Goal: Information Seeking & Learning: Learn about a topic

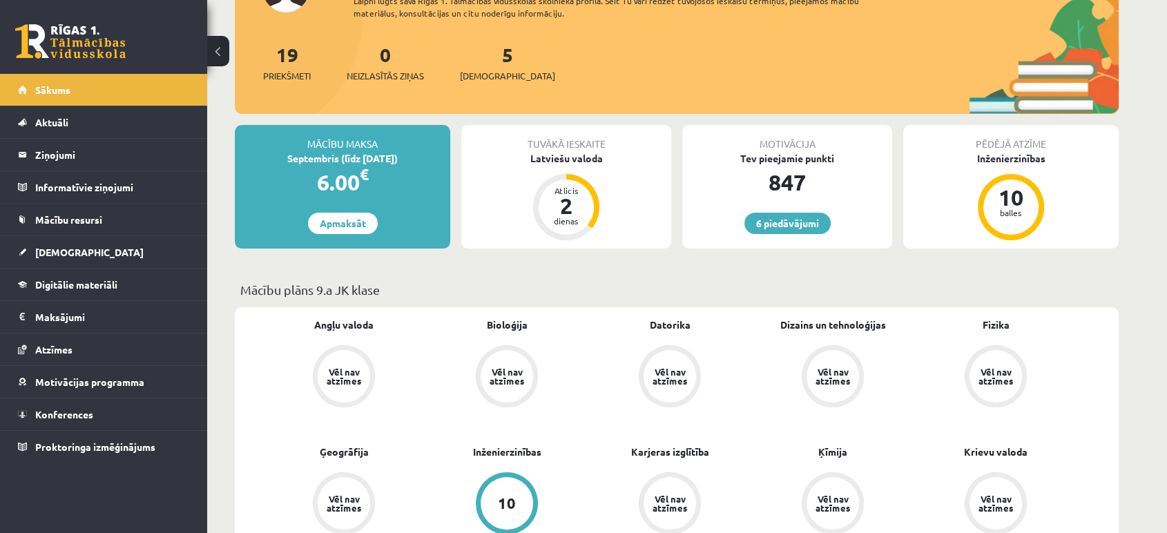
scroll to position [230, 0]
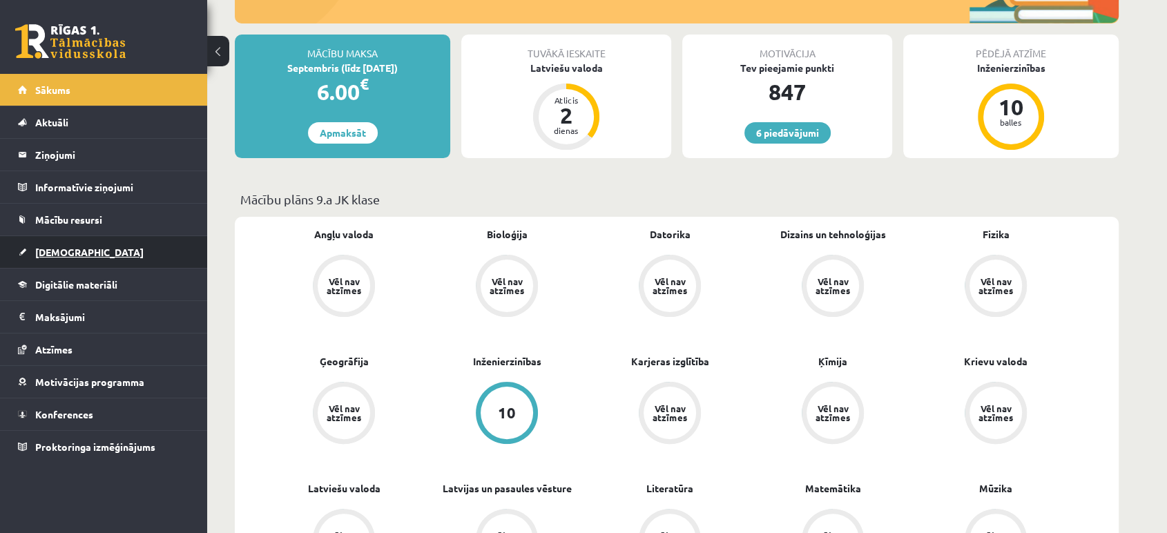
click at [43, 258] on link "[DEMOGRAPHIC_DATA]" at bounding box center [104, 252] width 172 height 32
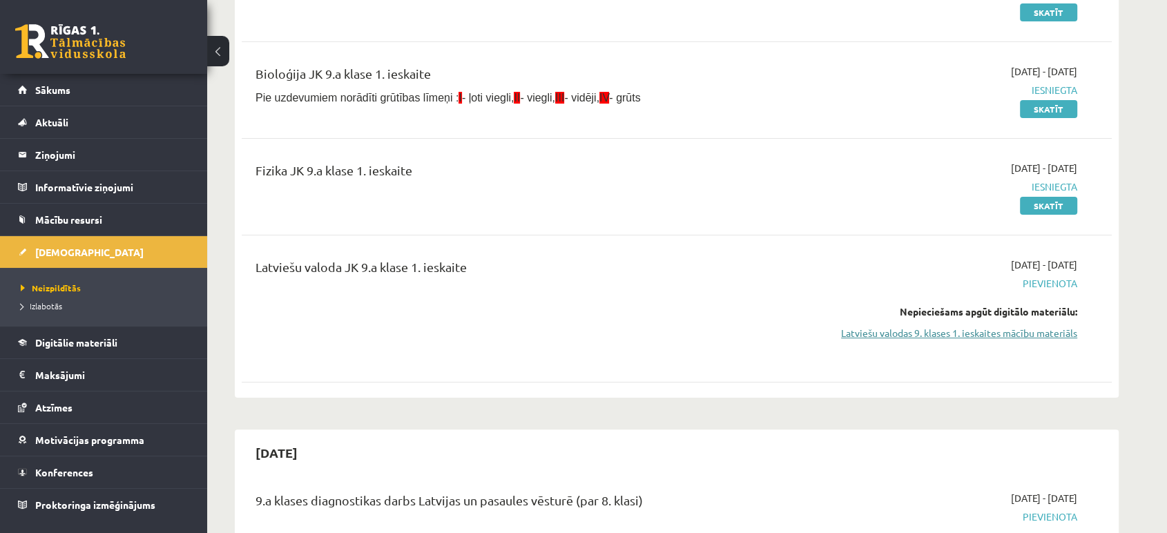
click at [992, 334] on link "Latviešu valodas 9. klases 1. ieskaites mācību materiāls" at bounding box center [947, 333] width 260 height 15
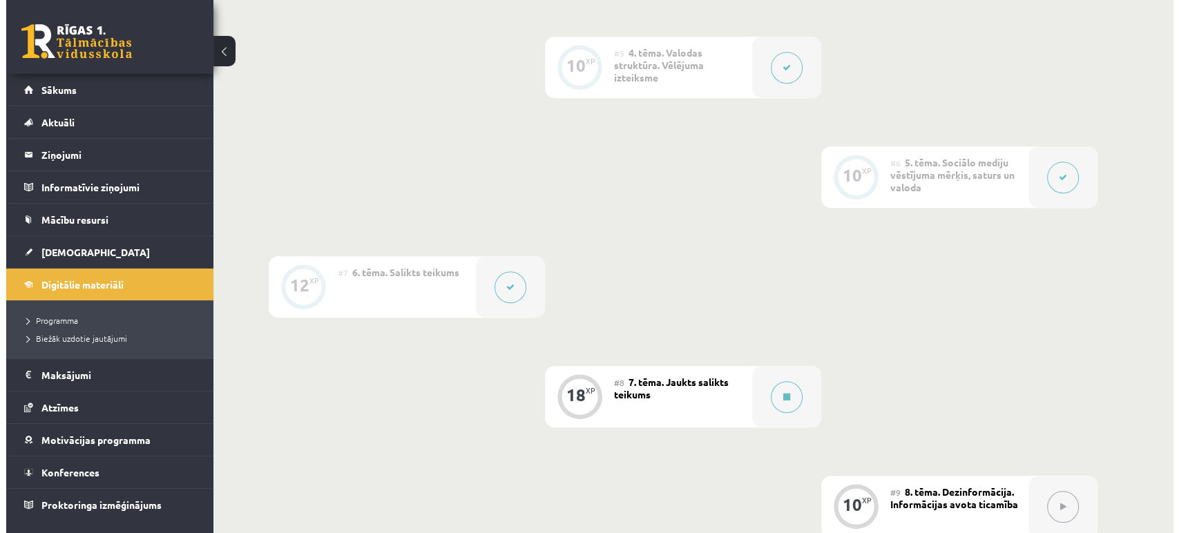
scroll to position [921, 0]
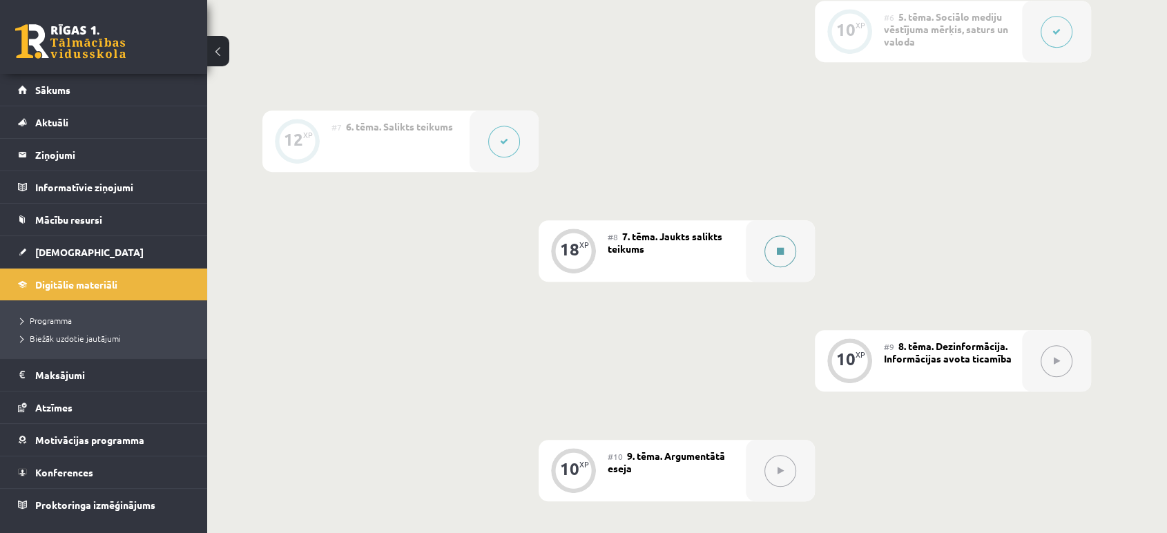
click at [770, 247] on button at bounding box center [781, 252] width 32 height 32
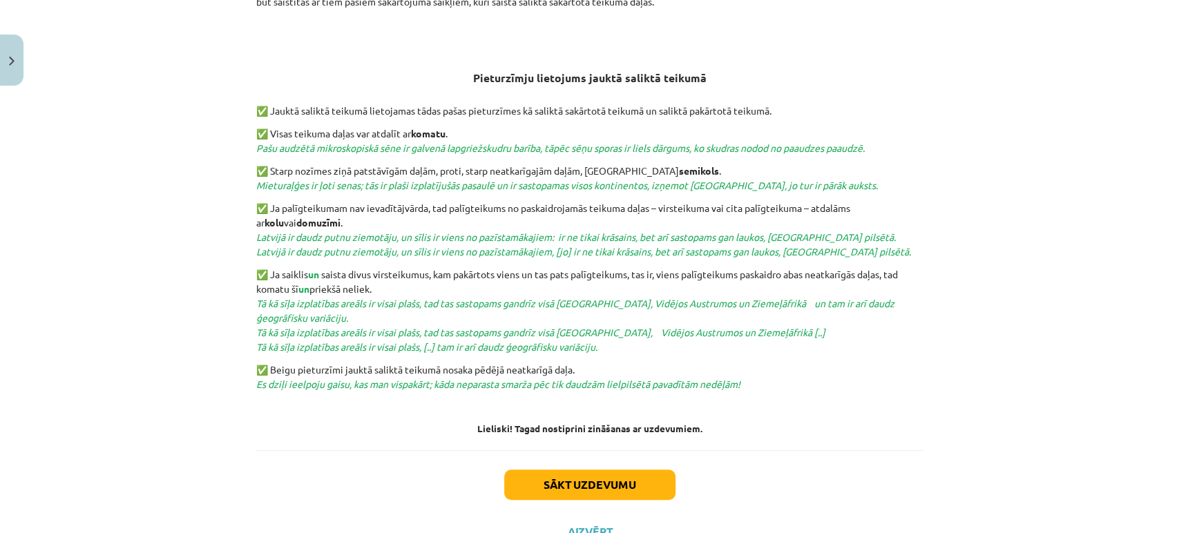
scroll to position [437, 0]
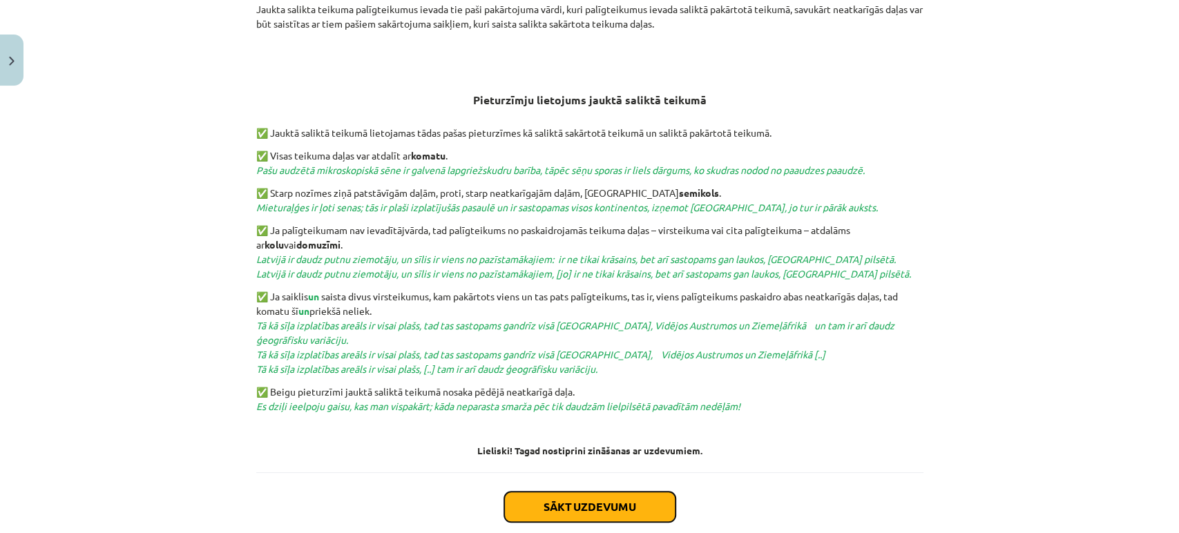
click at [602, 513] on button "Sākt uzdevumu" at bounding box center [589, 507] width 171 height 30
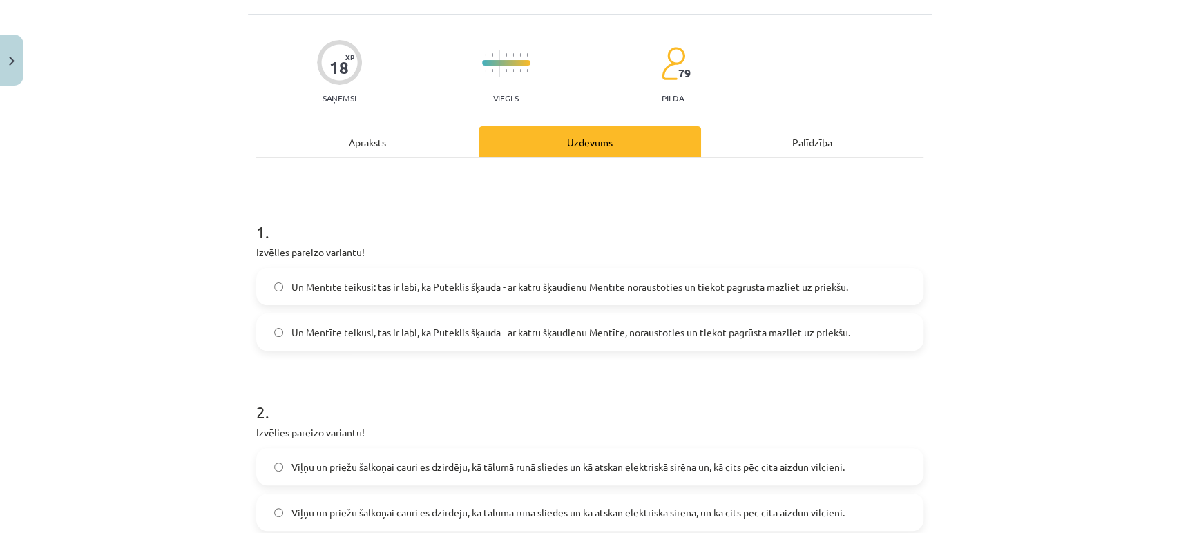
scroll to position [153, 0]
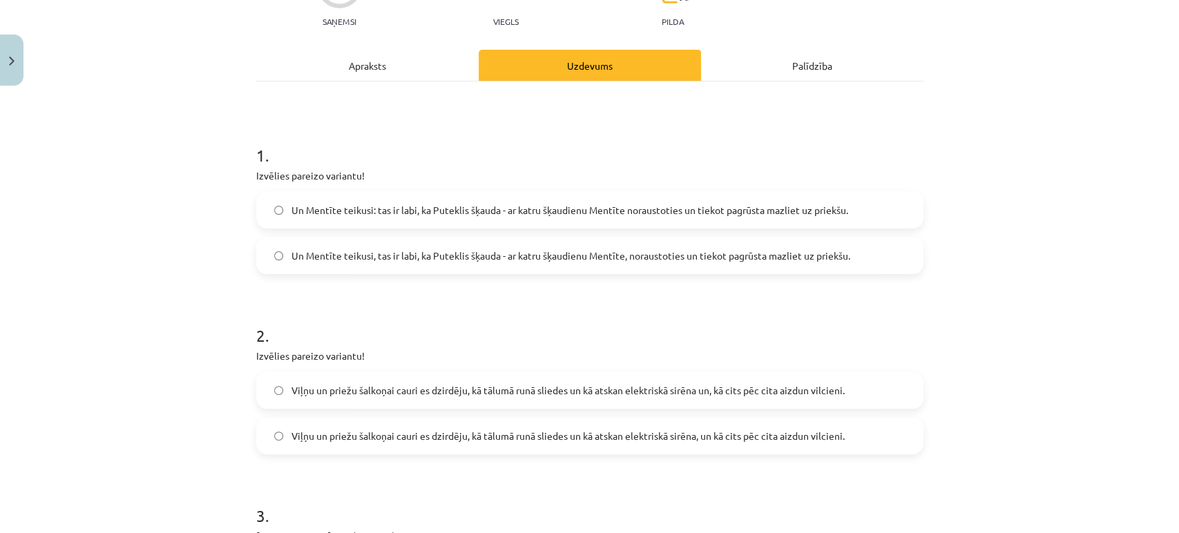
click at [265, 209] on label "Un Mentīte teikusi: tas ir labi, ka Puteklis šķauda - ar katru šķaudienu Mentīt…" at bounding box center [590, 210] width 664 height 35
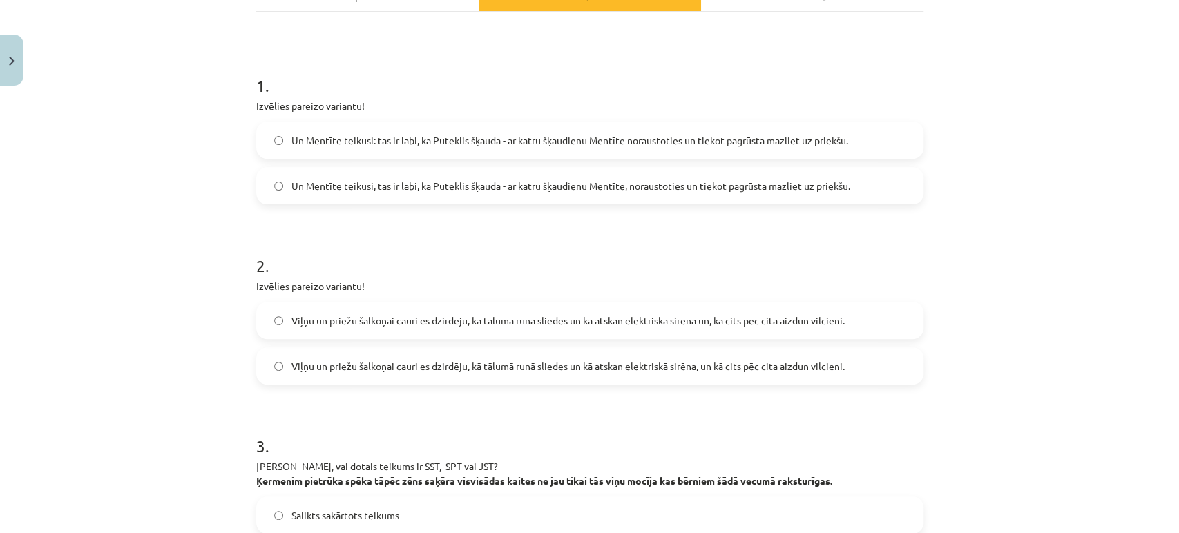
scroll to position [230, 0]
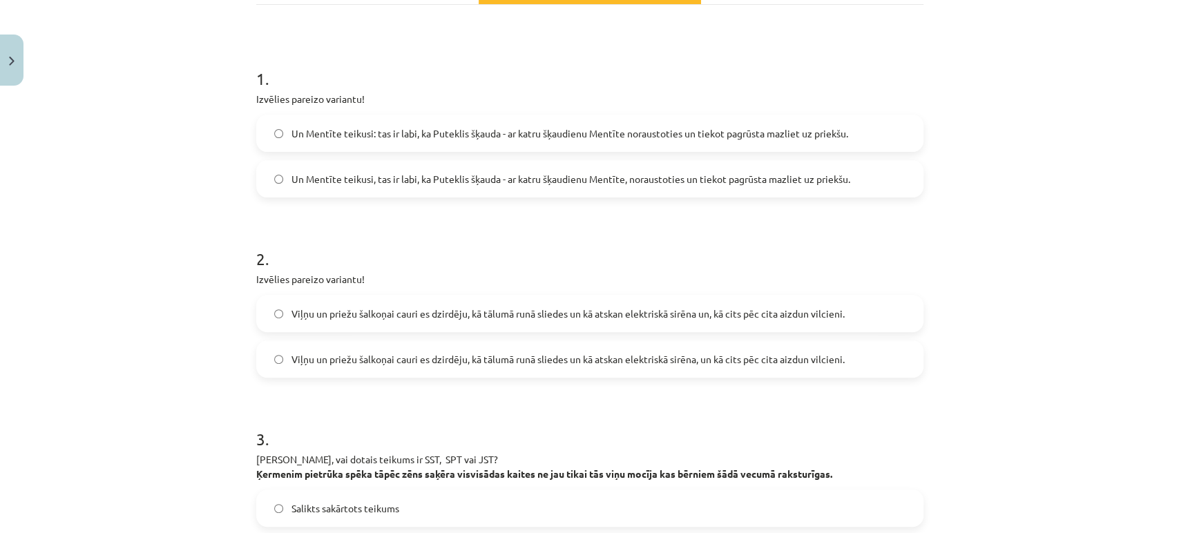
click at [632, 358] on span "Viļņu un priežu šalkoņai cauri es dzirdēju, kā tālumā runā sliedes un kā atskan…" at bounding box center [567, 359] width 553 height 15
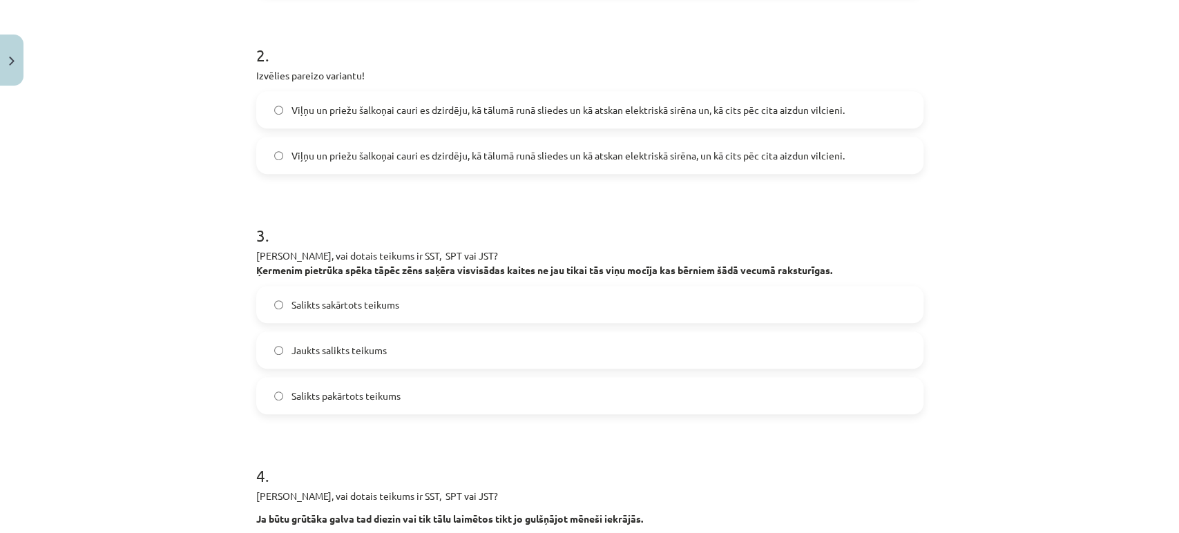
scroll to position [460, 0]
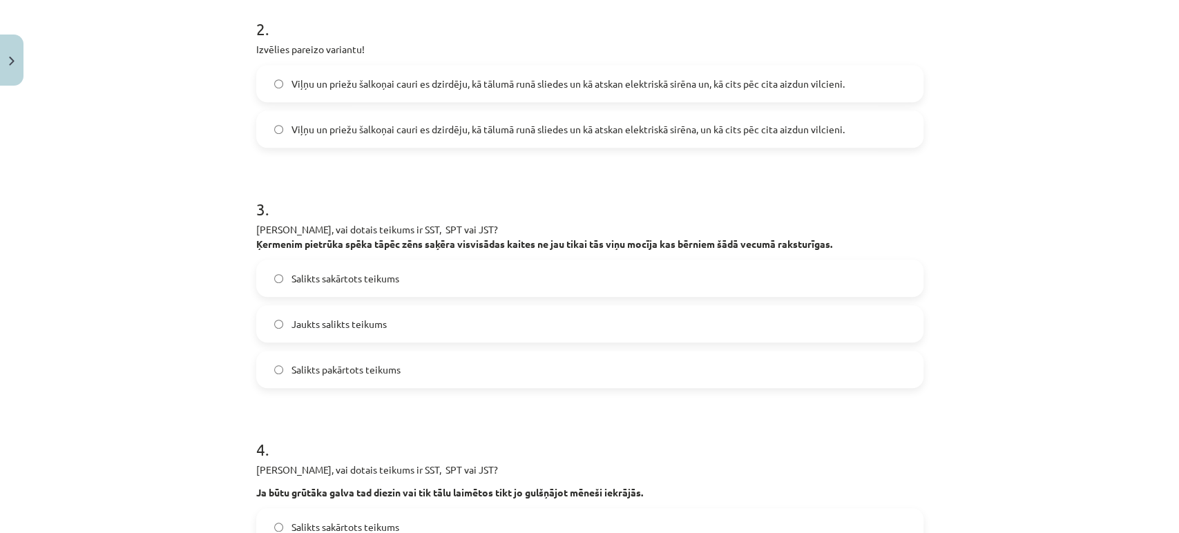
click at [504, 357] on label "Salikts pakārtots teikums" at bounding box center [590, 369] width 664 height 35
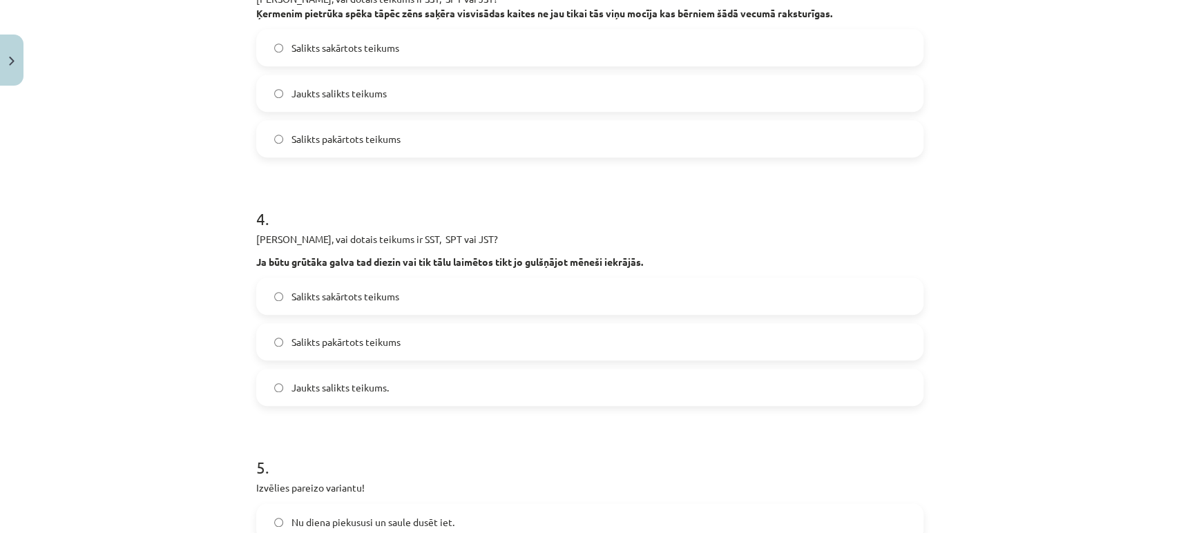
click at [320, 388] on span "Jaukts salikts teikums." at bounding box center [339, 388] width 97 height 15
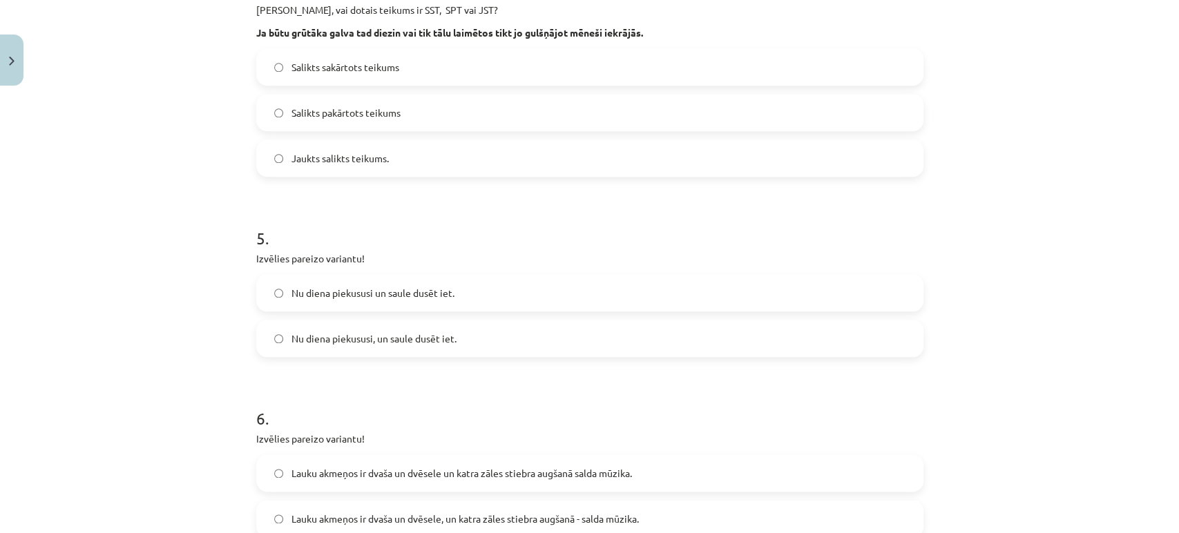
scroll to position [921, 0]
click at [427, 337] on span "Nu diena piekususi, un saule dusēt iet." at bounding box center [373, 338] width 165 height 15
drag, startPoint x: 285, startPoint y: 274, endPoint x: 500, endPoint y: 364, distance: 233.4
click at [500, 364] on form "1 . Izvēlies pareizo variantu! Un Mentīte teikusi: tas ir labi, ka Puteklis šķa…" at bounding box center [589, 215] width 667 height 1723
click at [825, 452] on div "6 . Izvēlies pareizo variantu! Lauku akmeņos ir dvaša un dvēsele un katra zāles…" at bounding box center [589, 460] width 667 height 153
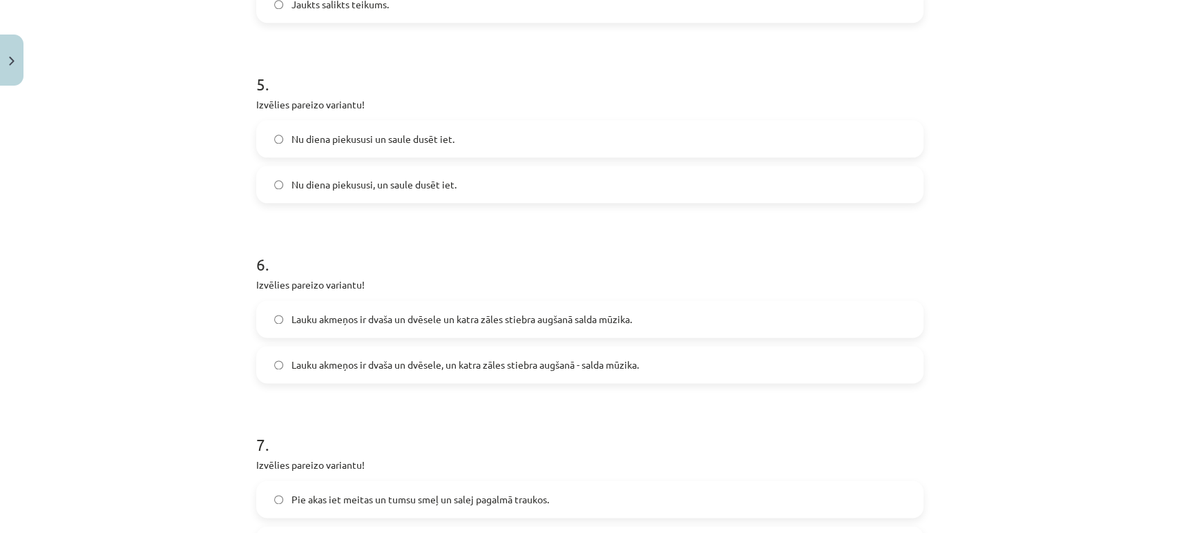
scroll to position [1151, 0]
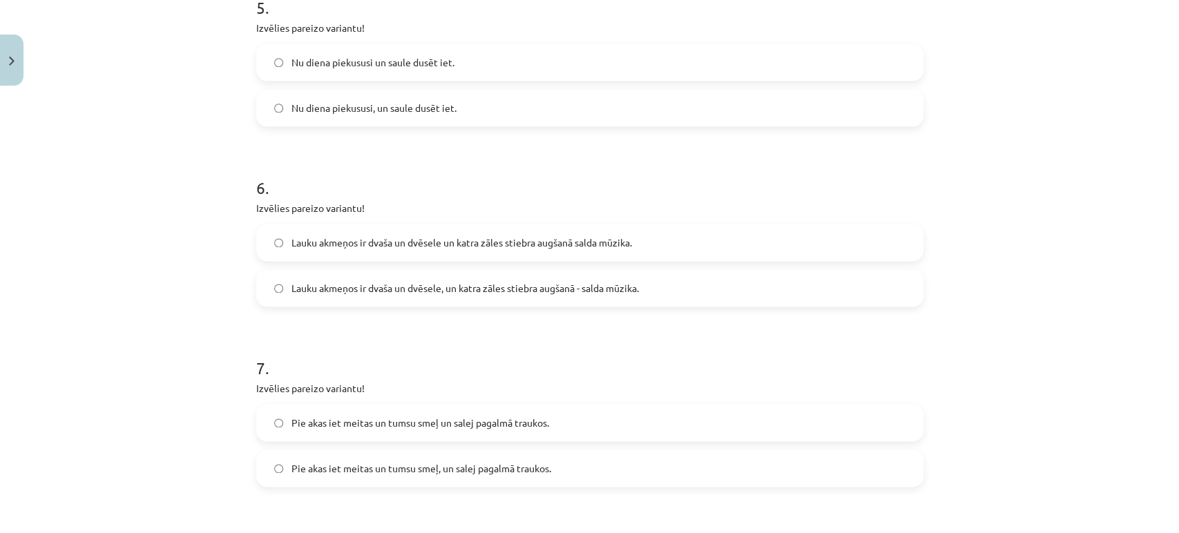
click at [417, 286] on span "Lauku akmeņos ir dvaša un dvēsele, un katra zāles stiebra augšanā - salda mūzik…" at bounding box center [464, 288] width 347 height 15
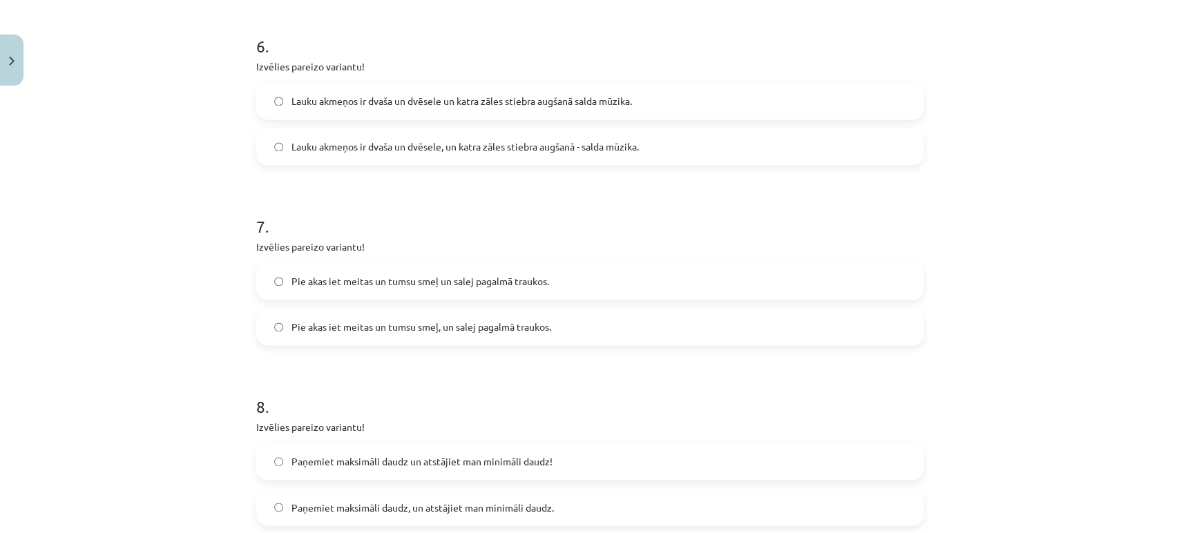
scroll to position [1381, 0]
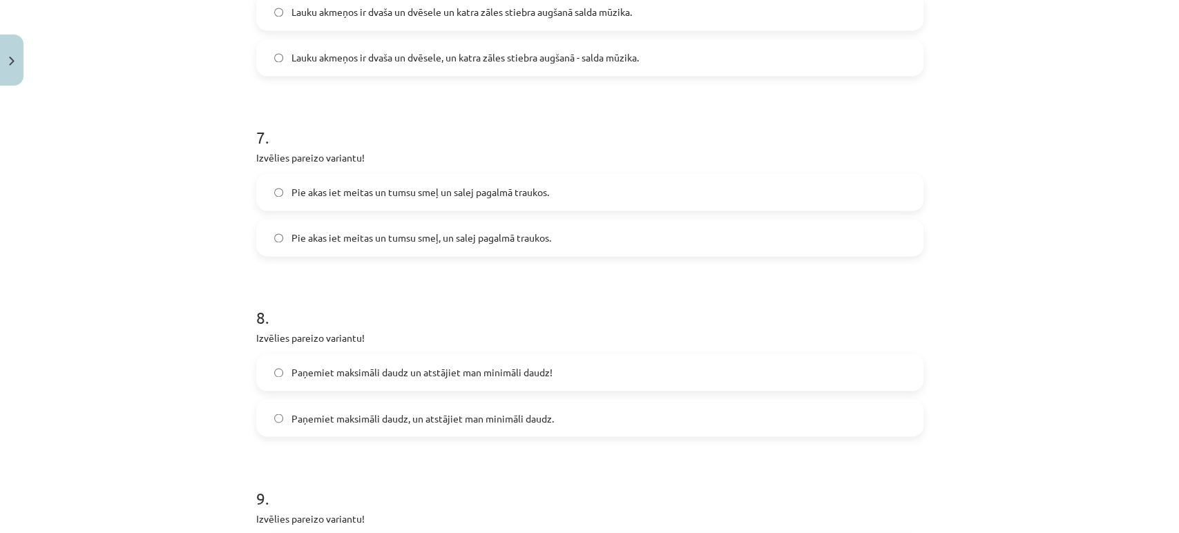
click at [514, 194] on span "Pie akas iet meitas un tumsu smeļ un salej pagalmā traukos." at bounding box center [420, 192] width 258 height 15
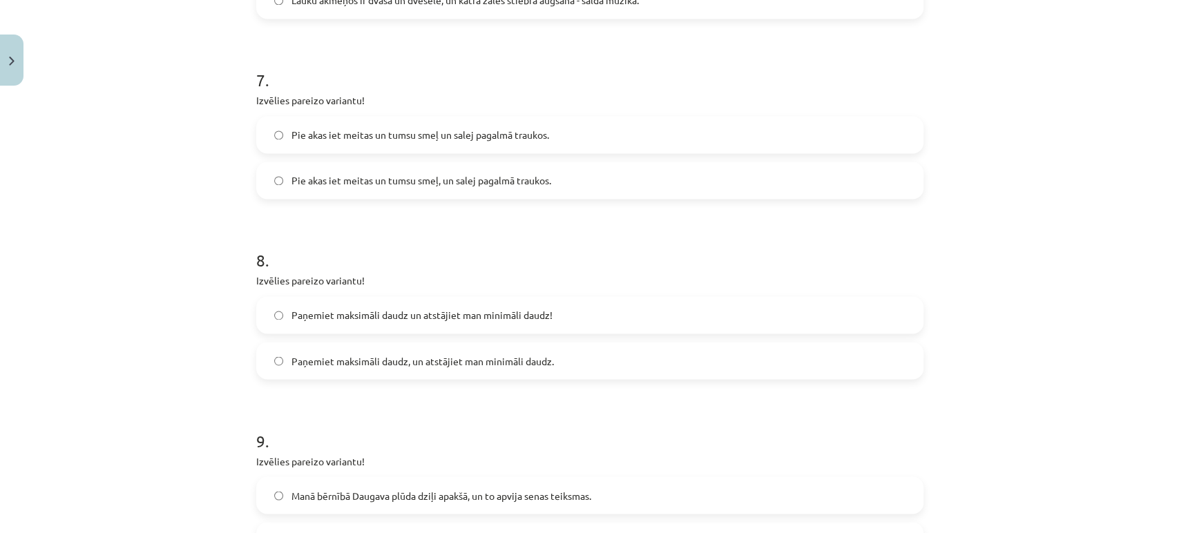
scroll to position [1535, 0]
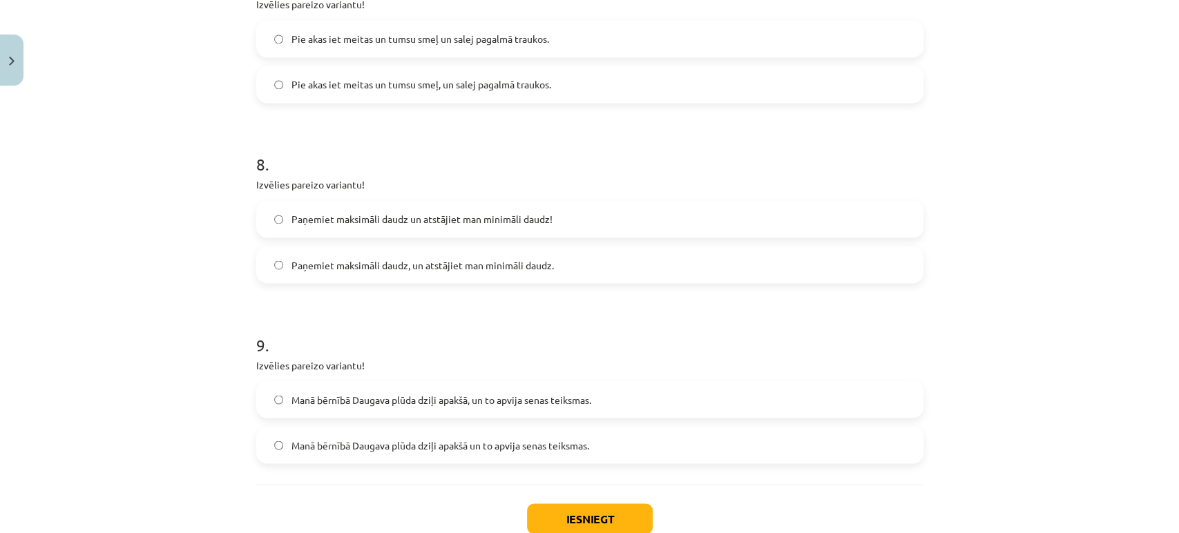
click at [508, 213] on span "Paņemiet maksimāli daudz un atstājiet man minimāli daudz!" at bounding box center [421, 219] width 261 height 15
click at [483, 258] on span "Paņemiet maksimāli daudz, un atstājiet man minimāli daudz." at bounding box center [422, 265] width 262 height 15
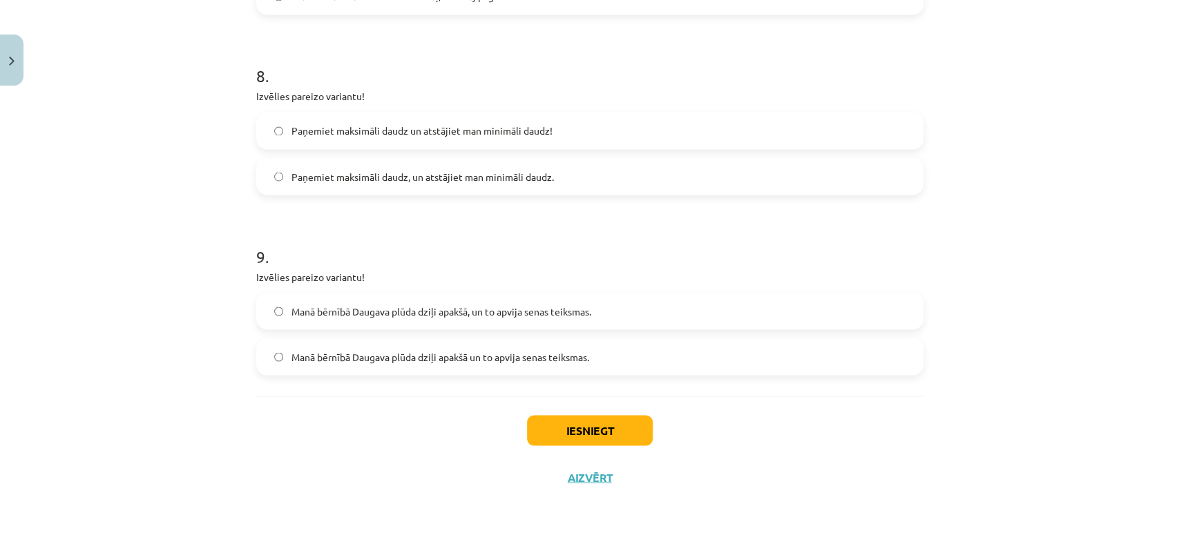
scroll to position [1624, 0]
click at [631, 308] on label "Manā bērnībā Daugava plūda dziļi apakšā, un to apvija senas teiksmas." at bounding box center [590, 309] width 664 height 35
click at [627, 425] on button "Iesniegt" at bounding box center [590, 429] width 126 height 30
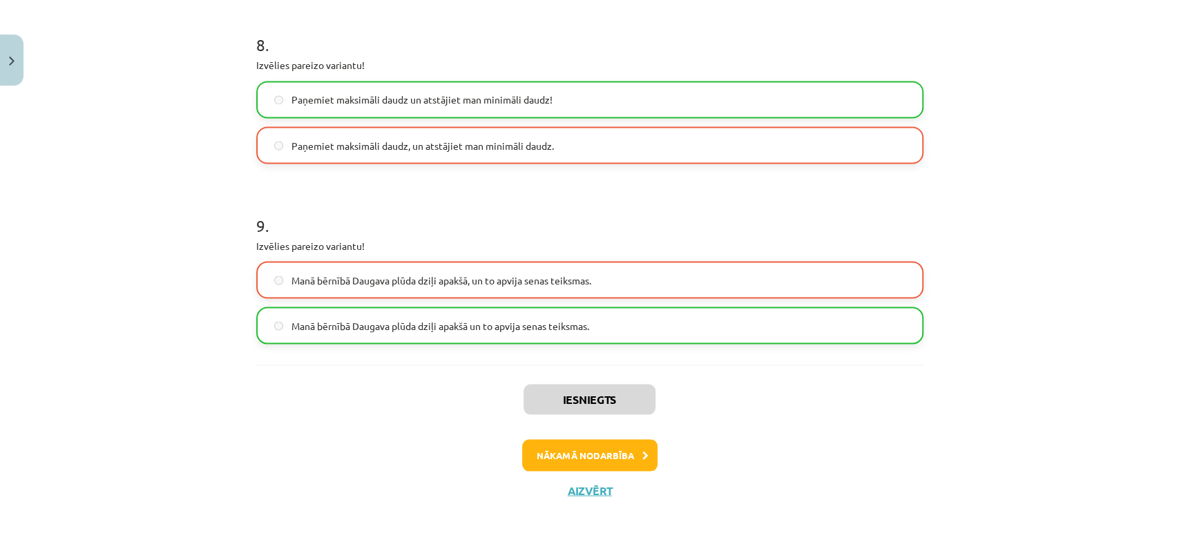
scroll to position [1668, 0]
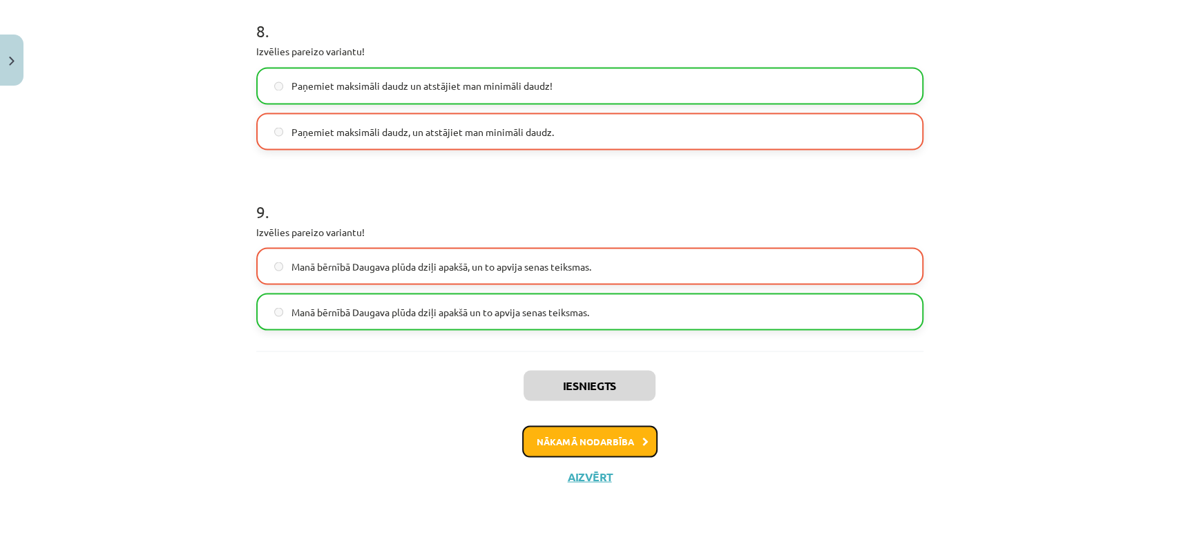
click at [569, 430] on button "Nākamā nodarbība" at bounding box center [589, 441] width 135 height 32
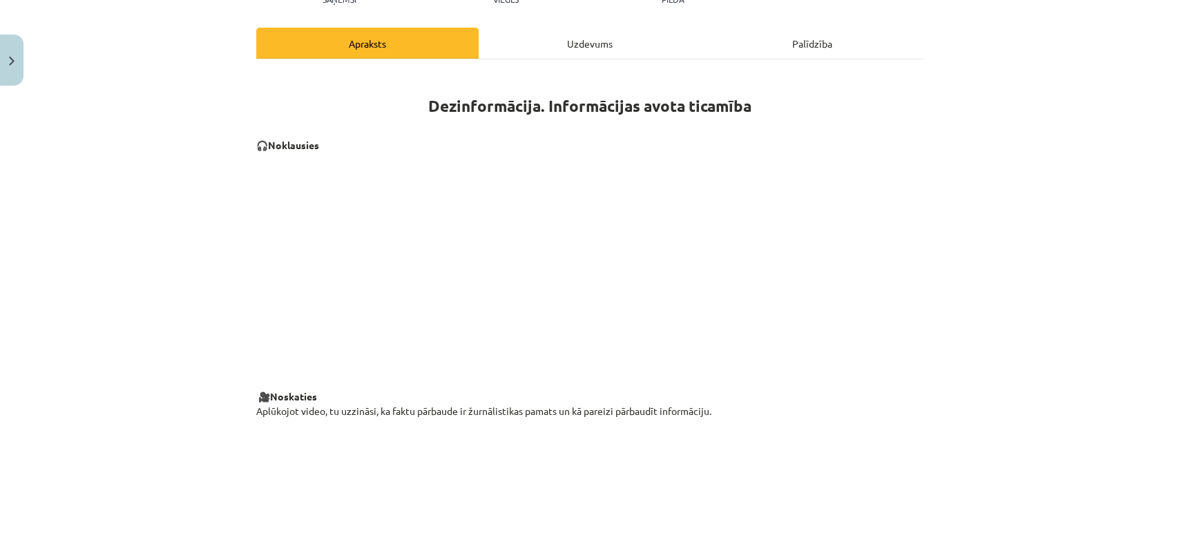
scroll to position [99, 0]
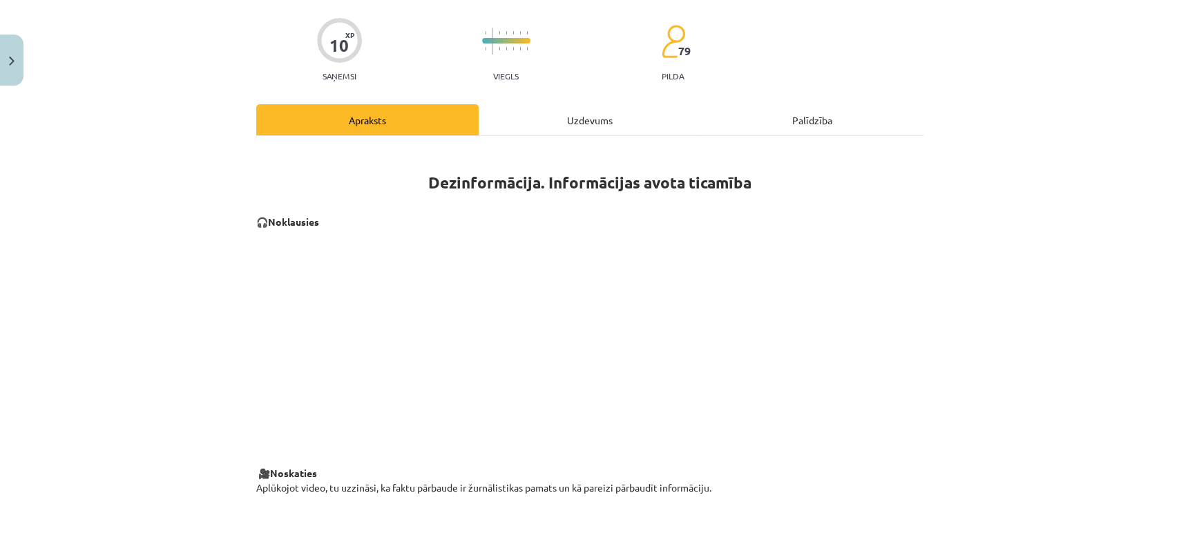
click at [814, 167] on h1 "Dezinformācija. Informācijas avota ticamība" at bounding box center [589, 179] width 667 height 62
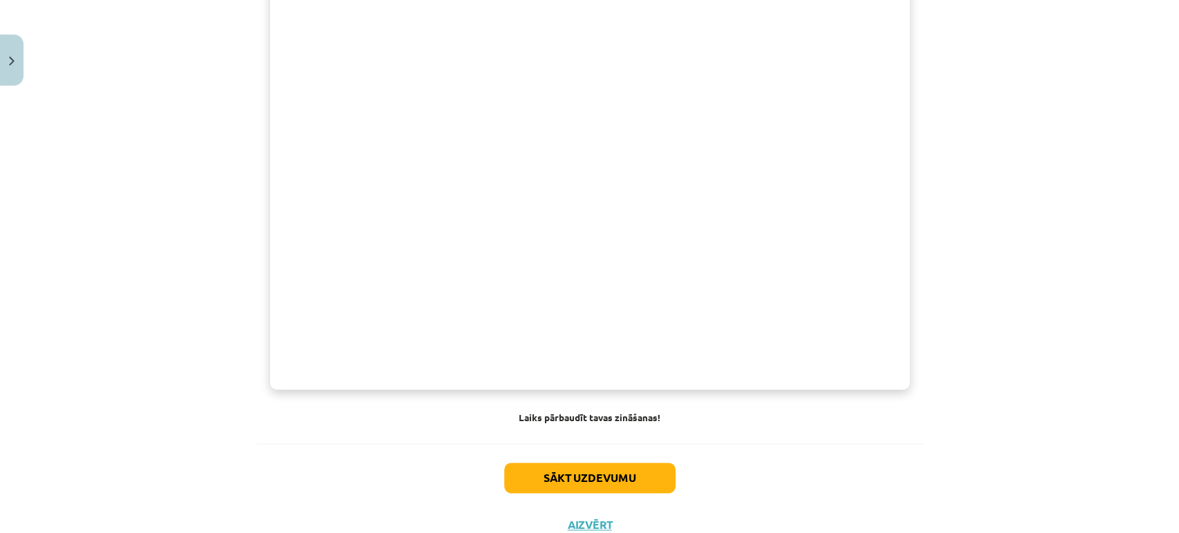
scroll to position [1019, 0]
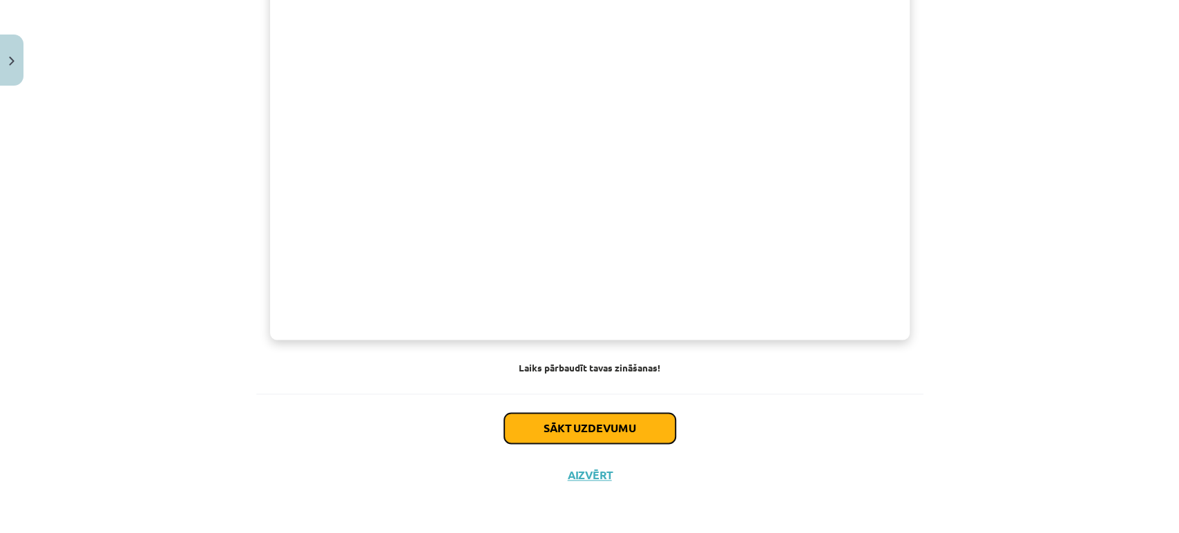
click at [598, 423] on button "Sākt uzdevumu" at bounding box center [589, 428] width 171 height 30
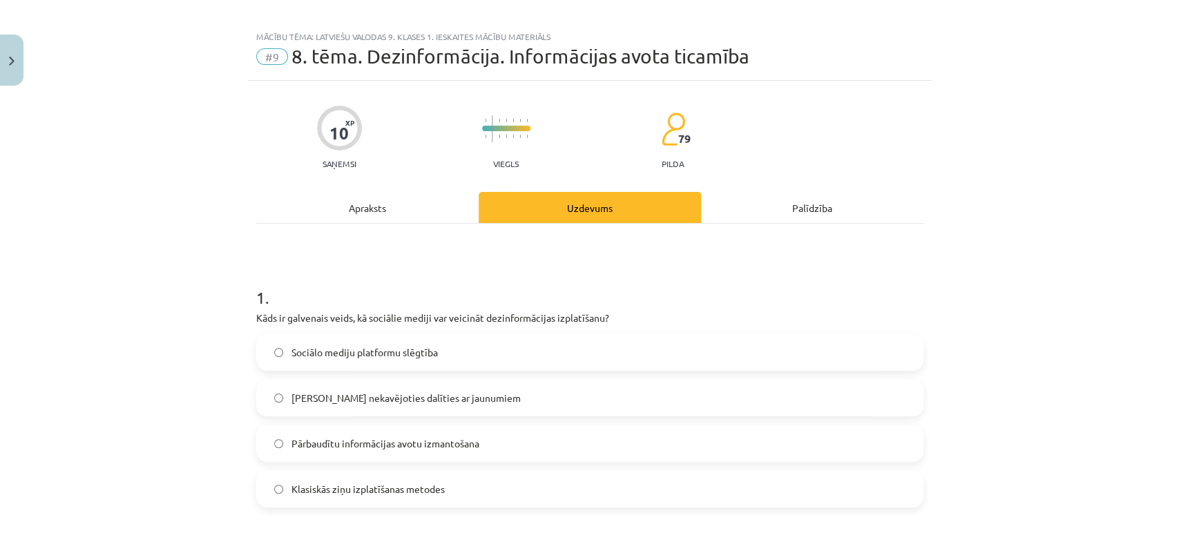
scroll to position [0, 0]
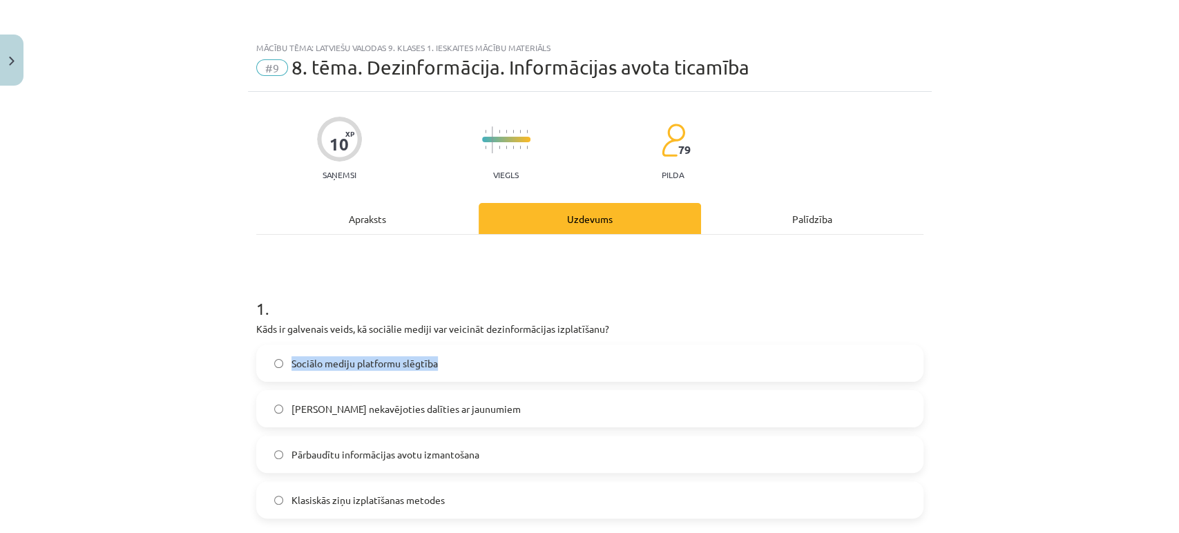
drag, startPoint x: 490, startPoint y: 363, endPoint x: 282, endPoint y: 363, distance: 207.9
click at [282, 363] on label "Sociālo mediju platformu slēgtība" at bounding box center [590, 363] width 664 height 35
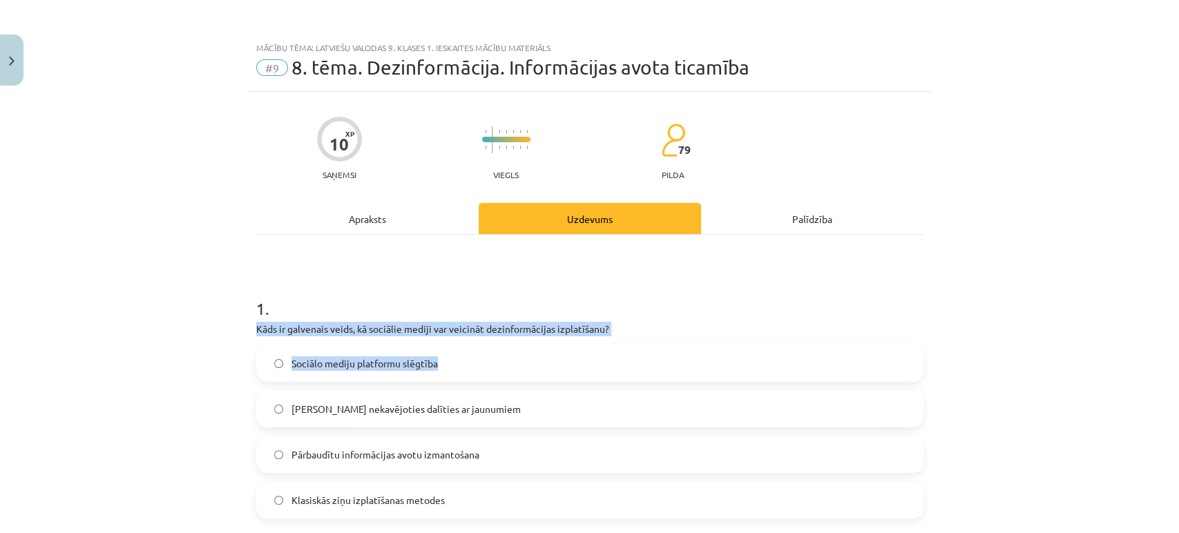
drag, startPoint x: 249, startPoint y: 330, endPoint x: 620, endPoint y: 347, distance: 372.0
click at [641, 339] on div "1 . Kāds ir galvenais veids, kā sociālie mediji var veicināt dezinformācijas iz…" at bounding box center [589, 397] width 667 height 244
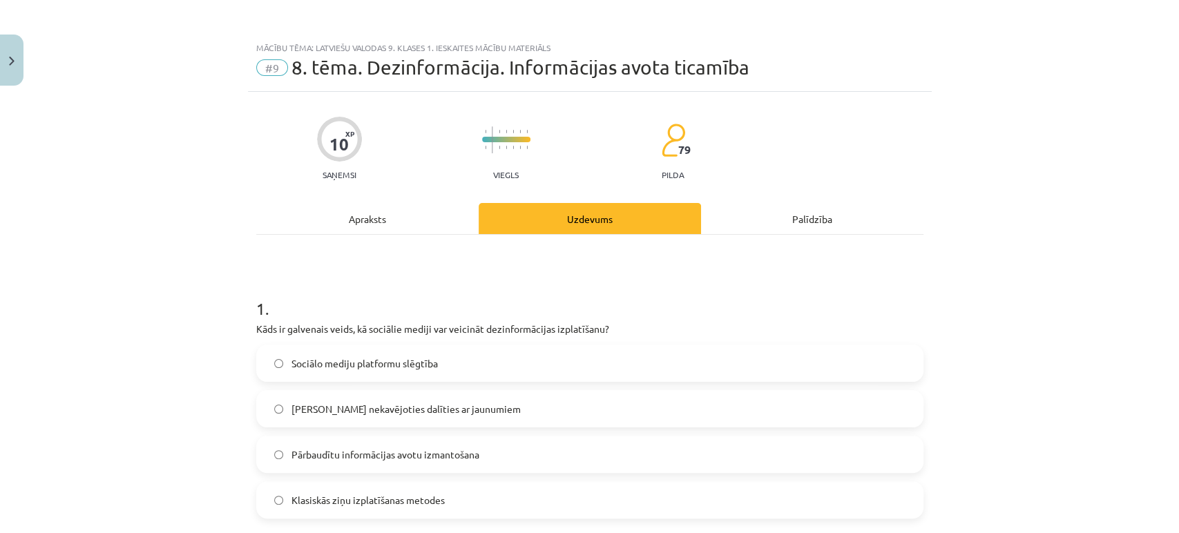
click at [298, 218] on div "Apraksts" at bounding box center [367, 218] width 222 height 31
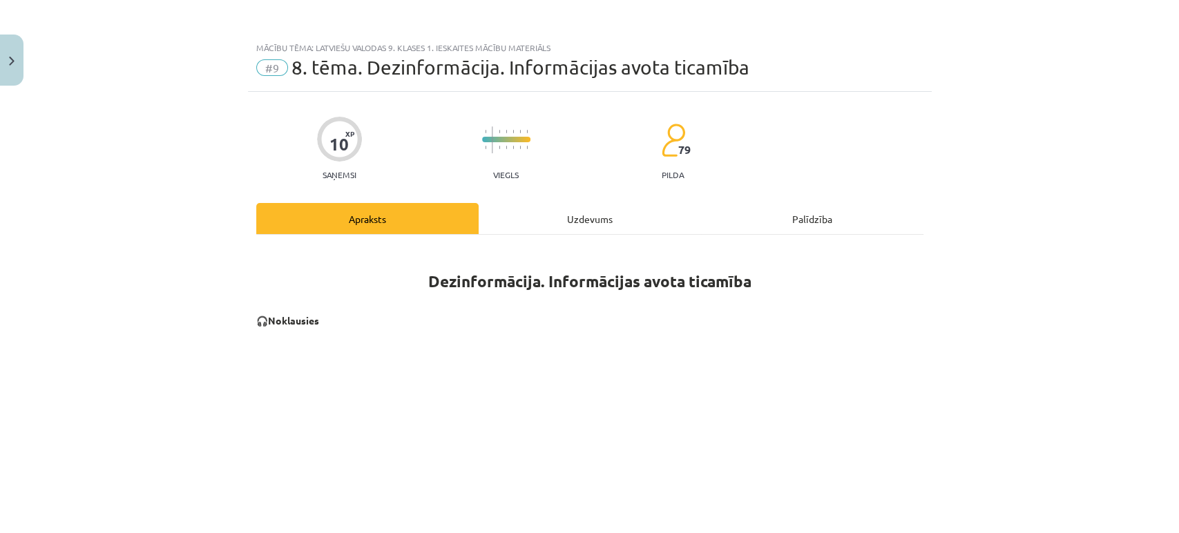
scroll to position [34, 0]
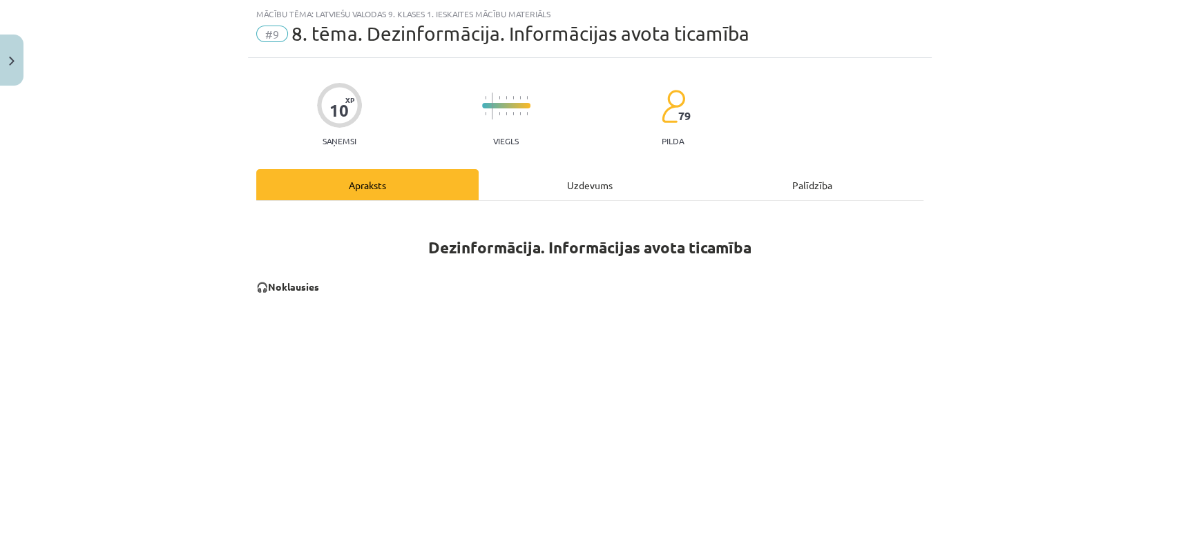
click at [577, 184] on div "Uzdevums" at bounding box center [590, 184] width 222 height 31
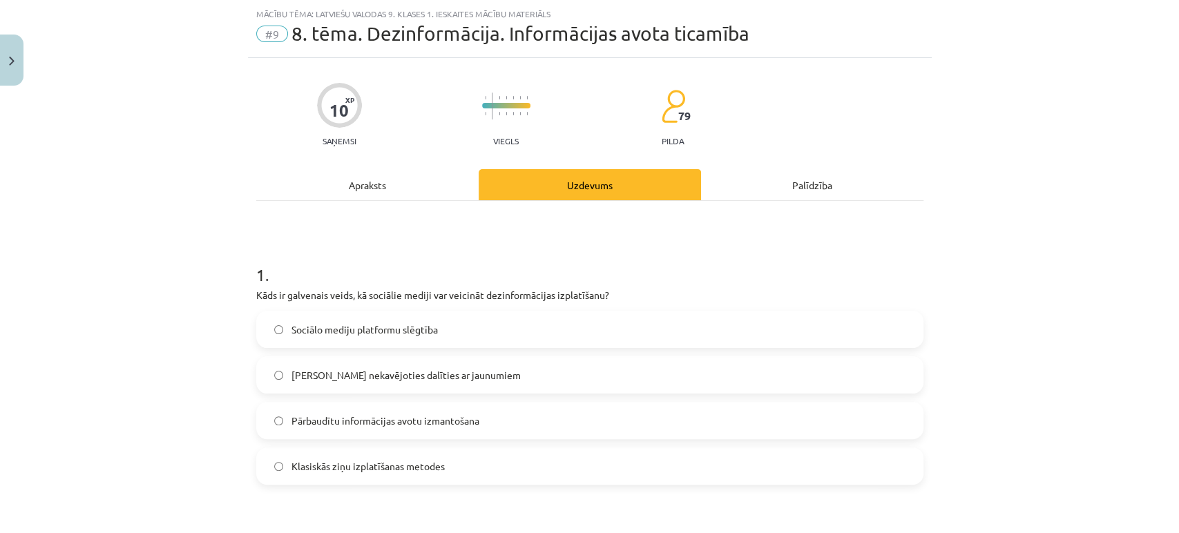
click at [332, 334] on span "Sociālo mediju platformu slēgtība" at bounding box center [364, 330] width 146 height 15
click at [370, 171] on div "Apraksts" at bounding box center [367, 184] width 222 height 31
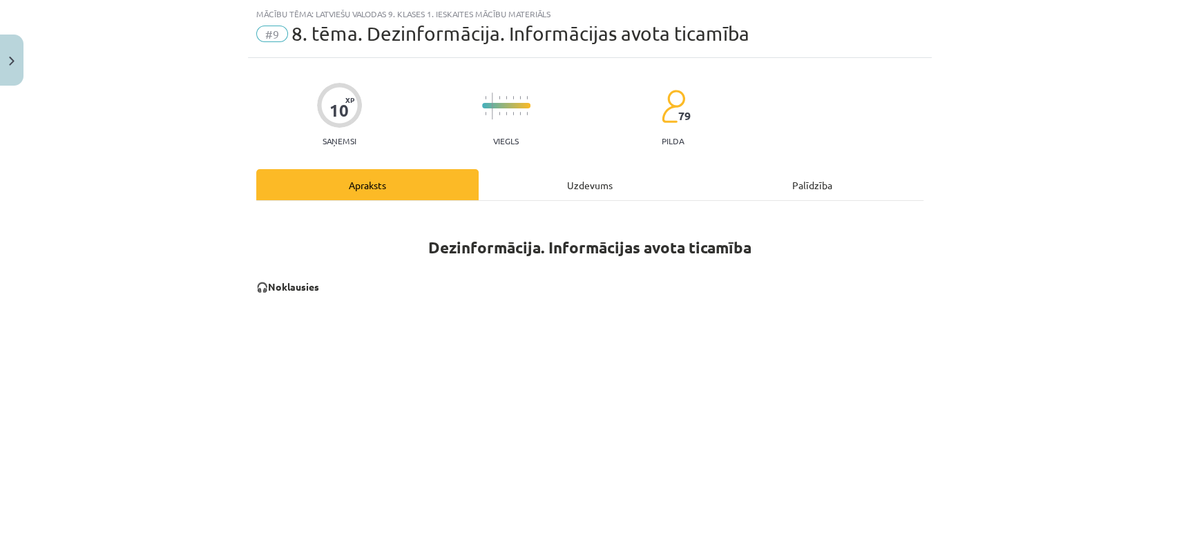
click at [564, 171] on div "Uzdevums" at bounding box center [590, 184] width 222 height 31
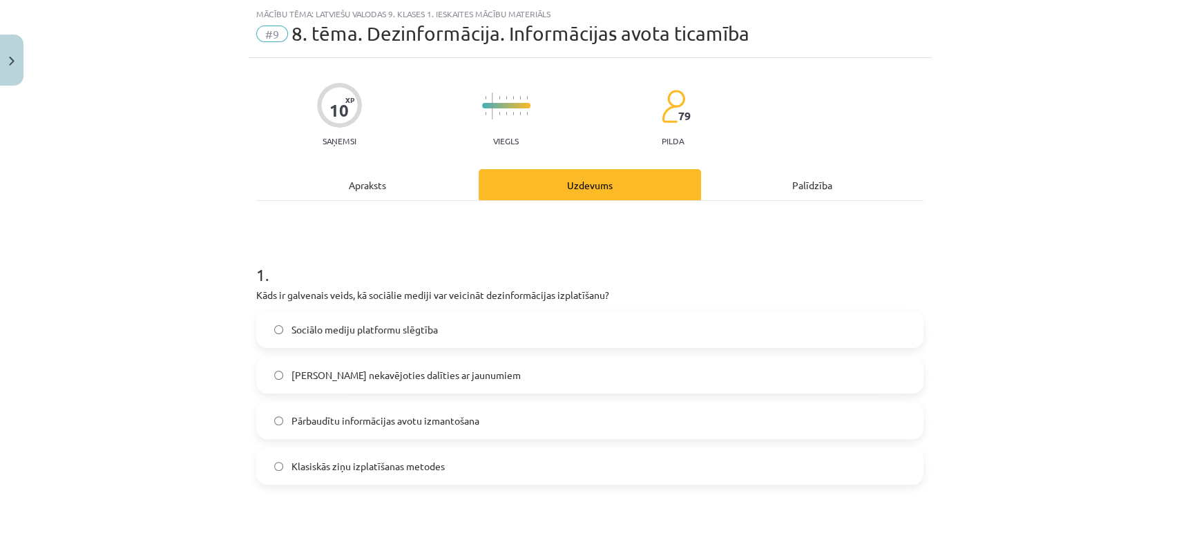
click at [409, 181] on div "Apraksts" at bounding box center [367, 184] width 222 height 31
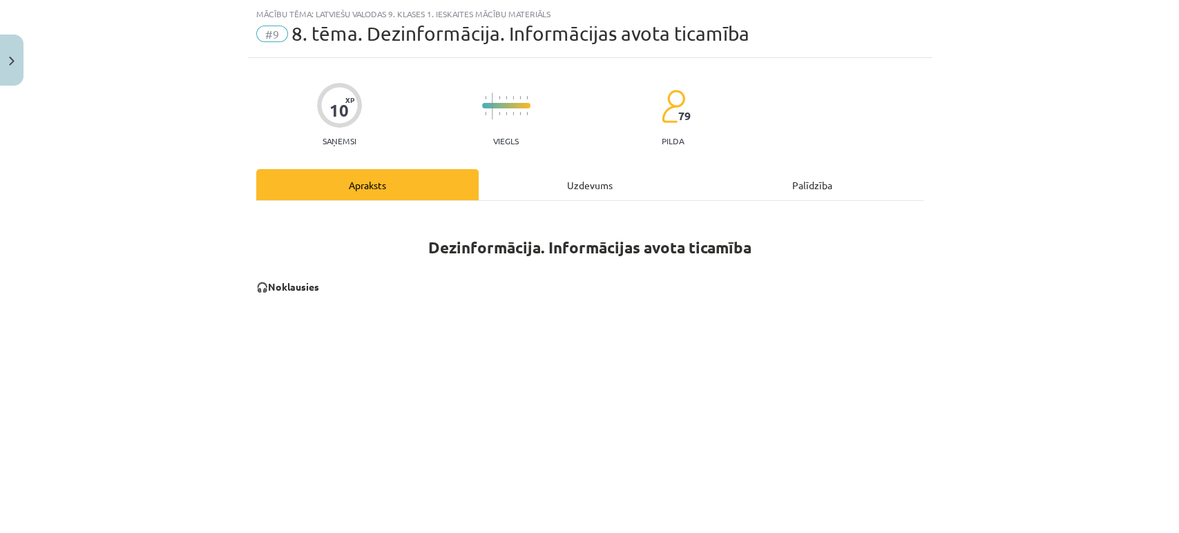
click at [561, 181] on div "Uzdevums" at bounding box center [590, 184] width 222 height 31
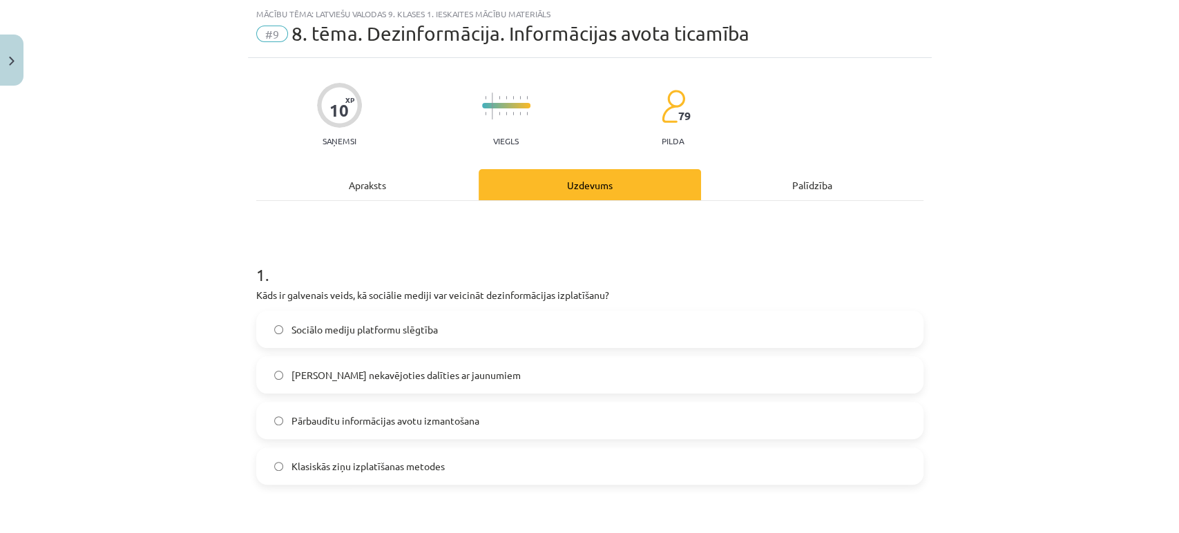
click at [393, 182] on div "Apraksts" at bounding box center [367, 184] width 222 height 31
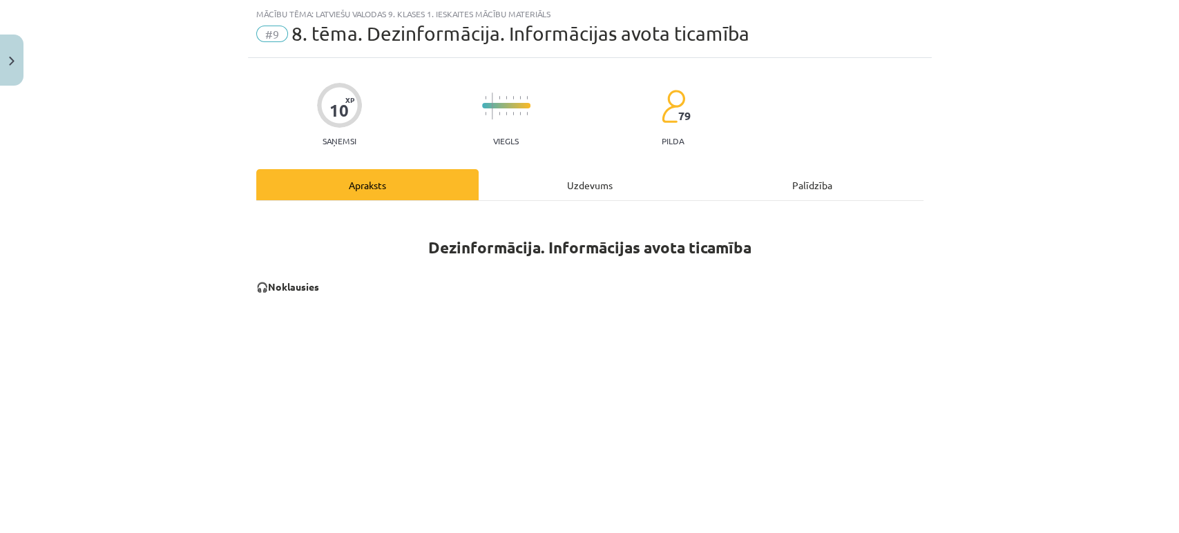
click at [530, 182] on div "Uzdevums" at bounding box center [590, 184] width 222 height 31
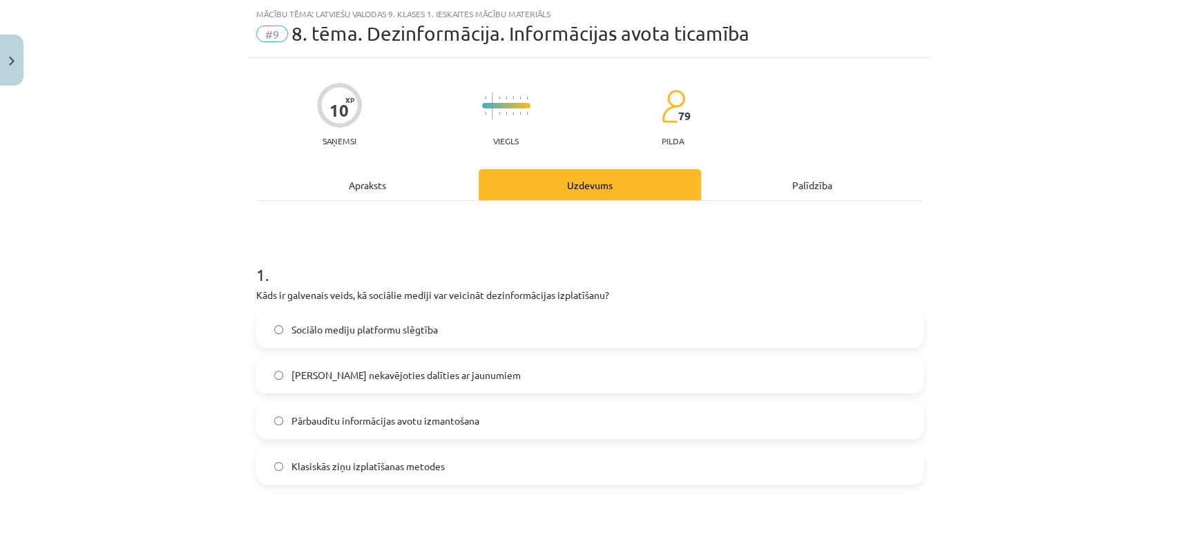
click at [407, 182] on div "Apraksts" at bounding box center [367, 184] width 222 height 31
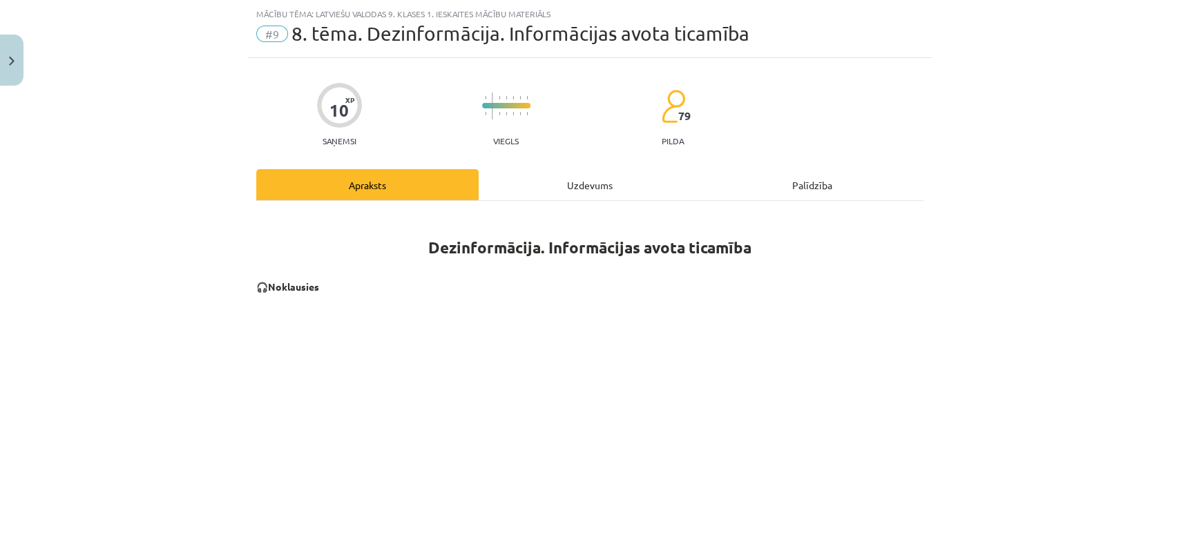
click at [624, 186] on div "Uzdevums" at bounding box center [590, 184] width 222 height 31
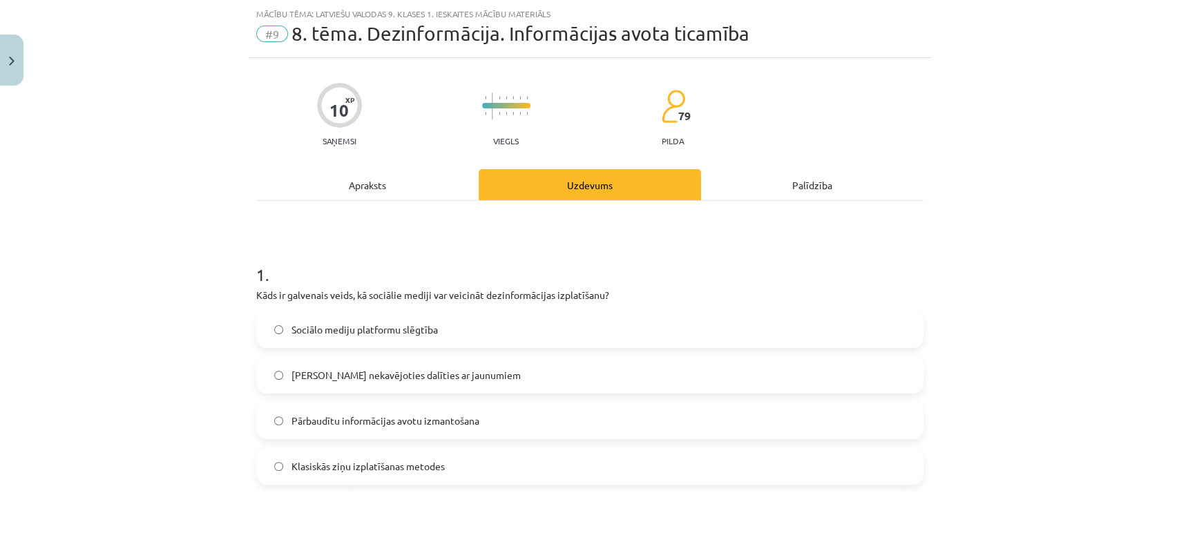
click at [391, 189] on div "Apraksts" at bounding box center [367, 184] width 222 height 31
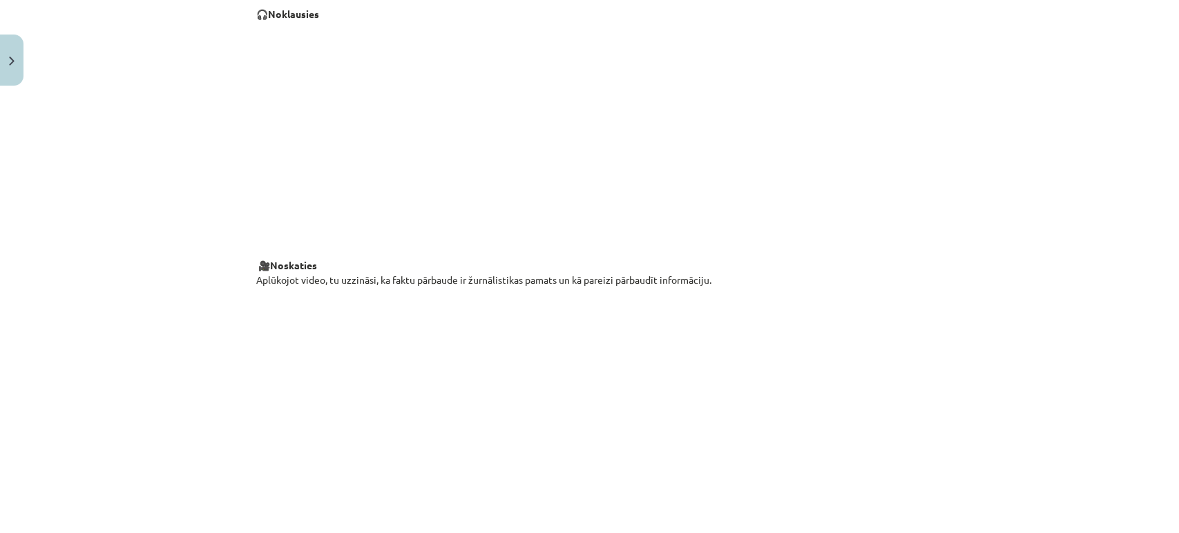
scroll to position [460, 0]
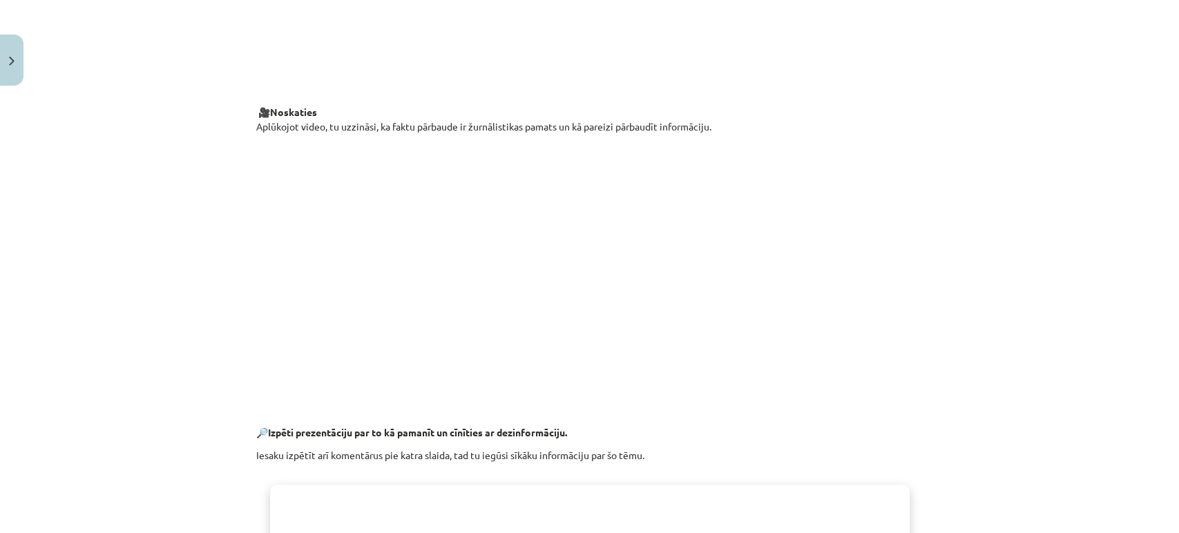
click at [869, 258] on p at bounding box center [589, 268] width 667 height 252
drag, startPoint x: 869, startPoint y: 258, endPoint x: 896, endPoint y: 98, distance: 161.9
click at [896, 98] on div "Dezinformācija. Informācijas avota ticamība 🎧 Noklausies 🎥 Noskaties Aplūkojot …" at bounding box center [589, 359] width 667 height 1145
drag, startPoint x: 885, startPoint y: 101, endPoint x: 96, endPoint y: 246, distance: 802.7
click at [95, 245] on div "Mācību tēma: Latviešu valodas 9. klases 1. ieskaites mācību materiāls #9 8. tēm…" at bounding box center [589, 266] width 1179 height 533
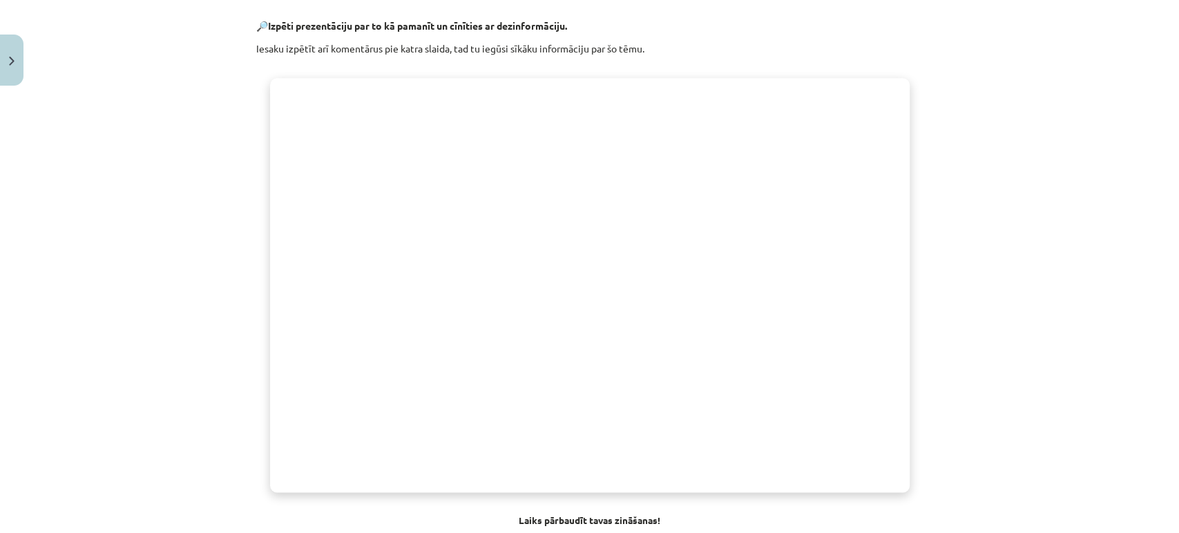
scroll to position [1019, 0]
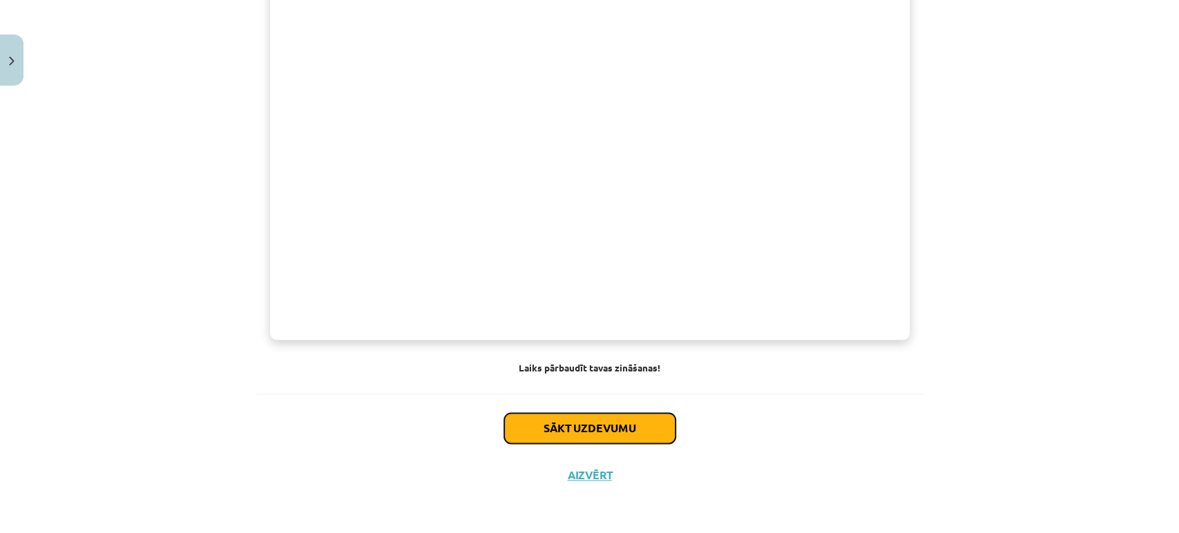
click at [593, 434] on button "Sākt uzdevumu" at bounding box center [589, 428] width 171 height 30
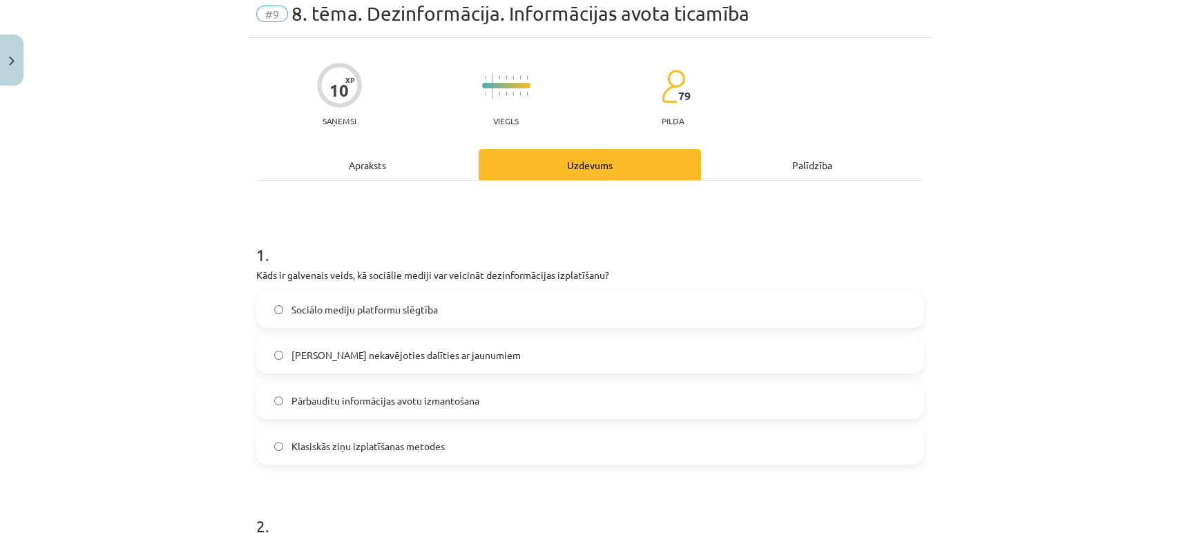
scroll to position [111, 0]
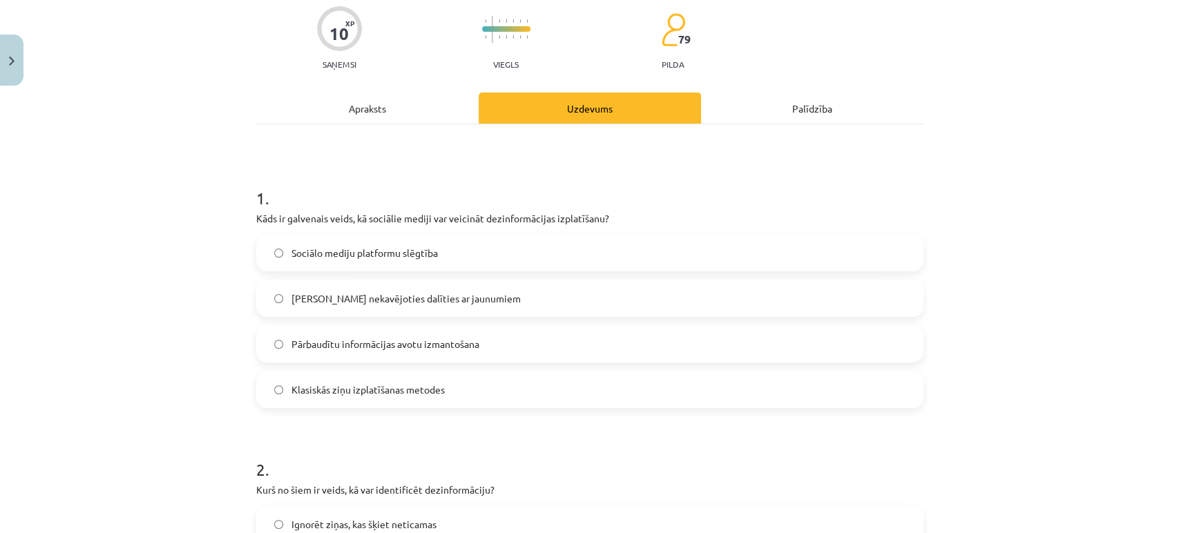
click at [367, 394] on span "Klasiskās ziņu izplatīšanas metodes" at bounding box center [367, 390] width 153 height 15
click at [465, 297] on span "[PERSON_NAME] nekavējoties dalīties ar jaunumiem" at bounding box center [405, 298] width 229 height 15
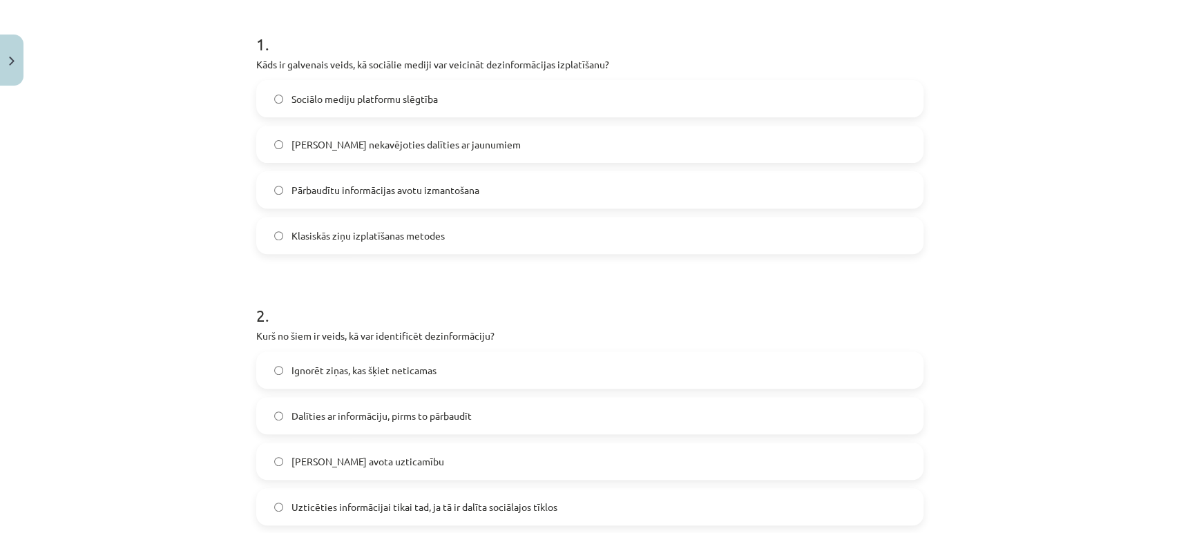
scroll to position [418, 0]
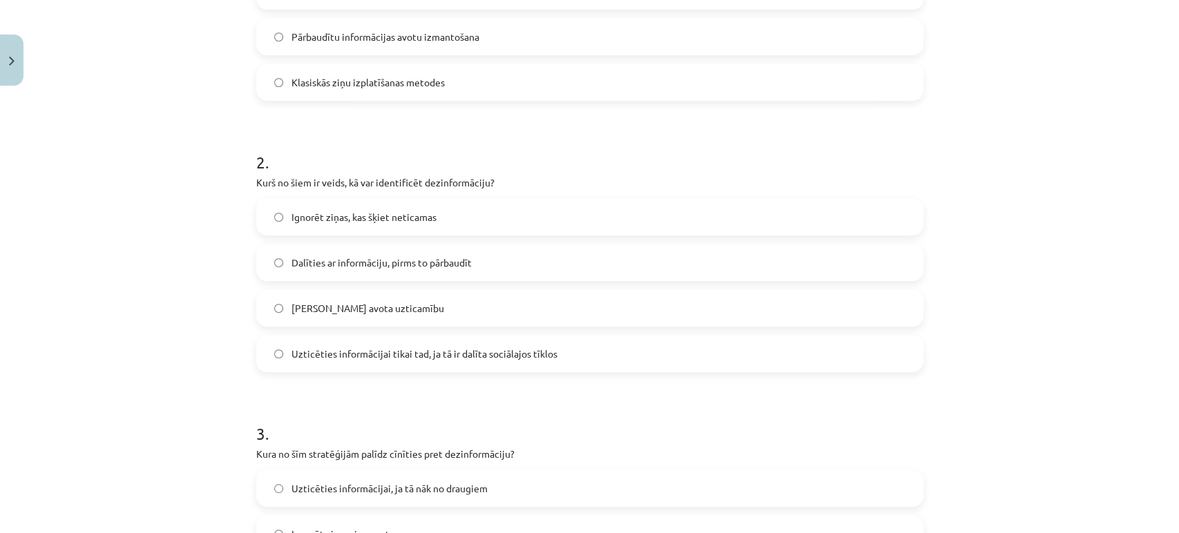
click at [440, 311] on label "[PERSON_NAME] avota uzticamību" at bounding box center [590, 308] width 664 height 35
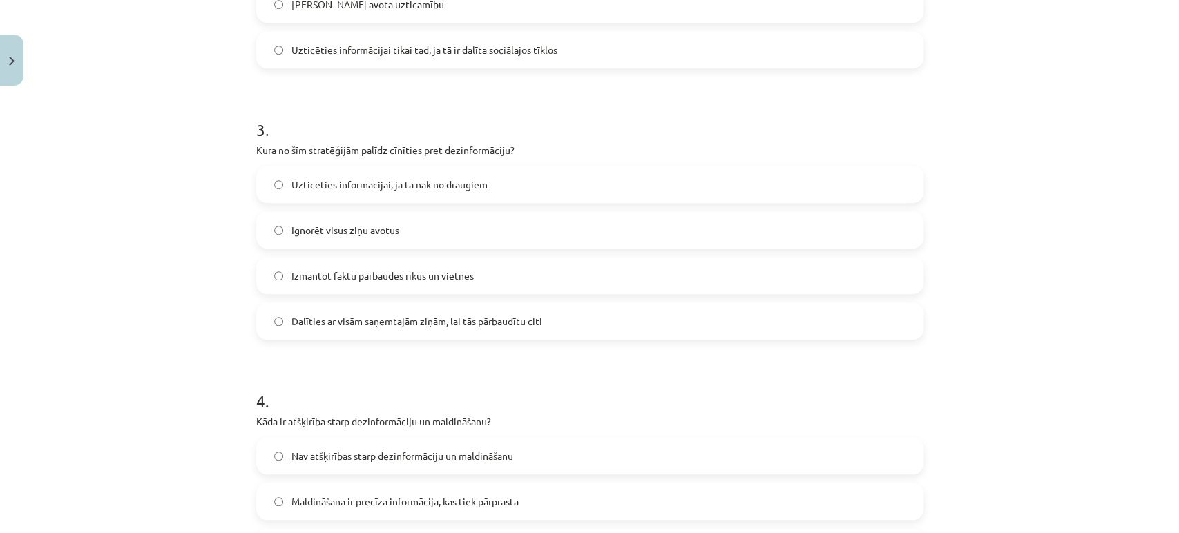
scroll to position [725, 0]
click at [425, 278] on span "Izmantot faktu pārbaudes rīkus un vietnes" at bounding box center [382, 273] width 182 height 15
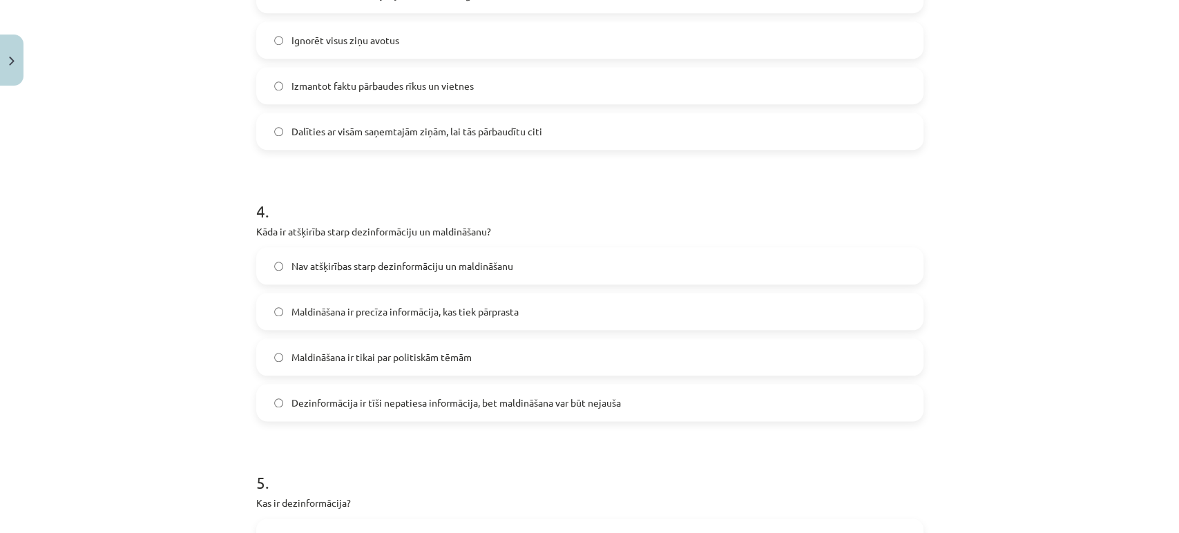
scroll to position [955, 0]
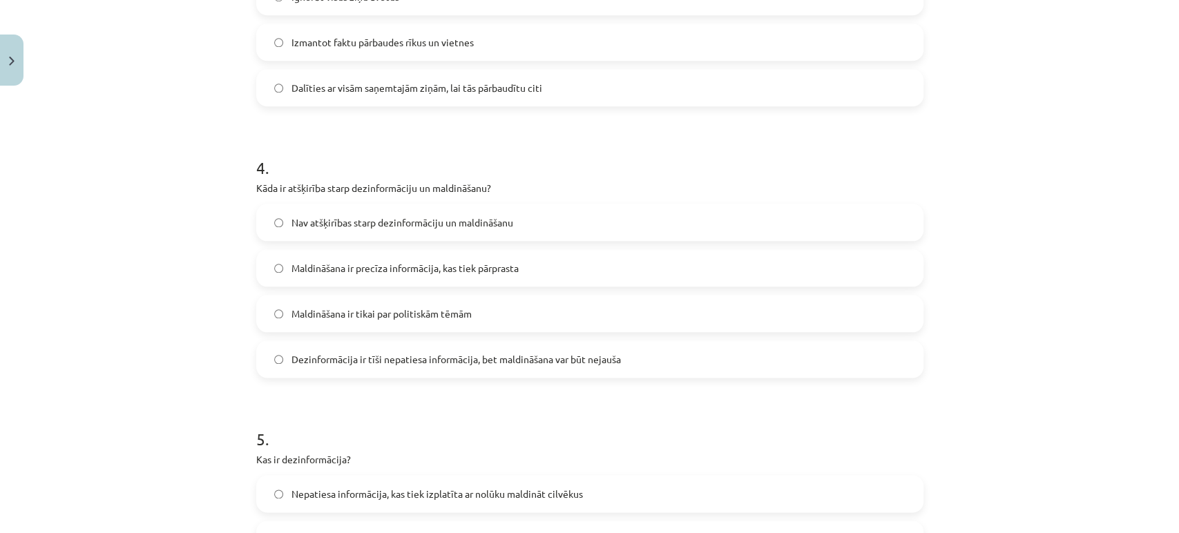
click at [283, 358] on label "Dezinformācija ir tīši nepatiesa informācija, bet maldināšana var būt nejauša" at bounding box center [590, 359] width 664 height 35
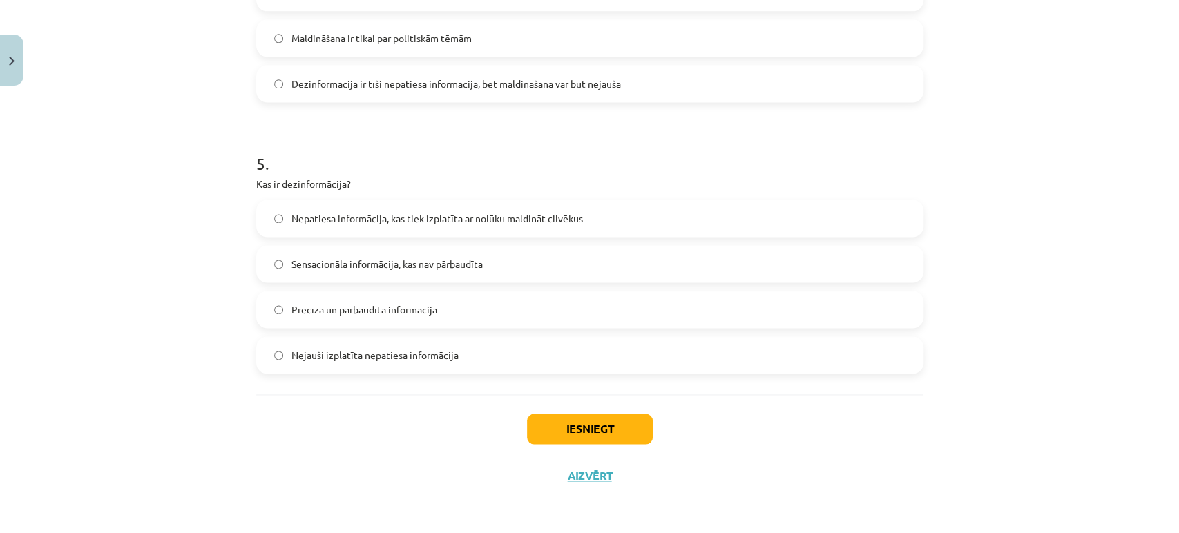
click at [461, 220] on span "Nepatiesa informācija, kas tiek izplatīta ar nolūku maldināt cilvēkus" at bounding box center [436, 218] width 291 height 15
click at [594, 427] on button "Iesniegt" at bounding box center [590, 429] width 126 height 30
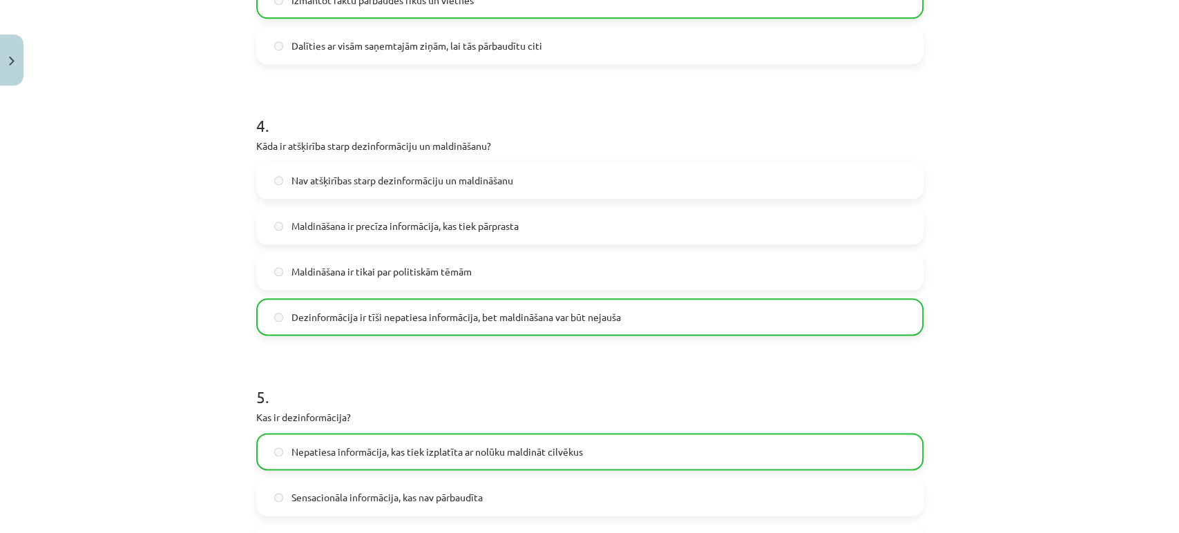
scroll to position [1274, 0]
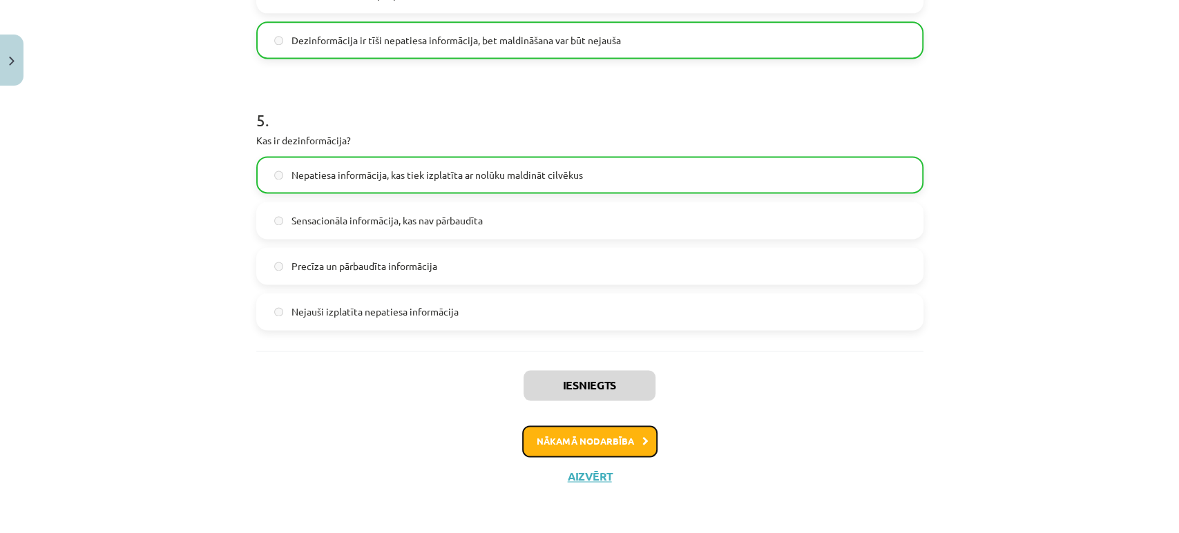
click at [614, 446] on button "Nākamā nodarbība" at bounding box center [589, 441] width 135 height 32
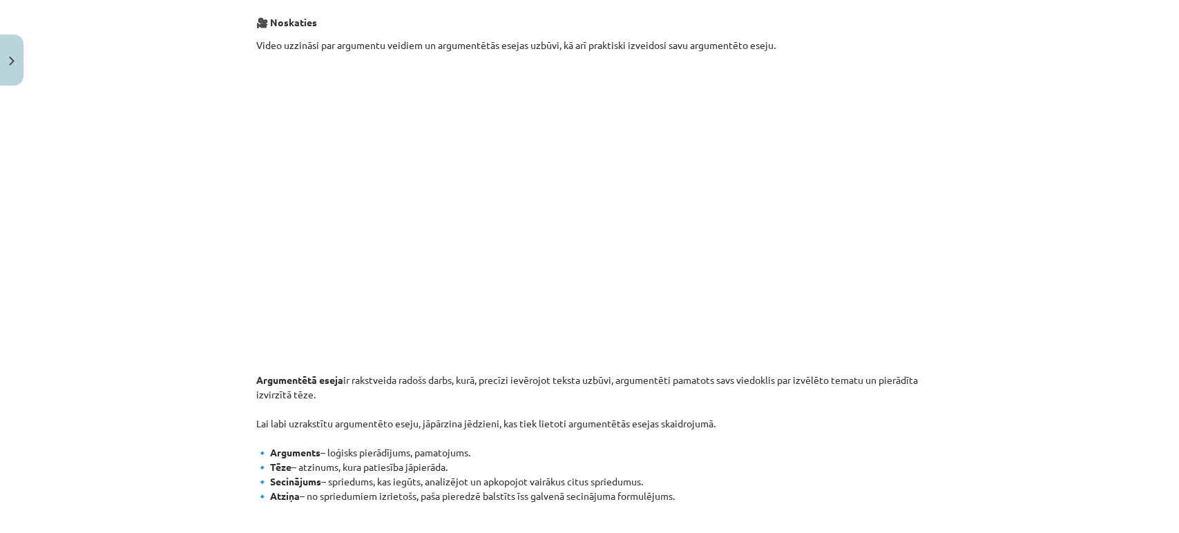
scroll to position [131, 0]
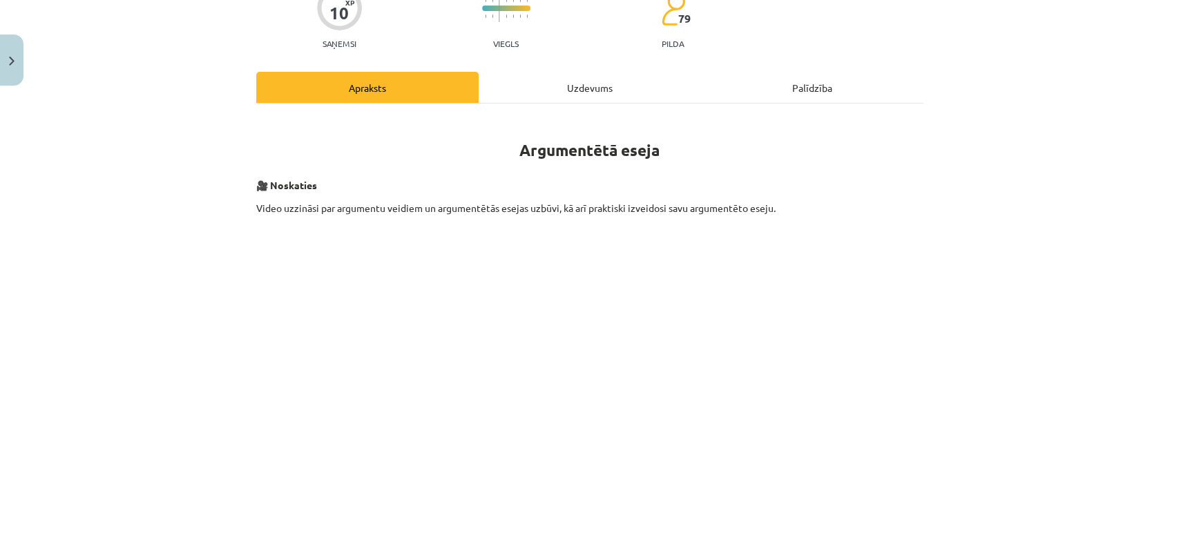
click at [579, 86] on div "Uzdevums" at bounding box center [590, 87] width 222 height 31
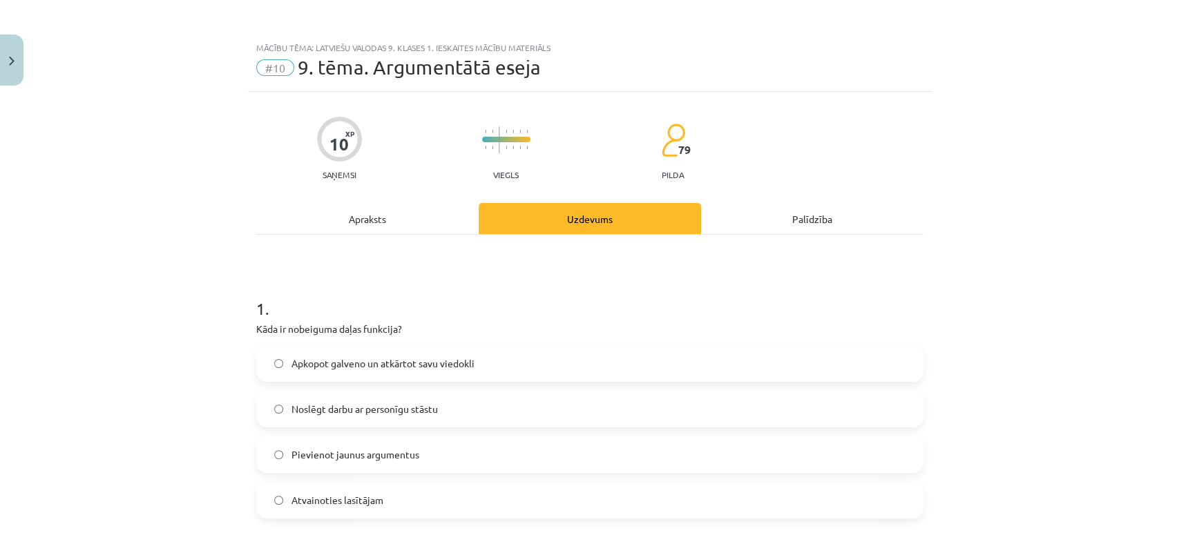
scroll to position [0, 0]
click at [399, 223] on div "Apraksts" at bounding box center [367, 218] width 222 height 31
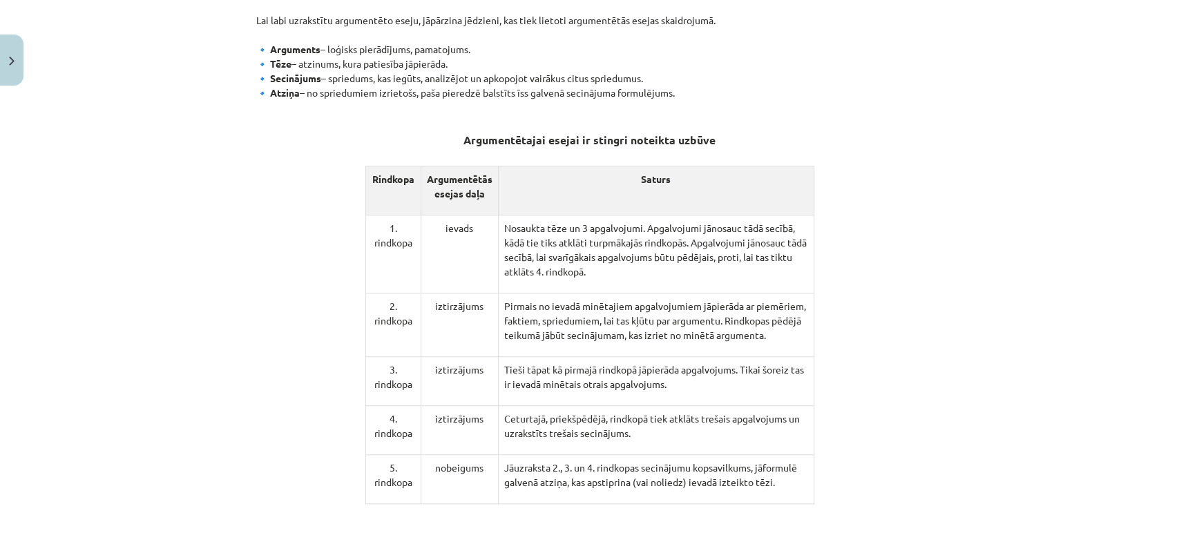
scroll to position [725, 0]
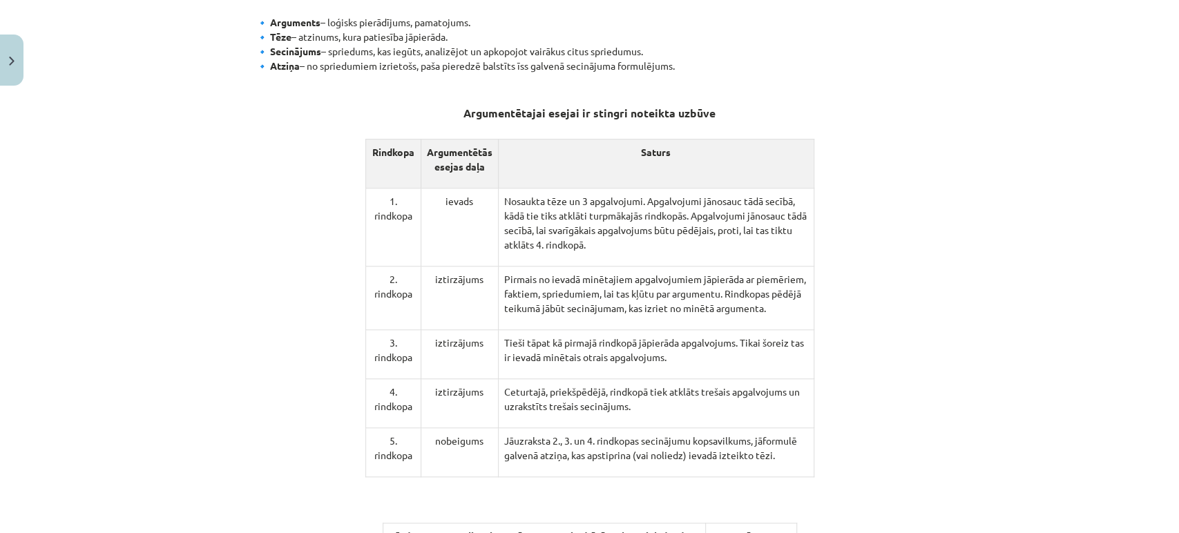
click at [990, 137] on div "Mācību tēma: Latviešu valodas 9. klases 1. ieskaites mācību materiāls #10 9. tē…" at bounding box center [589, 266] width 1179 height 533
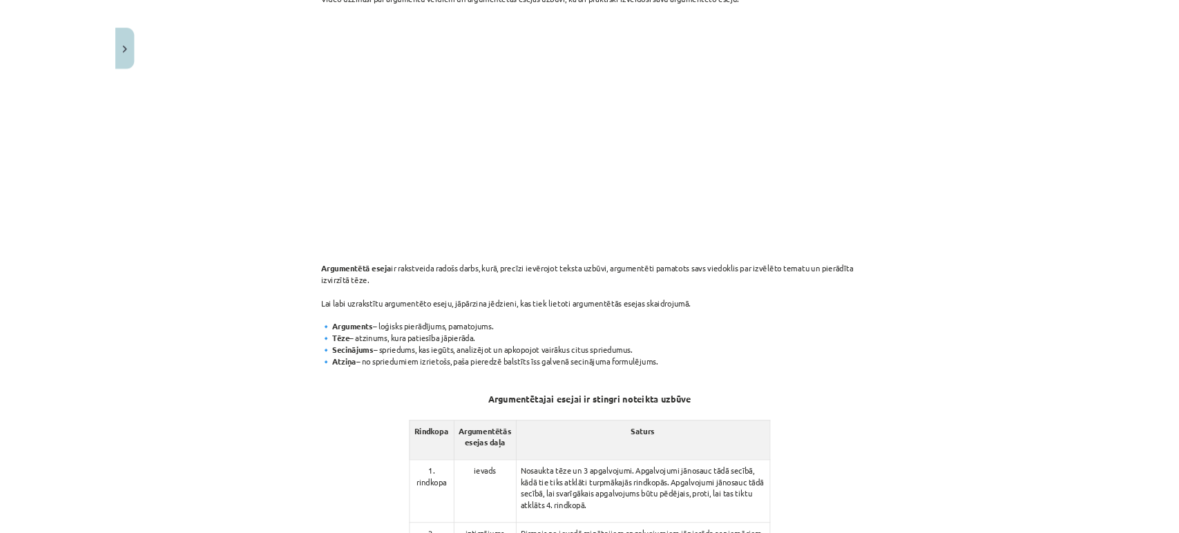
scroll to position [921, 0]
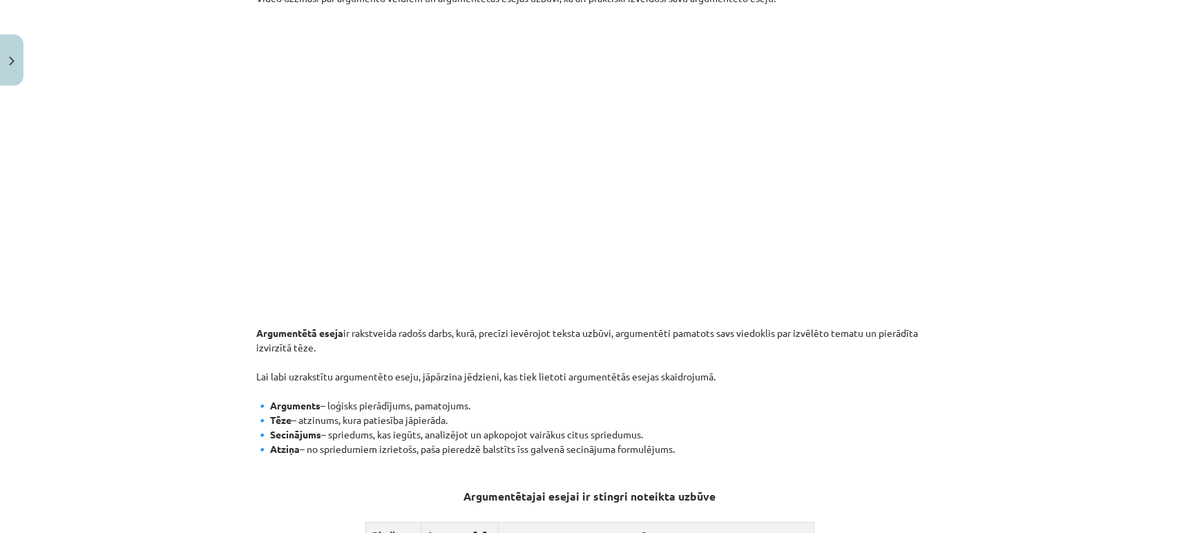
click at [984, 240] on div "Mācību tēma: Latviešu valodas 9. klases 1. ieskaites mācību materiāls #10 9. tē…" at bounding box center [589, 266] width 1179 height 533
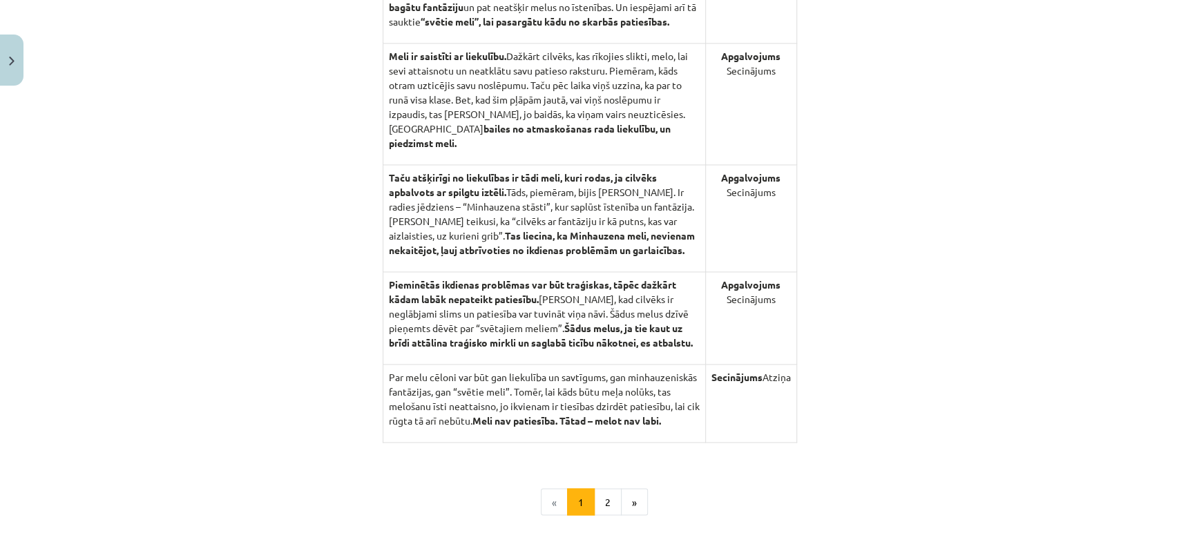
scroll to position [1339, 0]
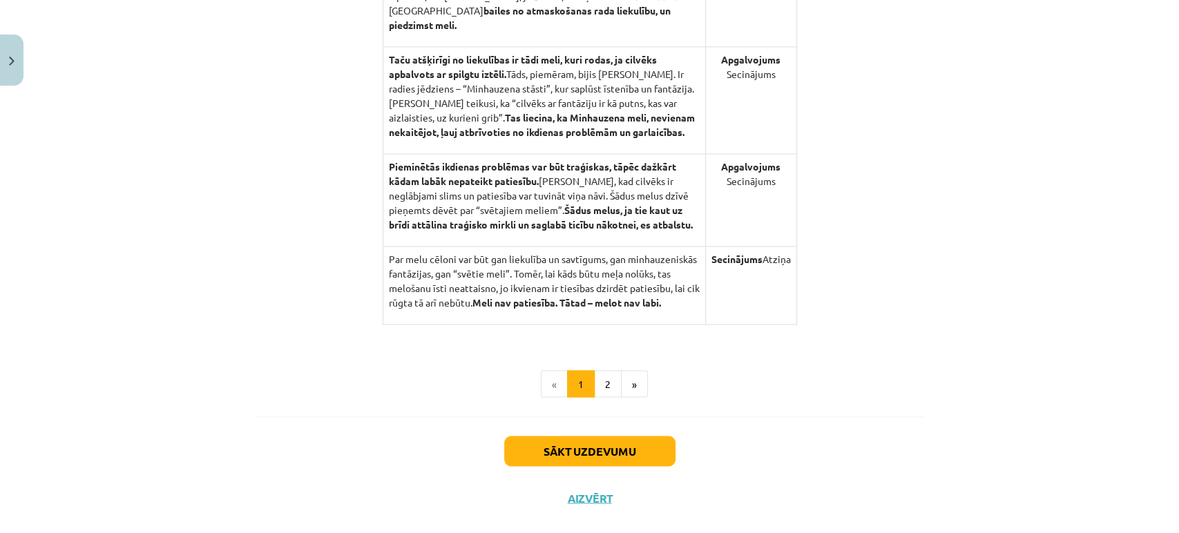
click at [600, 384] on button "2" at bounding box center [608, 384] width 28 height 28
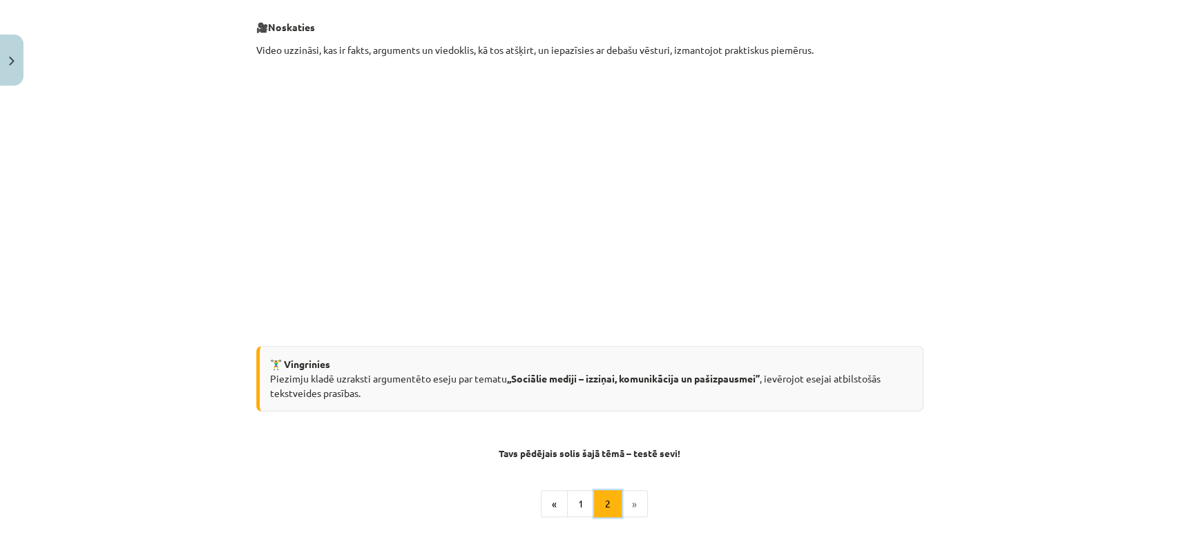
scroll to position [247, 0]
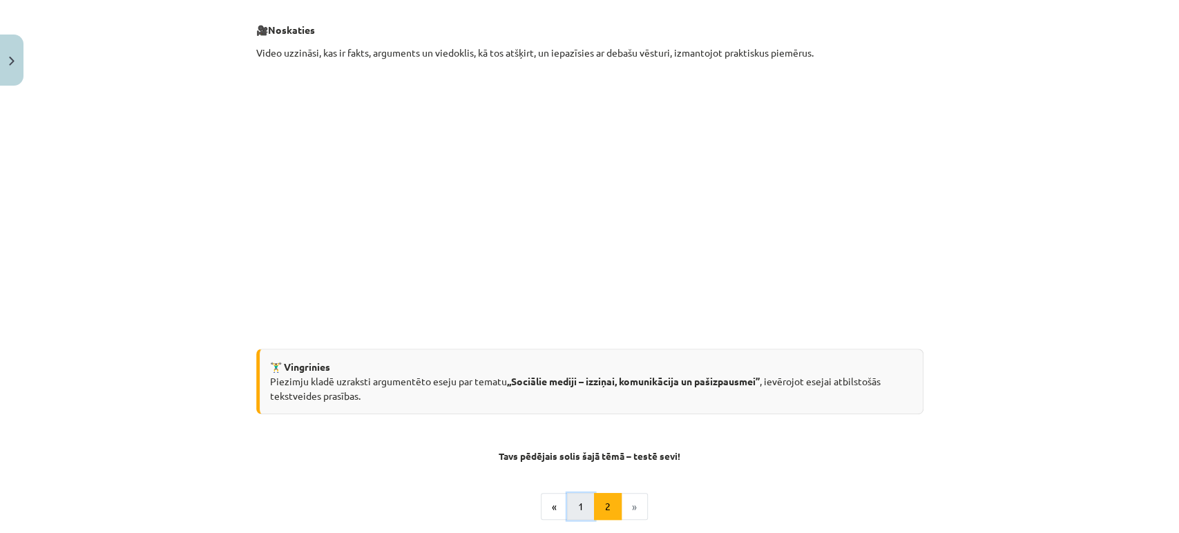
click at [573, 507] on button "1" at bounding box center [581, 507] width 28 height 28
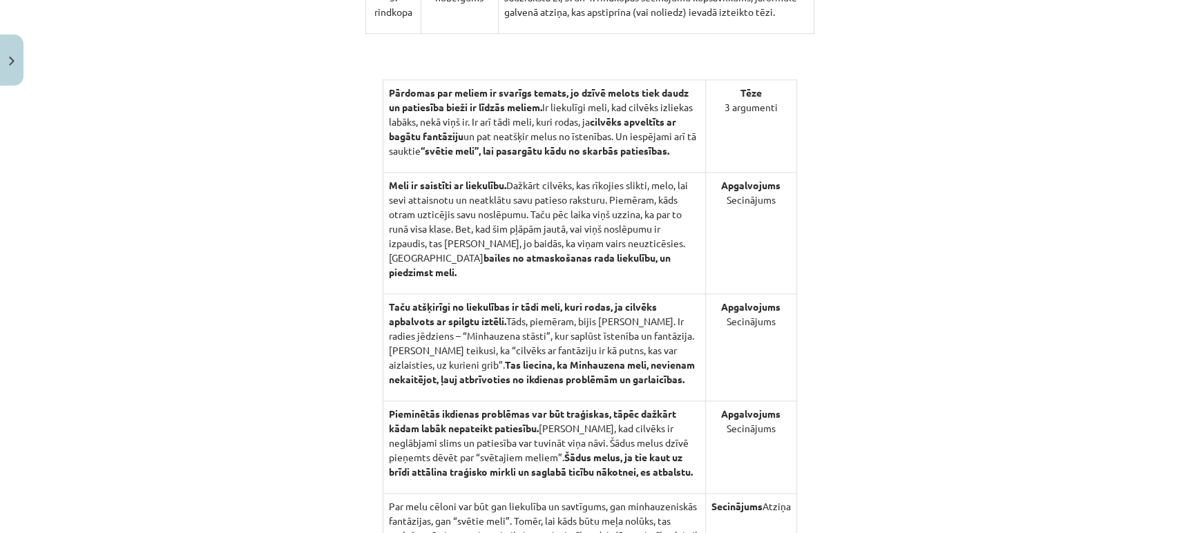
scroll to position [1245, 0]
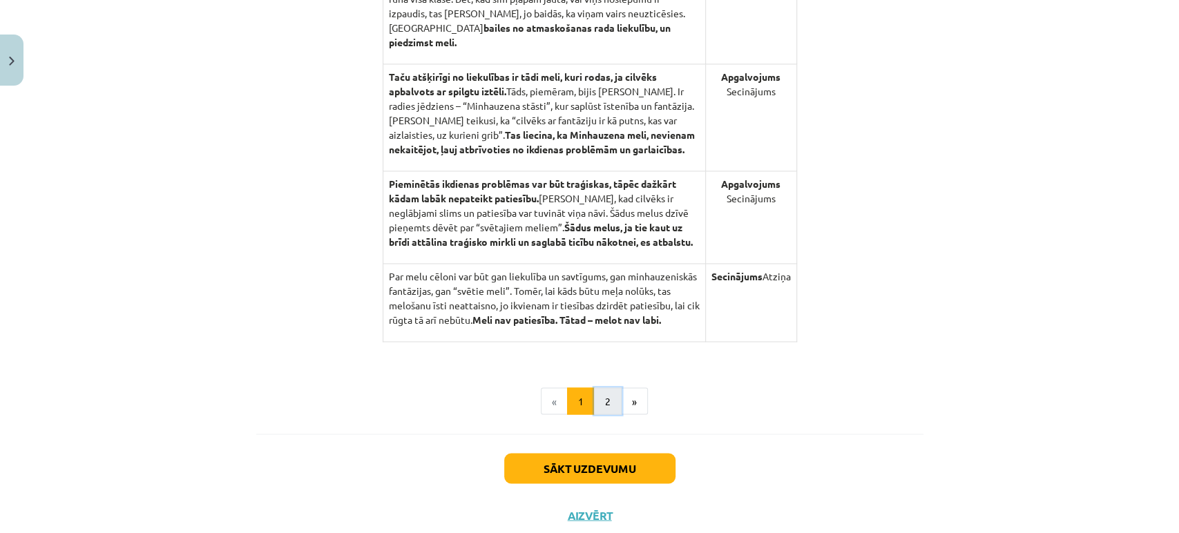
click at [596, 409] on button "2" at bounding box center [608, 401] width 28 height 28
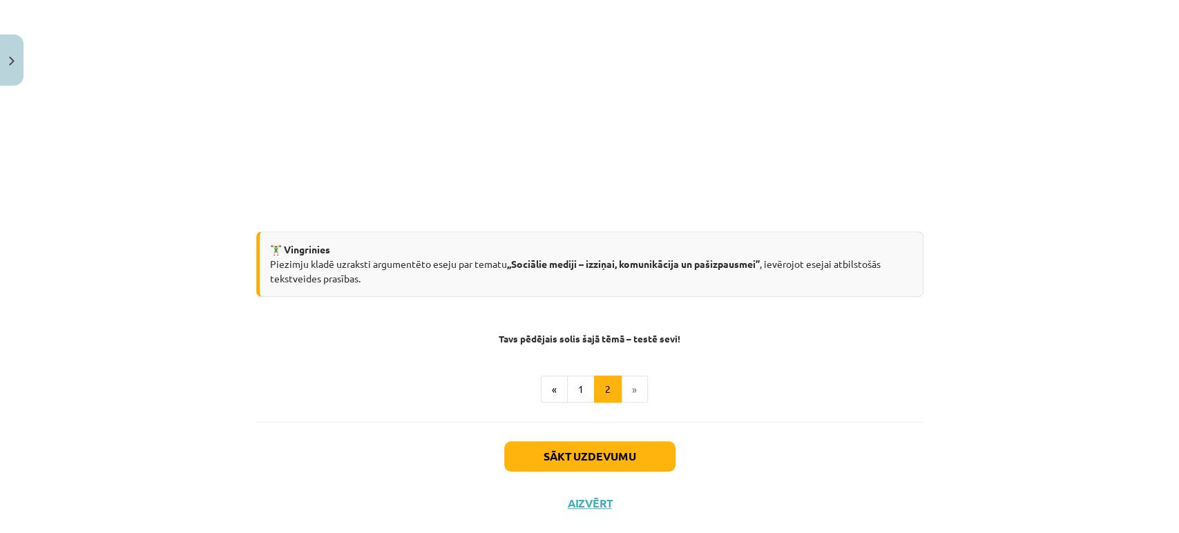
scroll to position [392, 0]
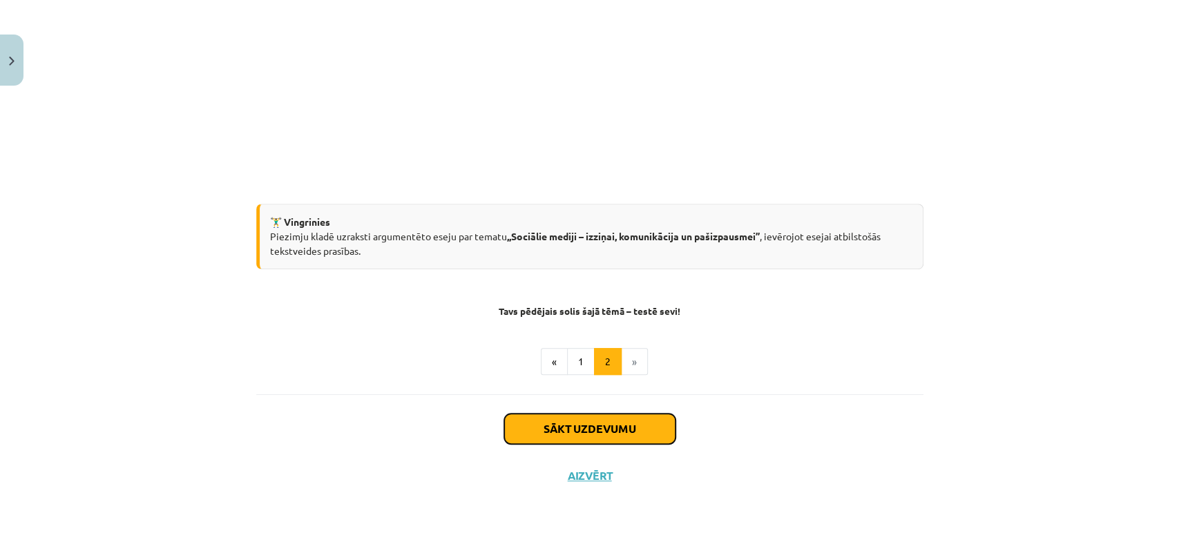
click at [613, 438] on button "Sākt uzdevumu" at bounding box center [589, 429] width 171 height 30
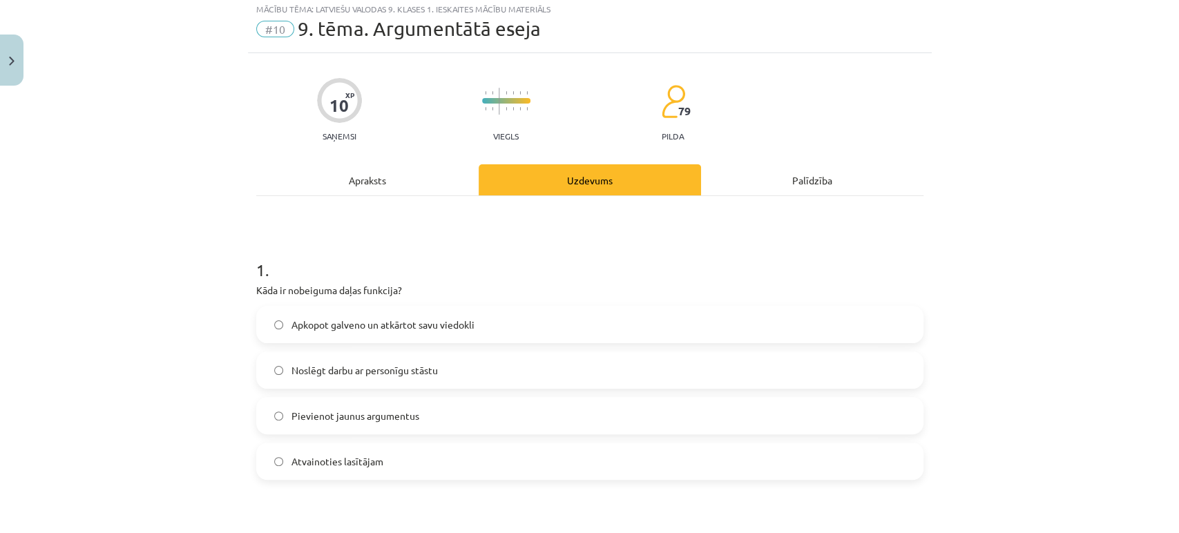
scroll to position [34, 0]
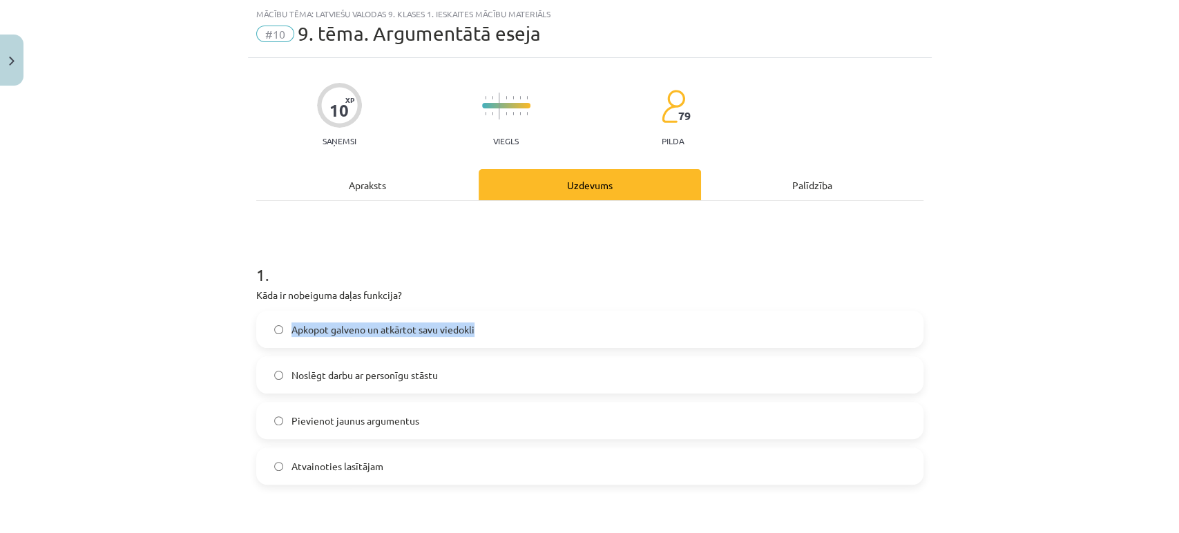
drag, startPoint x: 283, startPoint y: 330, endPoint x: 490, endPoint y: 320, distance: 207.4
click at [518, 327] on label "Apkopot galveno un atkārtot savu viedokli" at bounding box center [590, 329] width 664 height 35
click at [511, 305] on div "1 . Kāda ir nobeiguma daļas funkcija? Apkopot galveno un atkārtot savu viedokli…" at bounding box center [589, 363] width 667 height 244
click at [283, 332] on label "Apkopot galveno un atkārtot savu viedokli" at bounding box center [590, 329] width 664 height 35
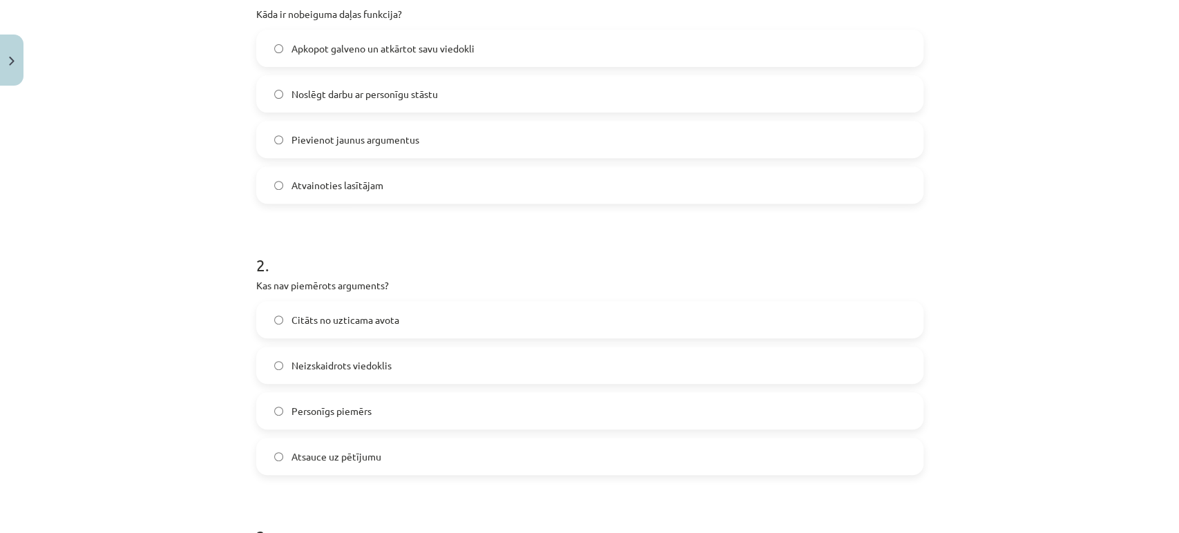
scroll to position [341, 0]
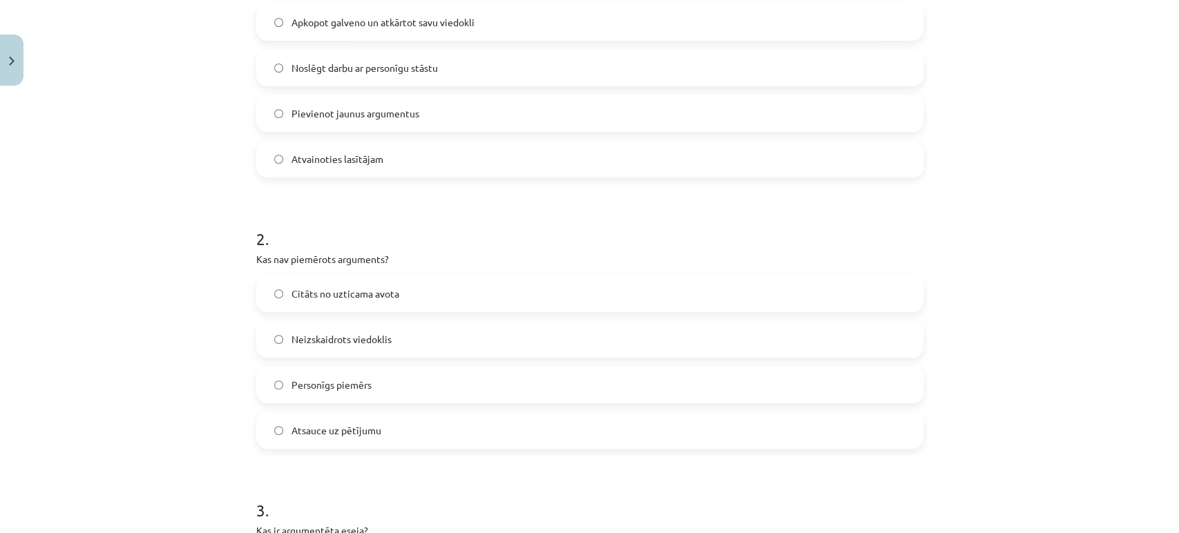
click at [307, 374] on label "Personīgs piemērs" at bounding box center [590, 384] width 664 height 35
click at [296, 341] on span "Neizskaidrots viedoklis" at bounding box center [341, 339] width 100 height 15
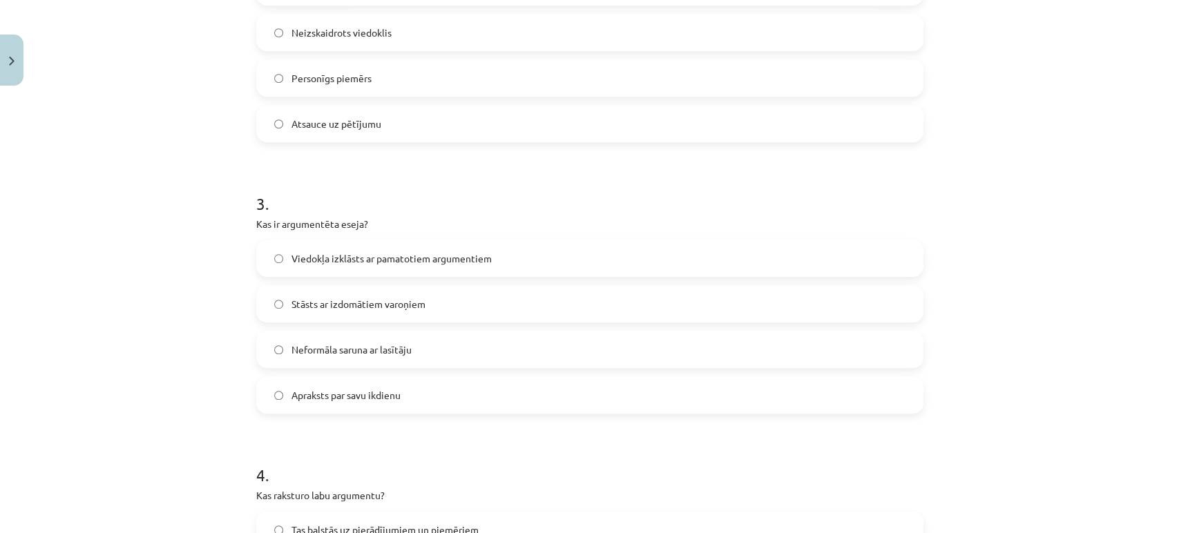
scroll to position [571, 0]
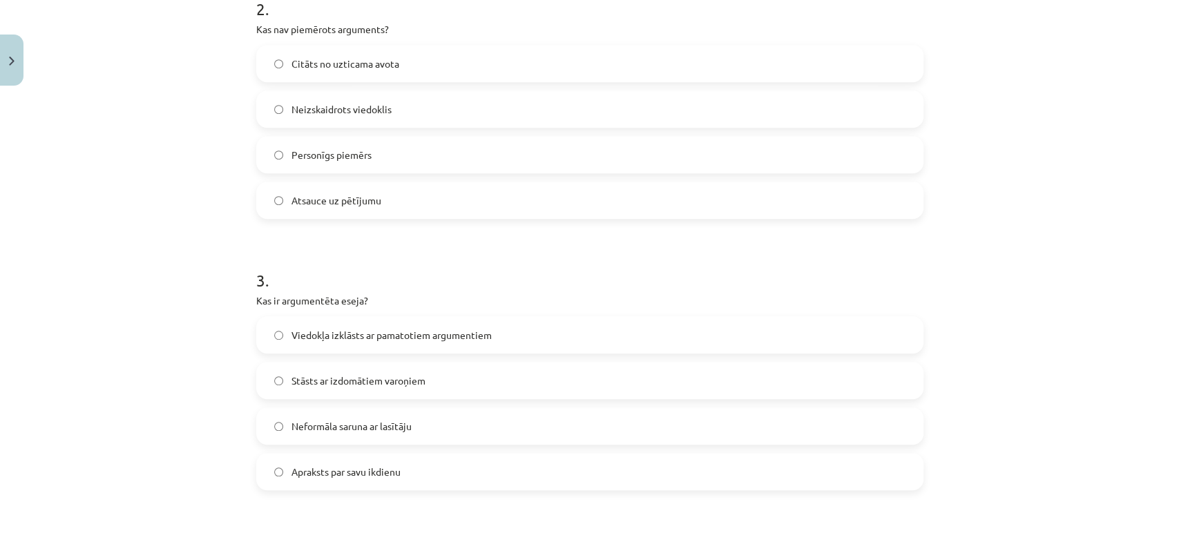
click at [292, 339] on span "Viedokļa izklāsts ar pamatotiem argumentiem" at bounding box center [391, 335] width 200 height 15
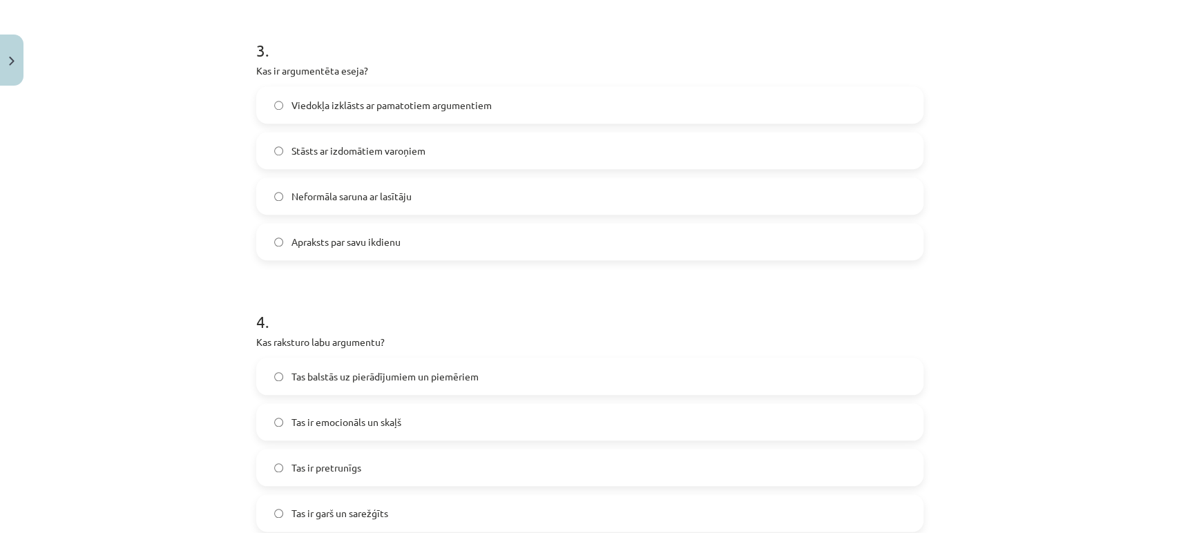
scroll to position [879, 0]
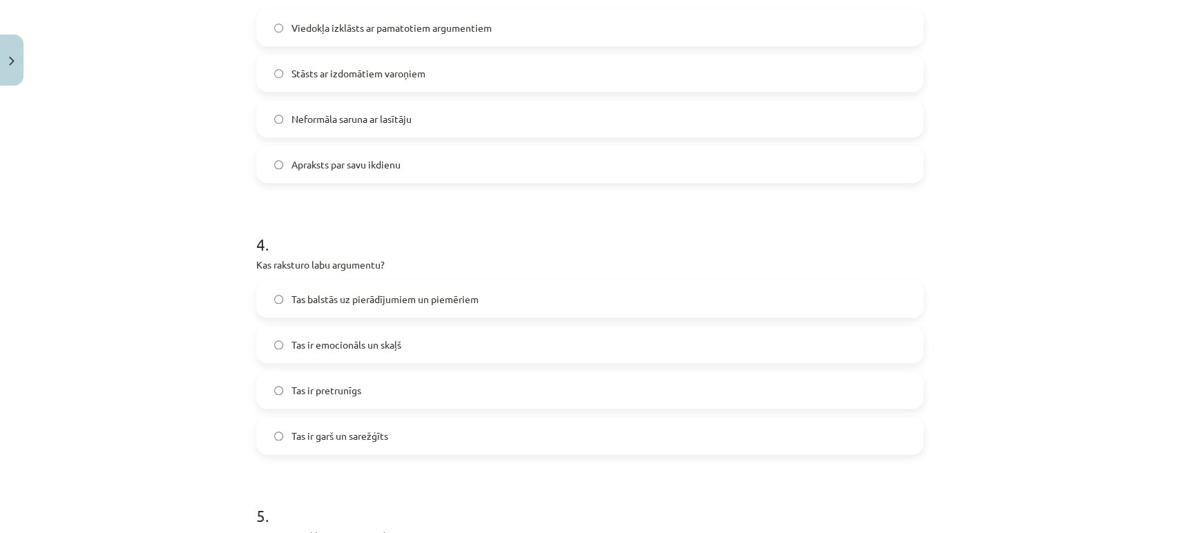
click at [320, 294] on span "Tas balstās uz pierādījumiem un piemēriem" at bounding box center [384, 299] width 187 height 15
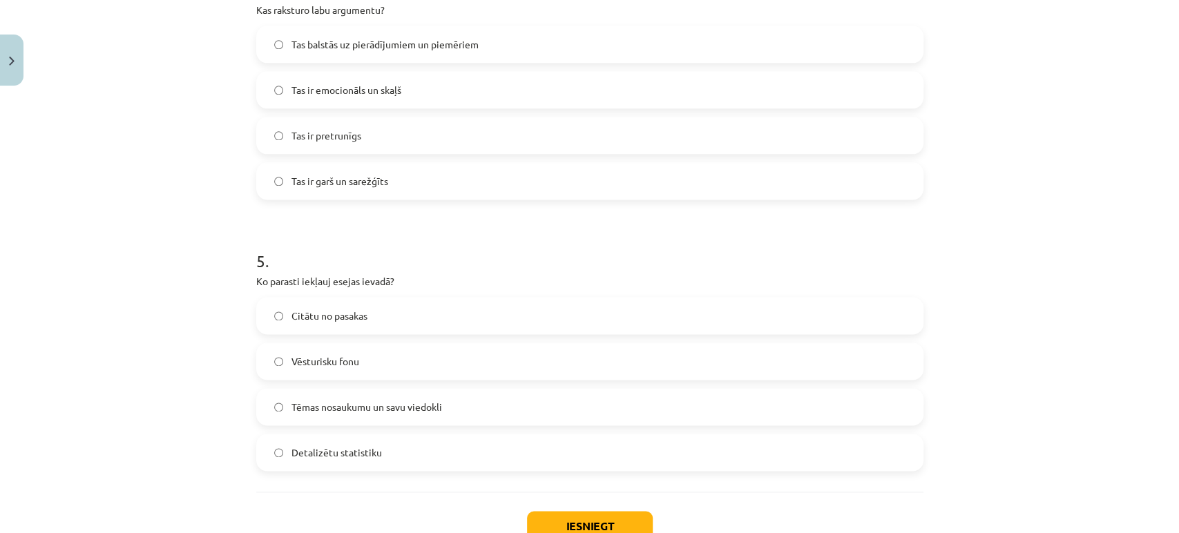
scroll to position [1109, 0]
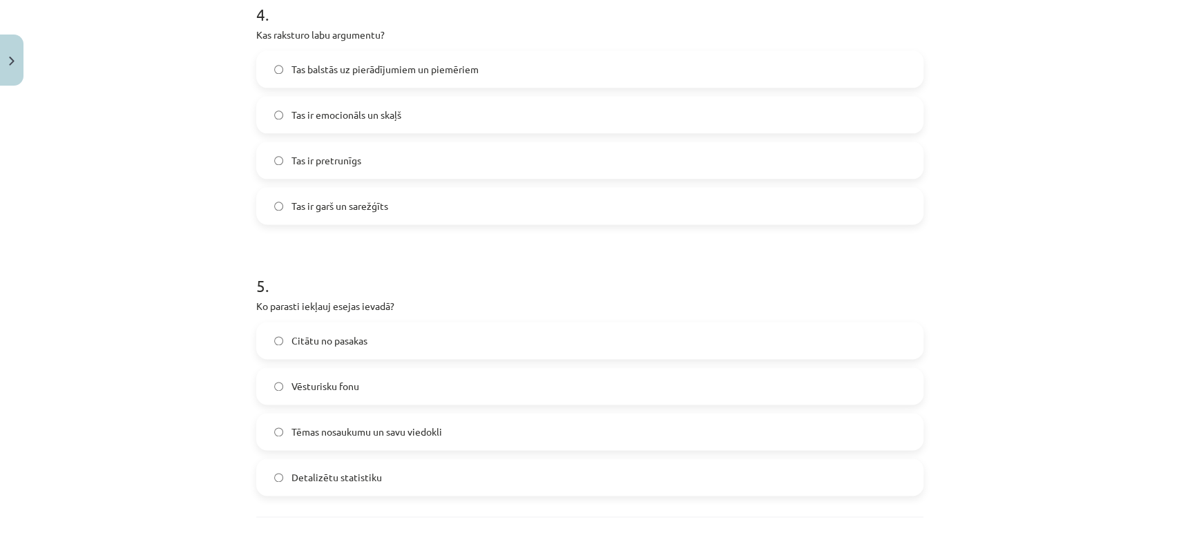
click at [423, 432] on span "Tēmas nosaukumu un savu viedokli" at bounding box center [366, 432] width 151 height 15
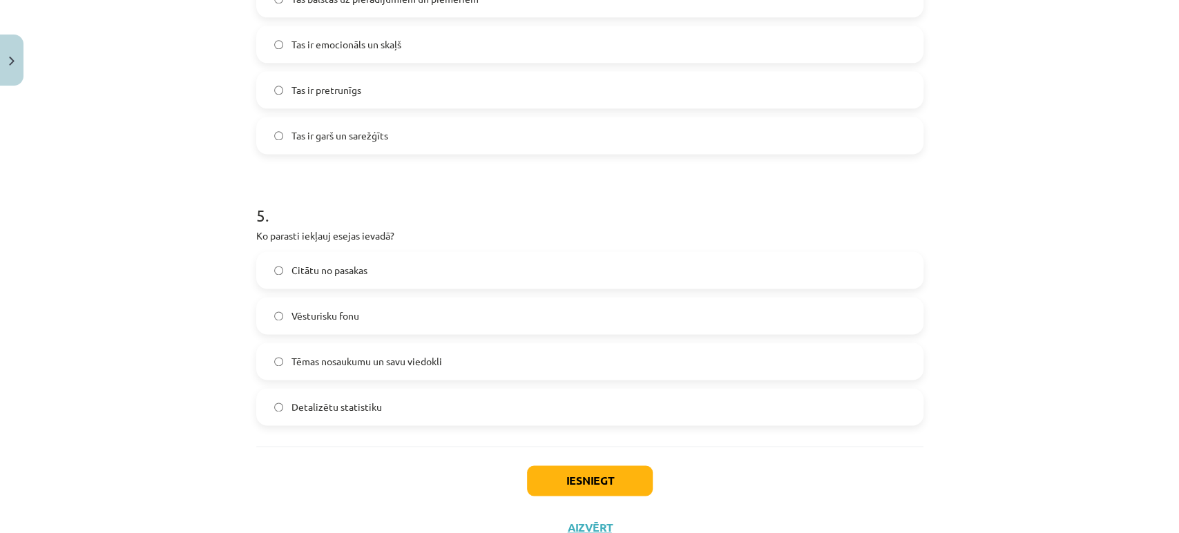
scroll to position [1231, 0]
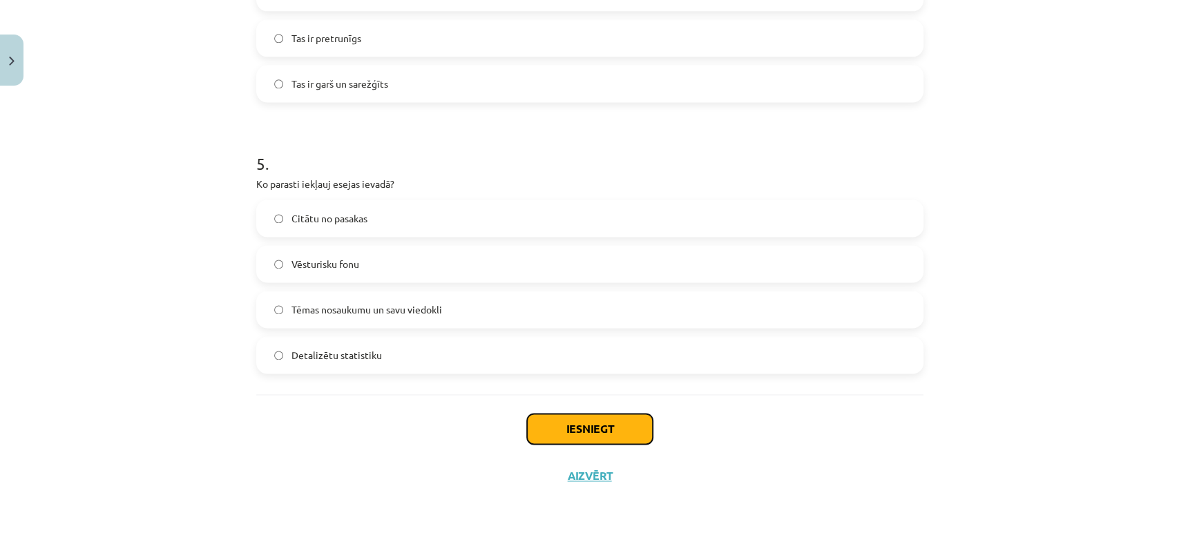
click at [619, 432] on button "Iesniegt" at bounding box center [590, 429] width 126 height 30
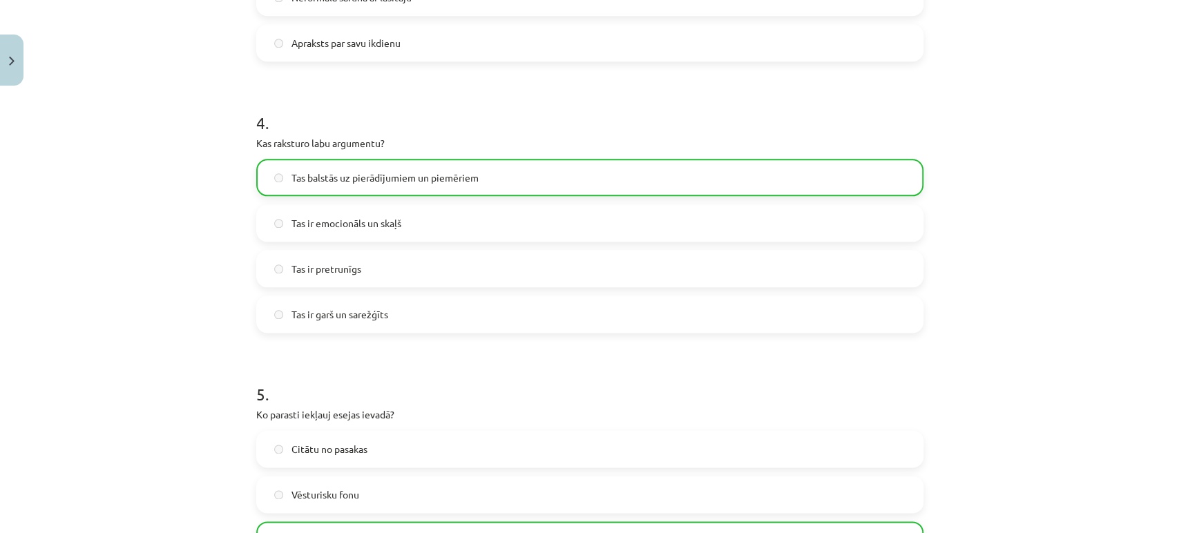
scroll to position [1274, 0]
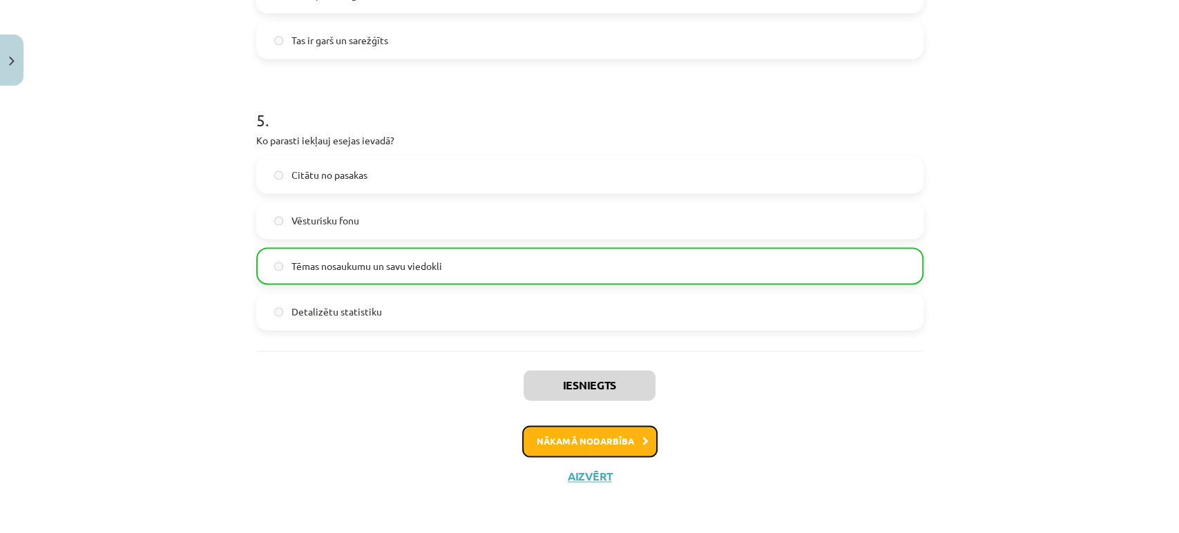
click at [597, 425] on button "Nākamā nodarbība" at bounding box center [589, 441] width 135 height 32
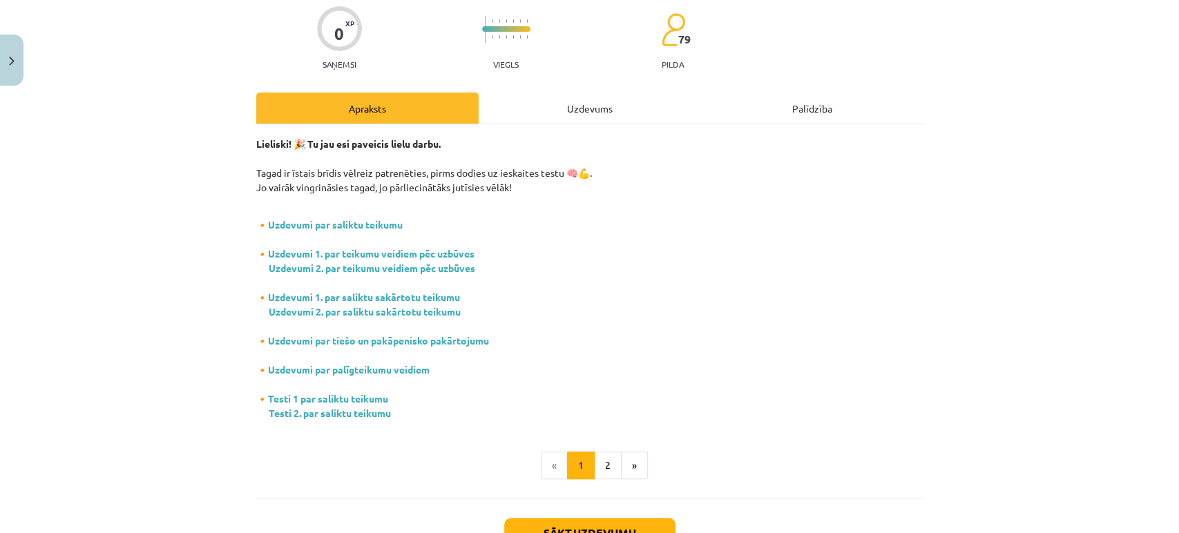
scroll to position [188, 0]
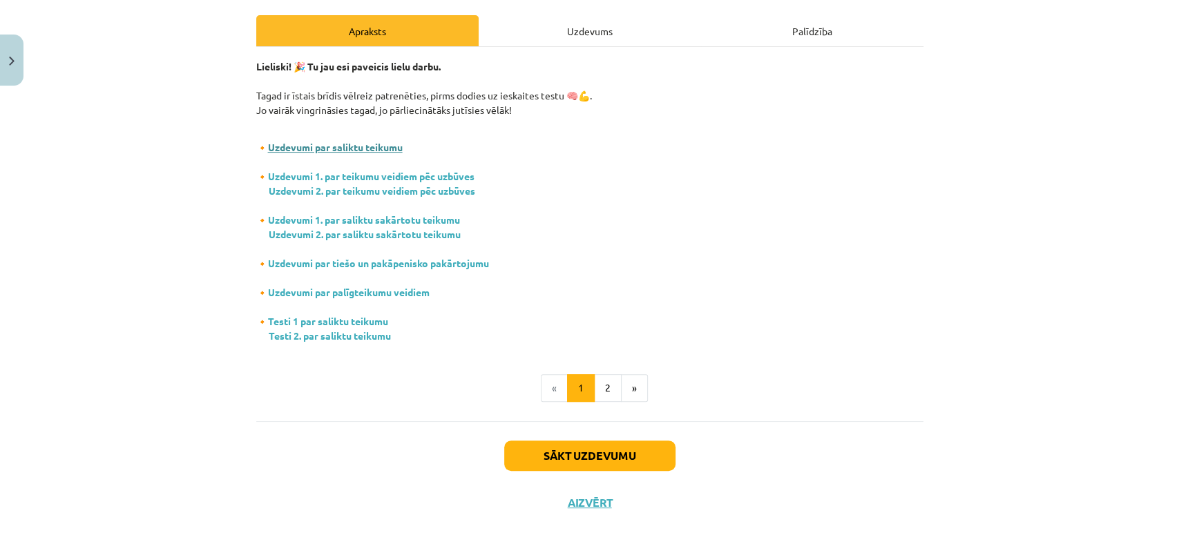
click at [320, 151] on link "Uzdevumi par saliktu teikumu" at bounding box center [335, 147] width 135 height 12
click at [392, 173] on link "Uzdevumi 1. par teikumu veidiem pēc uzbūves" at bounding box center [371, 176] width 207 height 12
click at [427, 193] on link "Uzdevumi 2. par teikumu veidiem pēc uzbūves" at bounding box center [372, 190] width 207 height 12
click at [374, 220] on link "Uzdevumi 1. par saliktu sakārtotu teikumu" at bounding box center [364, 219] width 192 height 12
click at [403, 236] on link "Uzdevumi 2. par saliktu sakārtotu teikumu" at bounding box center [365, 234] width 192 height 12
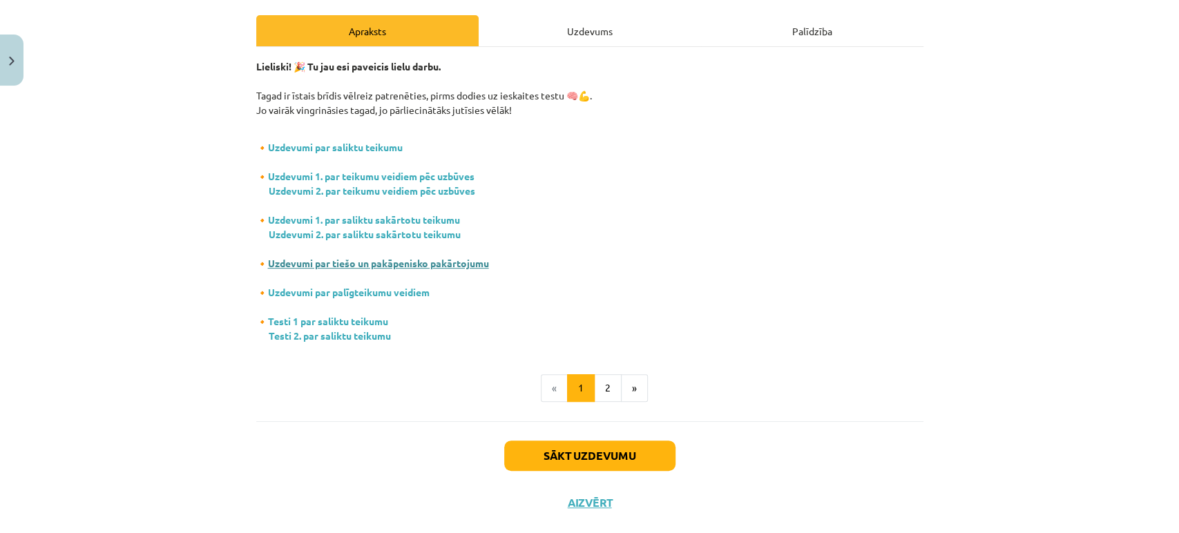
click at [347, 268] on link "Uzdevumi par tiešo un pakāpenisko pakārtojumu" at bounding box center [378, 263] width 221 height 12
click at [376, 289] on link "Uzdevumi par palīgteikumu veidiem" at bounding box center [349, 292] width 162 height 12
click at [336, 320] on link "Testi 1 par saliktu teikumu" at bounding box center [328, 321] width 120 height 12
click at [596, 385] on button "2" at bounding box center [608, 388] width 28 height 28
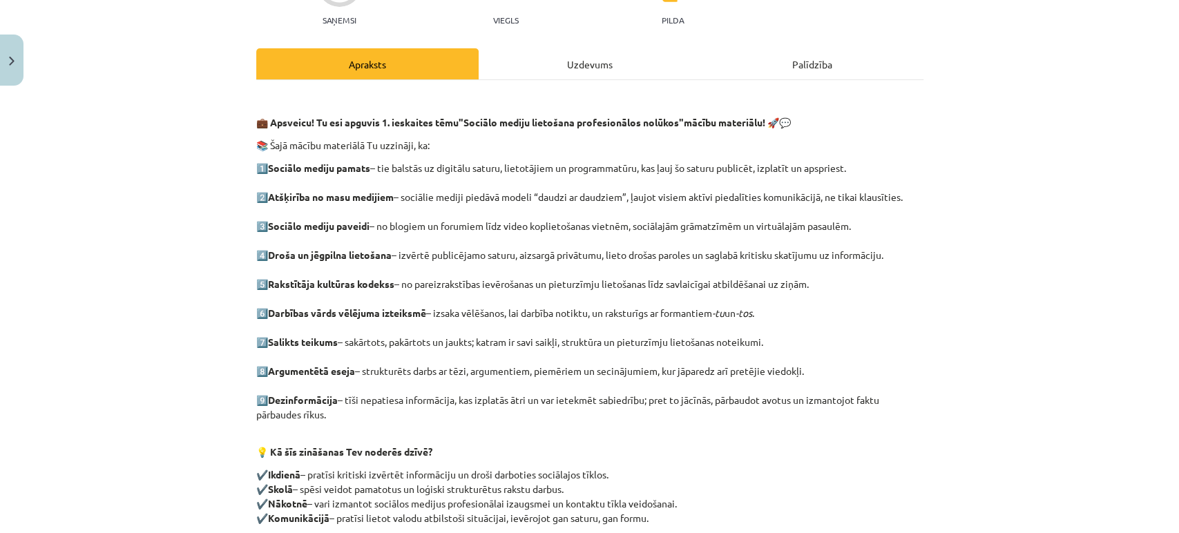
scroll to position [153, 0]
click at [553, 74] on div "Uzdevums" at bounding box center [590, 65] width 222 height 31
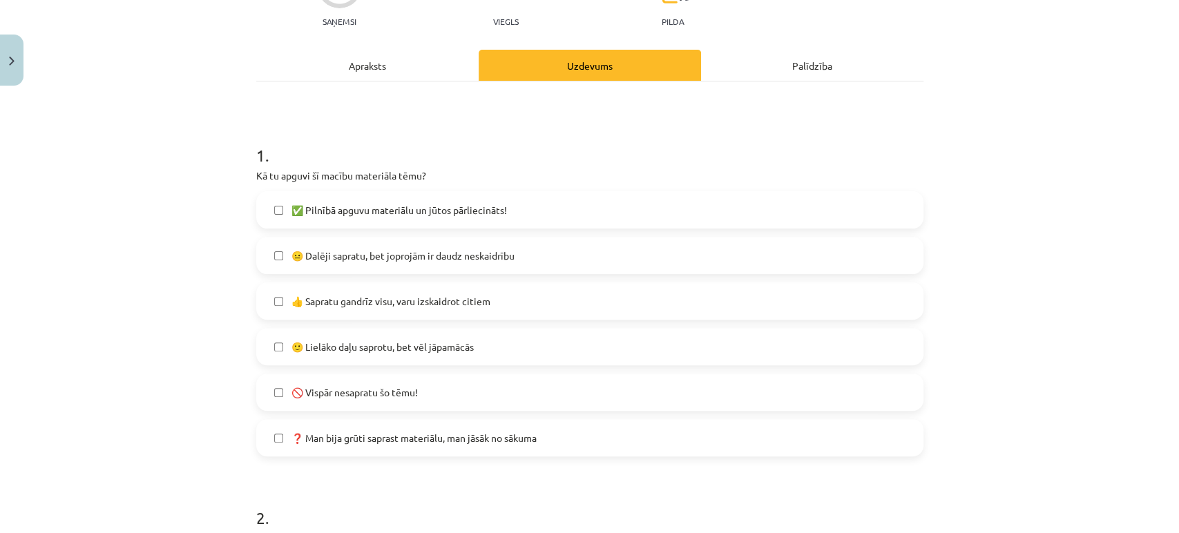
scroll to position [34, 0]
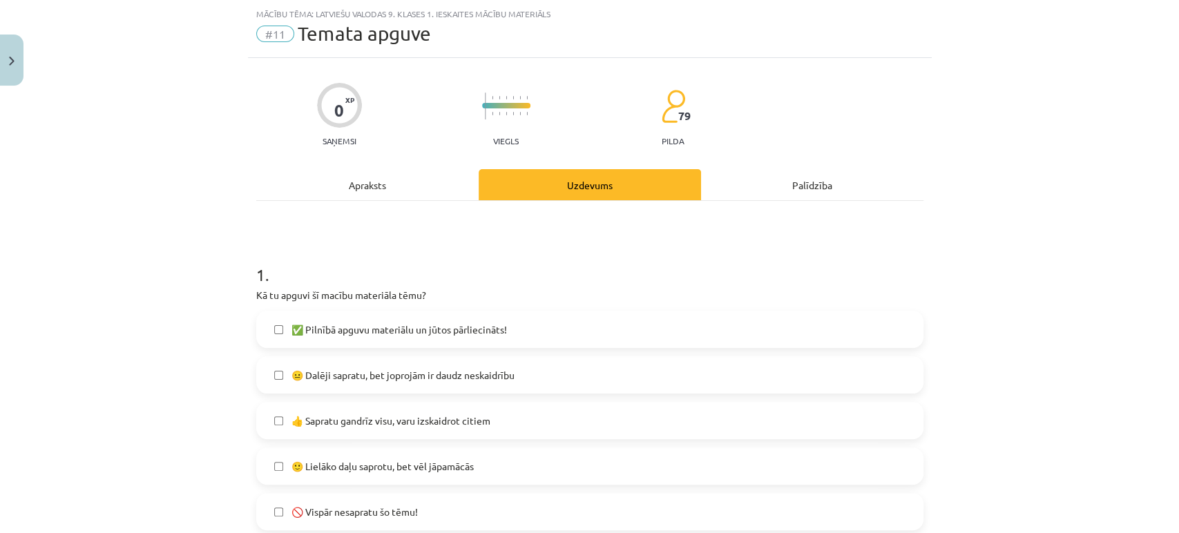
click at [361, 169] on div "Apraksts" at bounding box center [367, 184] width 222 height 31
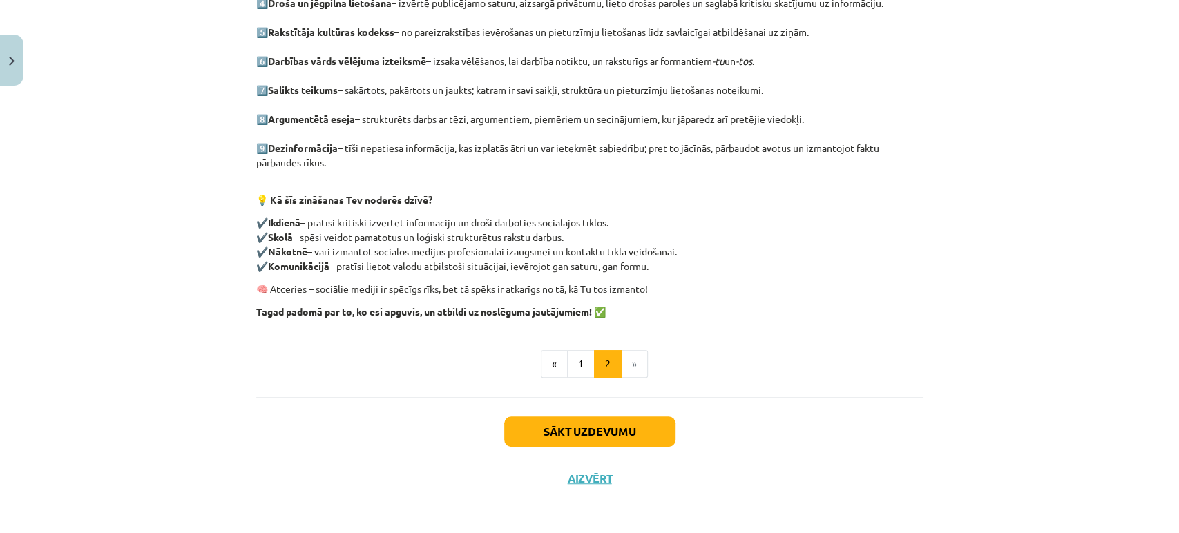
scroll to position [409, 0]
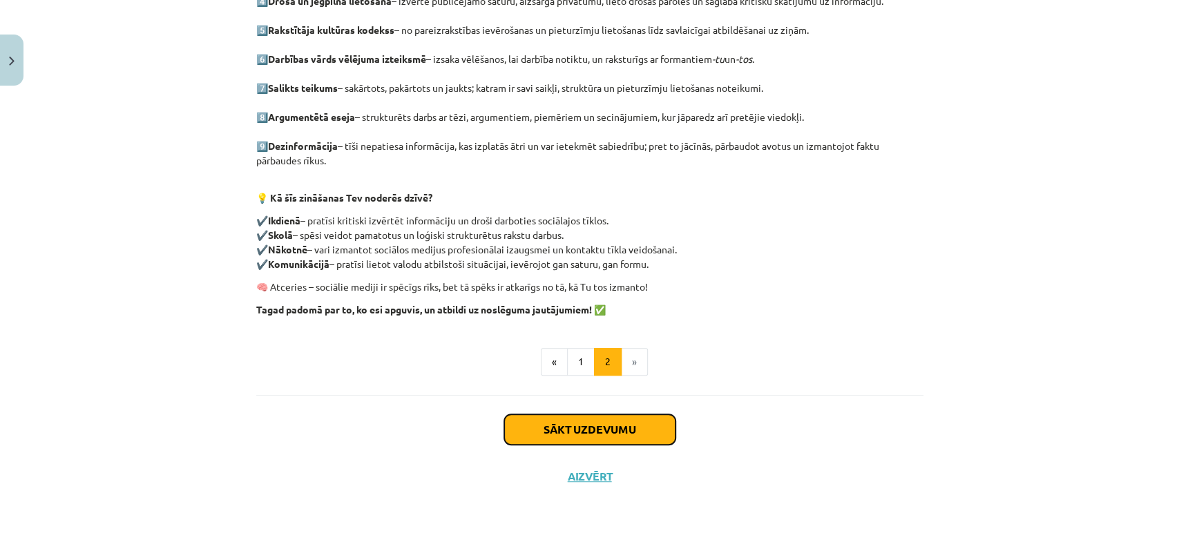
click at [575, 432] on button "Sākt uzdevumu" at bounding box center [589, 429] width 171 height 30
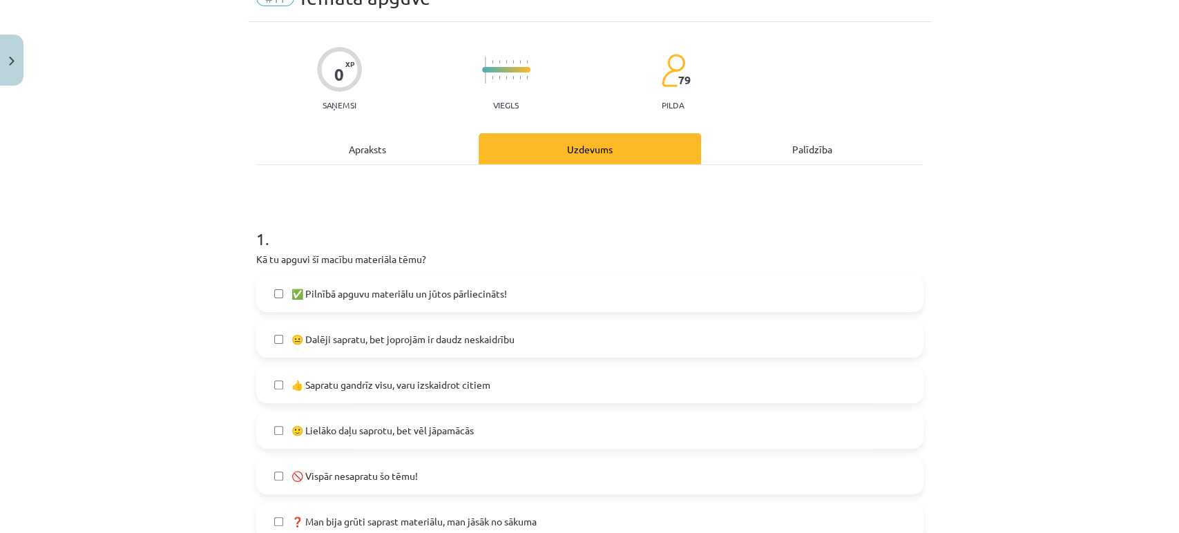
scroll to position [34, 0]
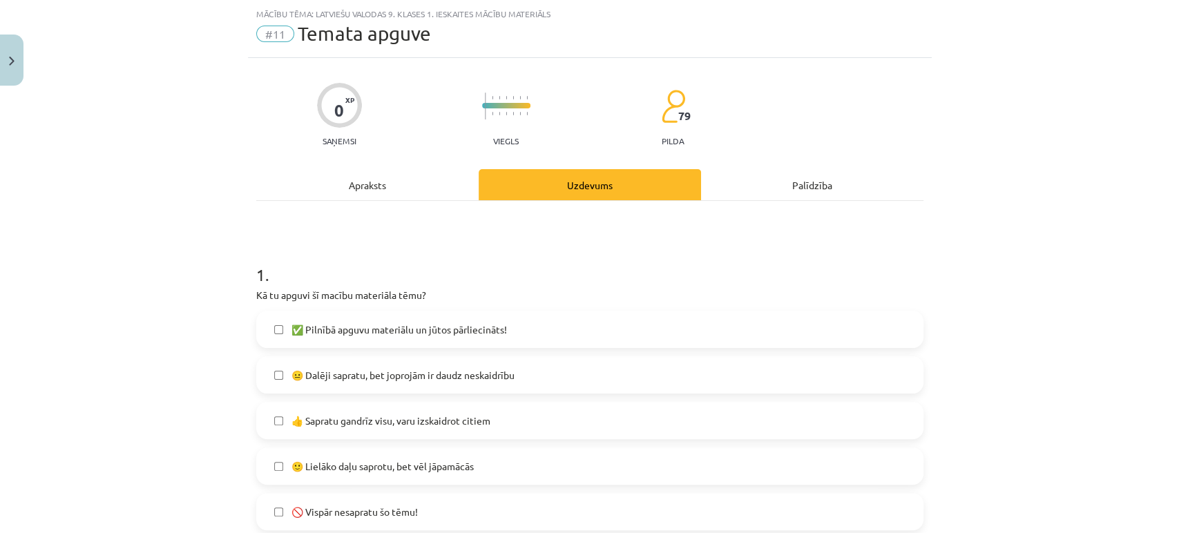
click at [340, 459] on span "🙂 Lielāko daļu saprotu, bet vēl jāpamācās" at bounding box center [382, 466] width 182 height 15
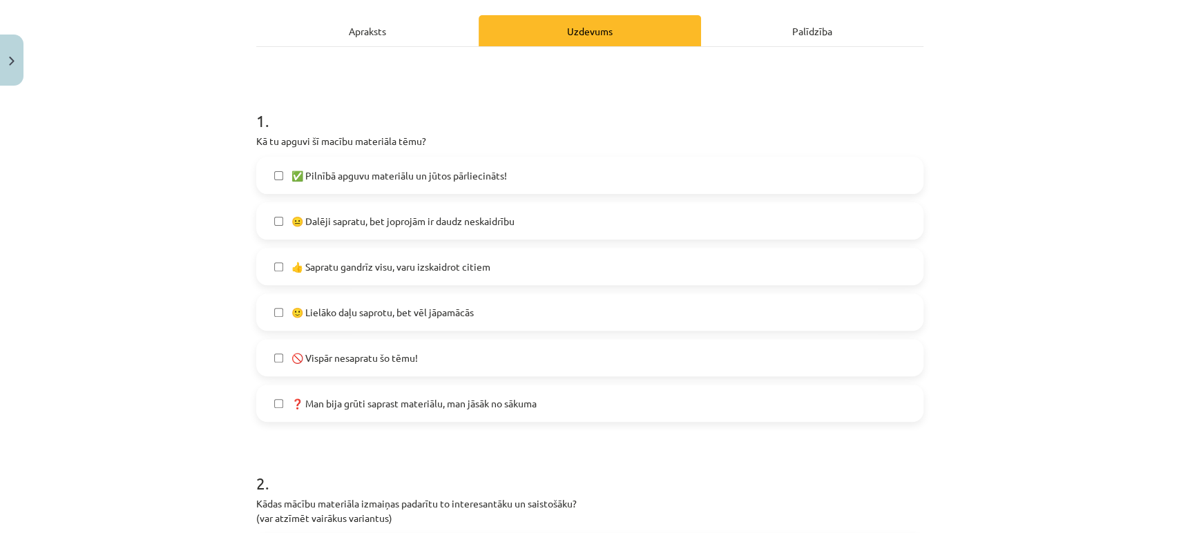
scroll to position [111, 0]
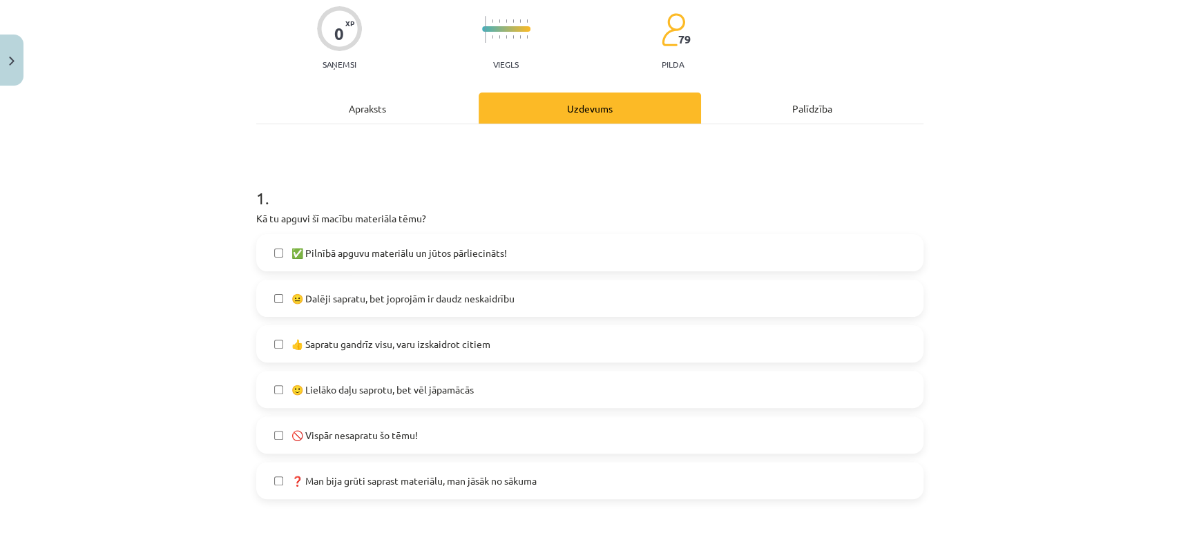
click at [413, 337] on span "👍 Sapratu gandrīz visu, varu izskaidrot citiem" at bounding box center [390, 344] width 199 height 15
click at [356, 383] on span "🙂 Lielāko daļu saprotu, bet vēl jāpamācās" at bounding box center [382, 390] width 182 height 15
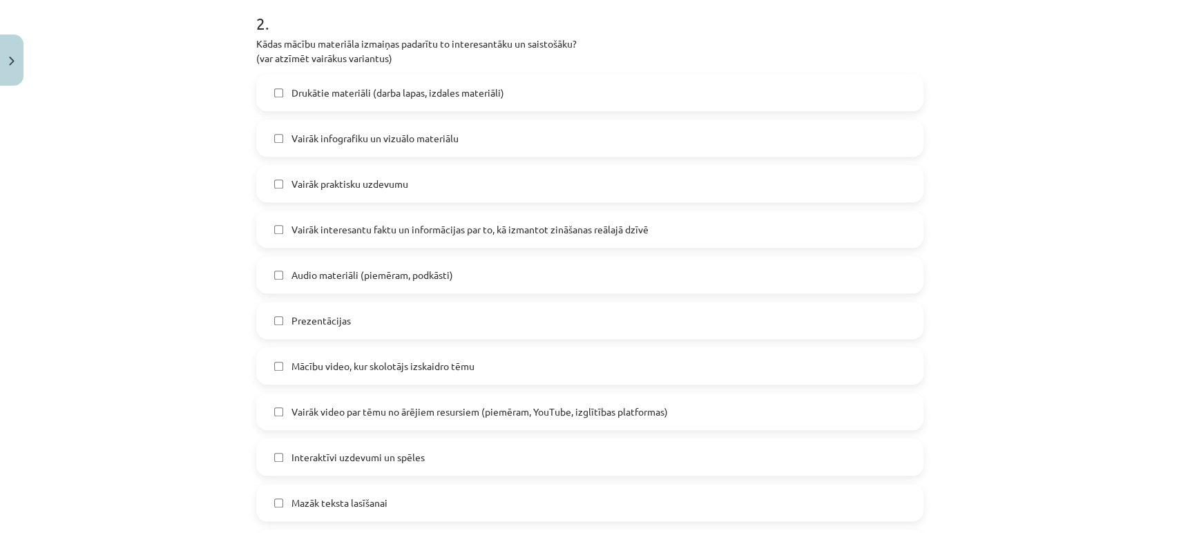
scroll to position [725, 0]
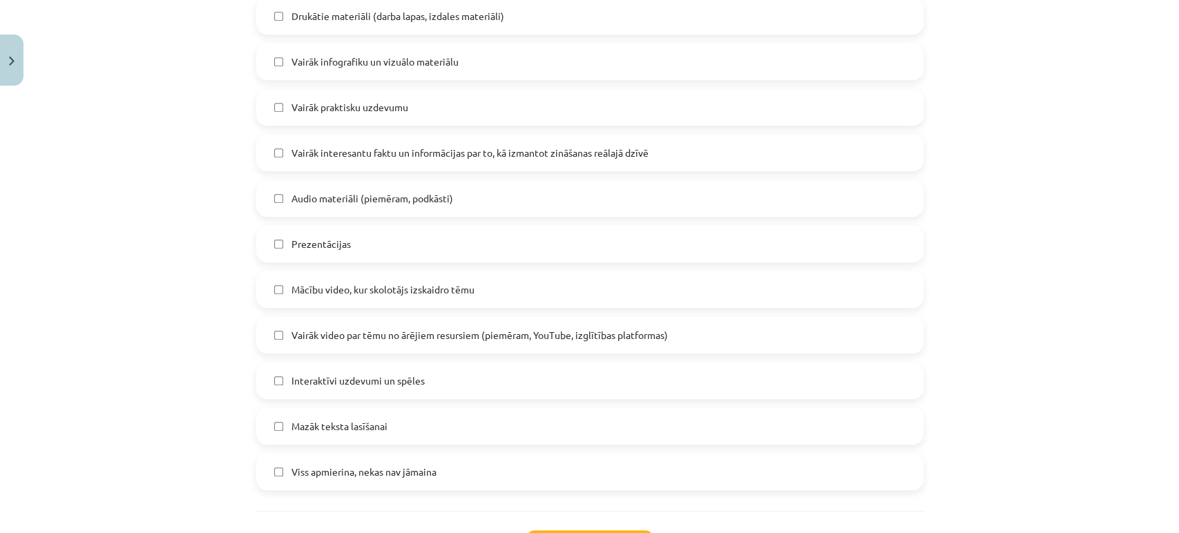
click at [364, 285] on span "Mācību video, kur skolotājs izskaidro tēmu" at bounding box center [382, 289] width 183 height 15
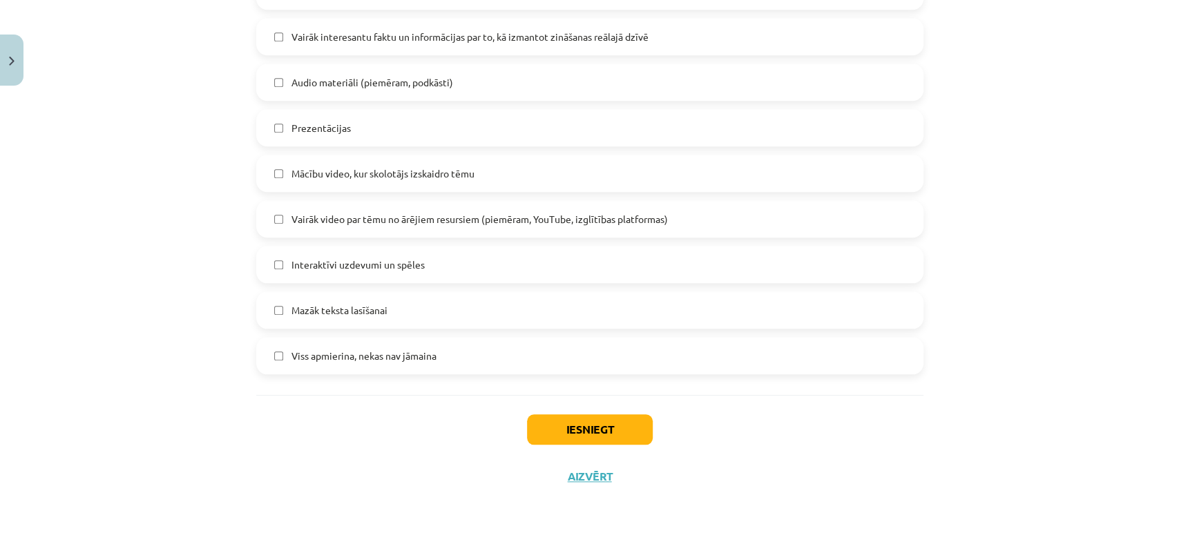
scroll to position [841, 0]
click at [543, 421] on button "Iesniegt" at bounding box center [590, 429] width 126 height 30
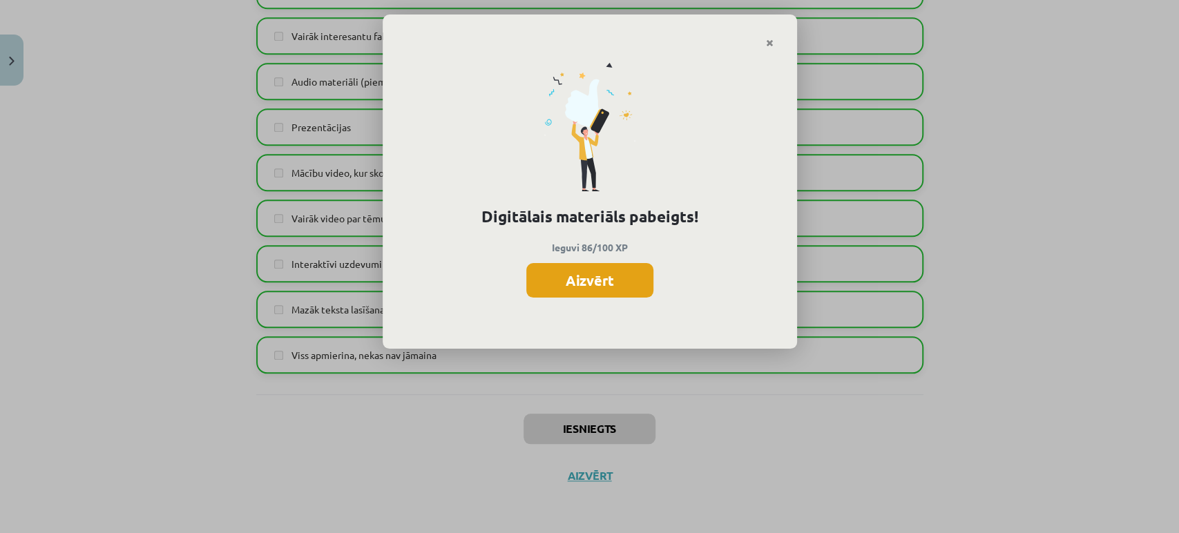
click at [577, 286] on button "Aizvērt" at bounding box center [589, 280] width 127 height 35
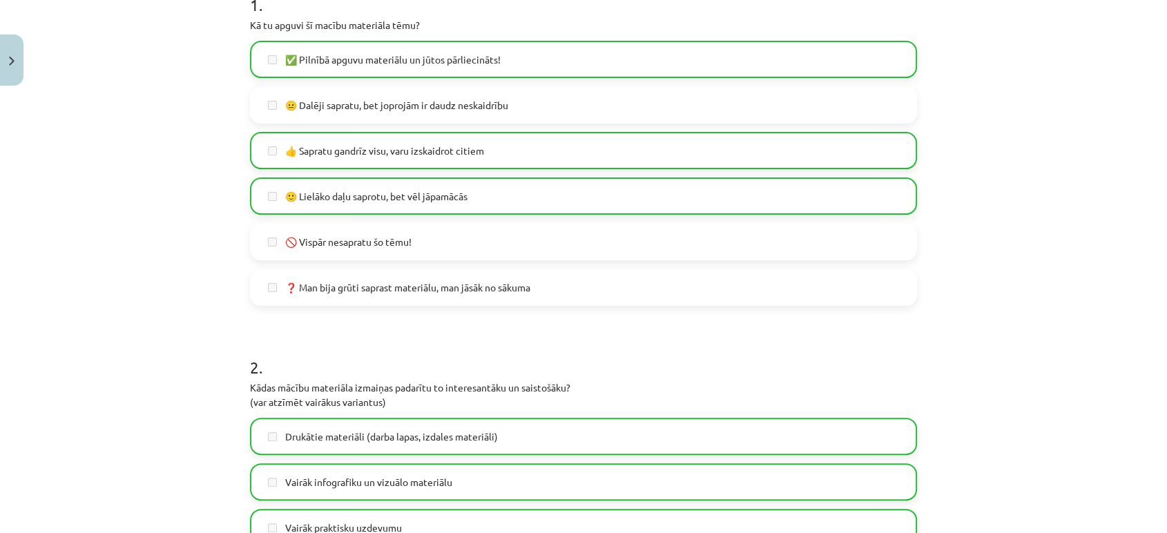
scroll to position [537, 0]
click at [23, 72] on div "Mācību tēma: Latviešu valodas 9. klases 1. ieskaites mācību materiāls #11 Temat…" at bounding box center [583, 266] width 1167 height 533
click at [15, 68] on button "Close" at bounding box center [11, 60] width 23 height 51
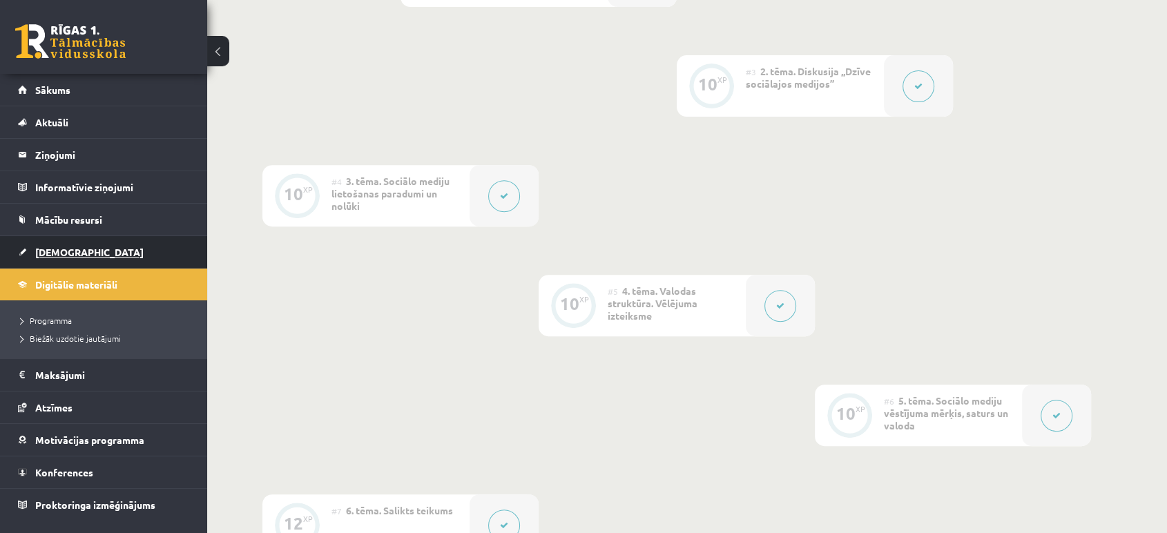
click at [72, 257] on link "[DEMOGRAPHIC_DATA]" at bounding box center [104, 252] width 172 height 32
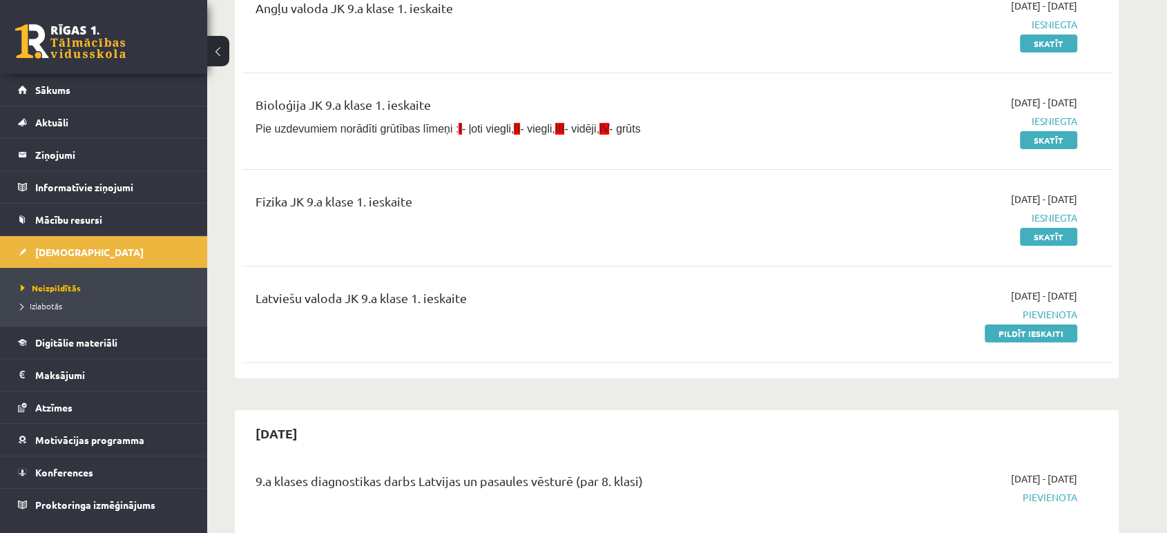
scroll to position [230, 0]
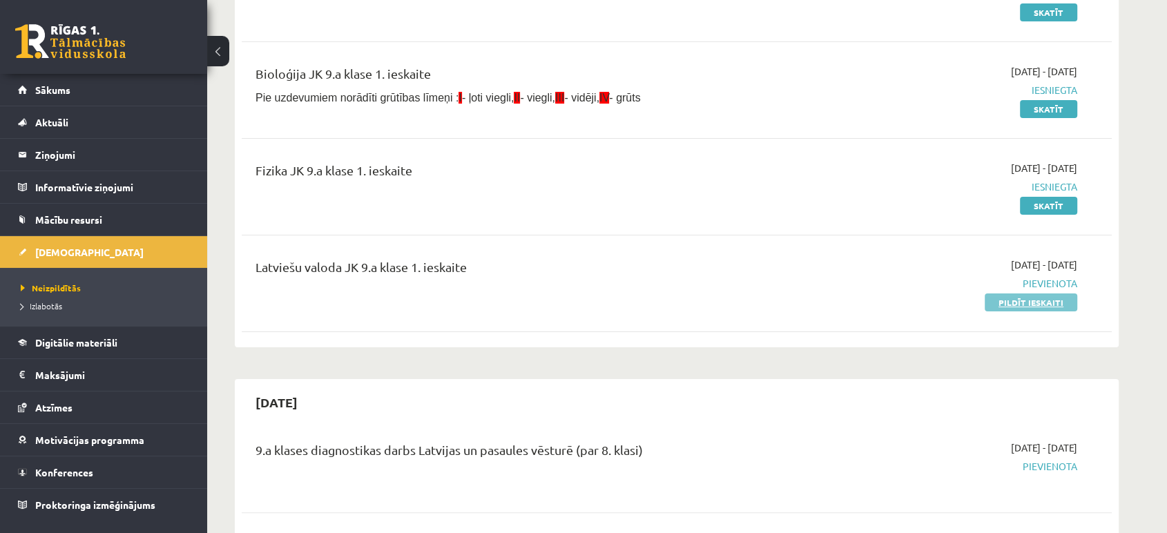
click at [1004, 303] on link "Pildīt ieskaiti" at bounding box center [1031, 303] width 93 height 18
